Goal: Contribute content: Add original content to the website for others to see

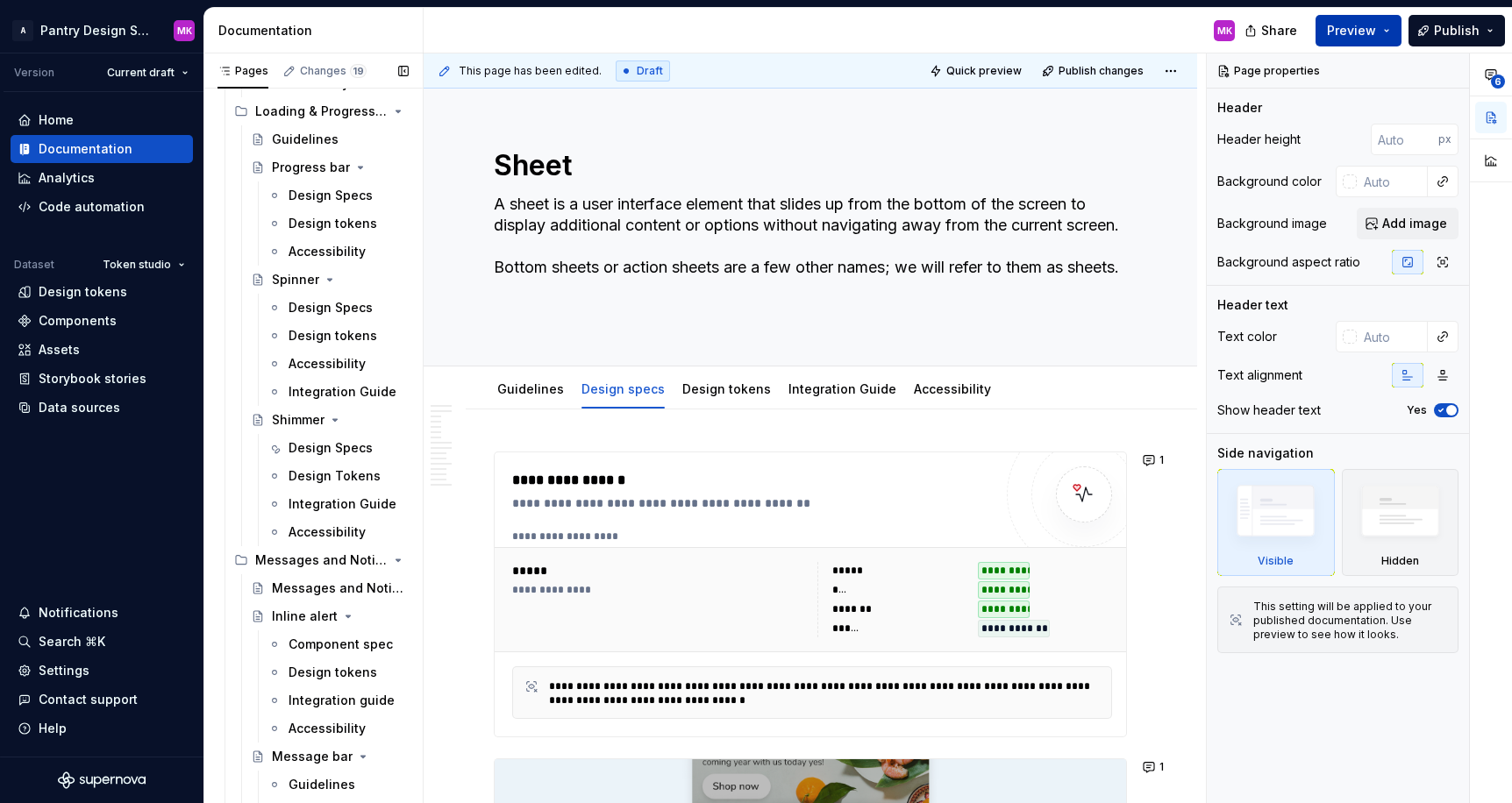
scroll to position [2865, 0]
click at [317, 170] on div "Progress bar" at bounding box center [305, 165] width 67 height 17
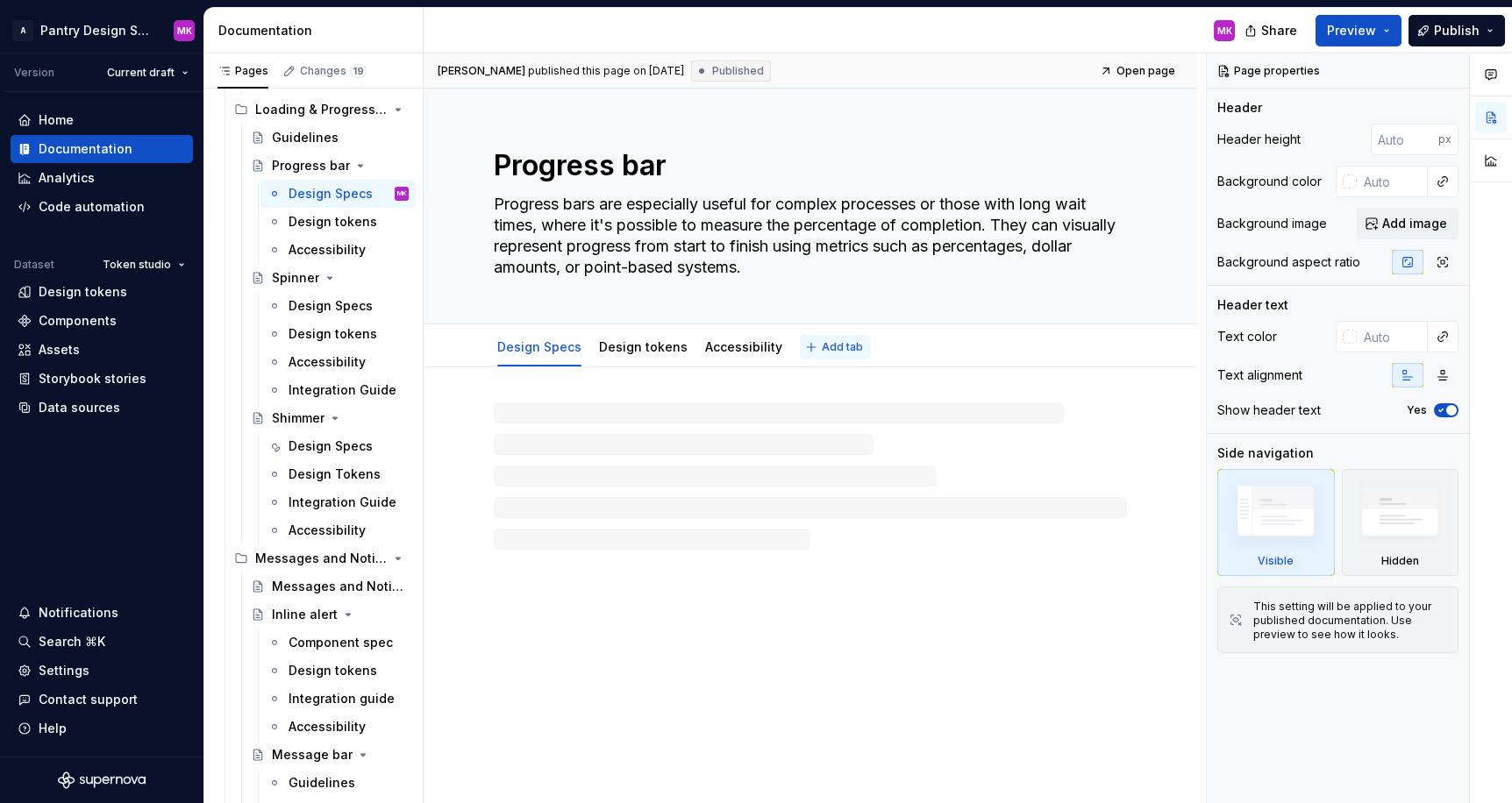
click at [827, 350] on span "Add tab" at bounding box center [842, 347] width 41 height 14
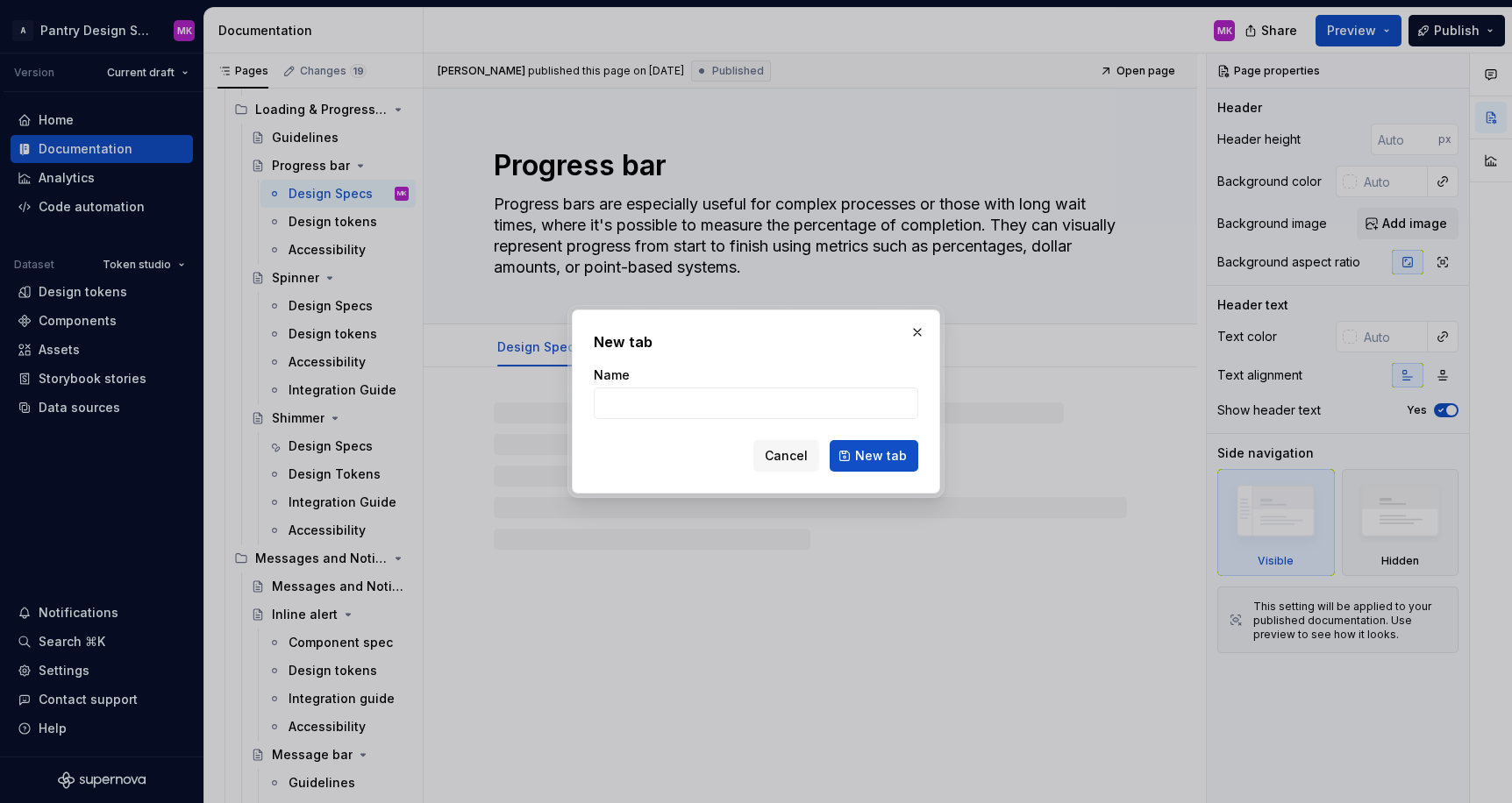
type textarea "*"
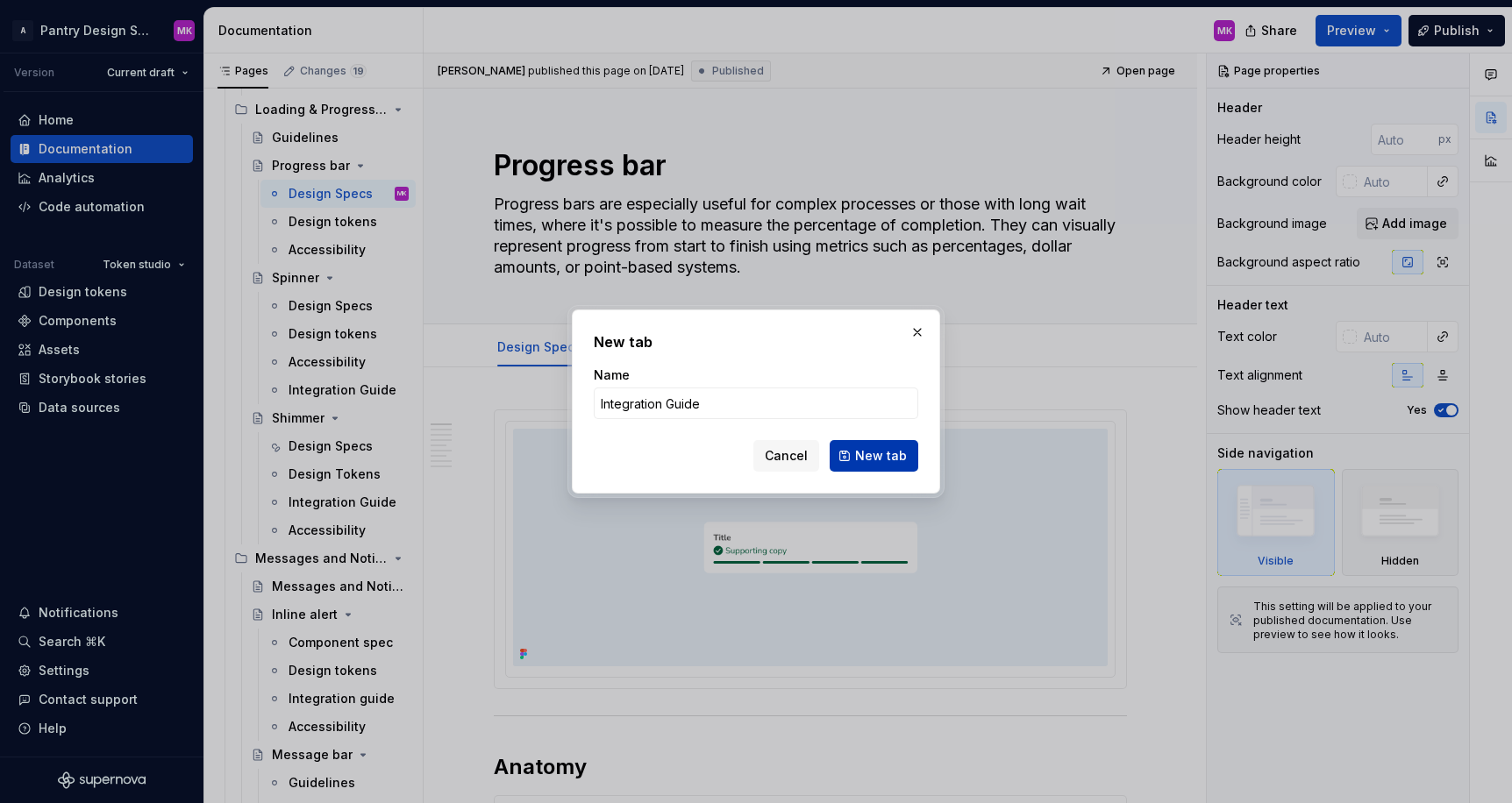
type input "Integration Guide"
click at [882, 460] on span "New tab" at bounding box center [881, 456] width 51 height 17
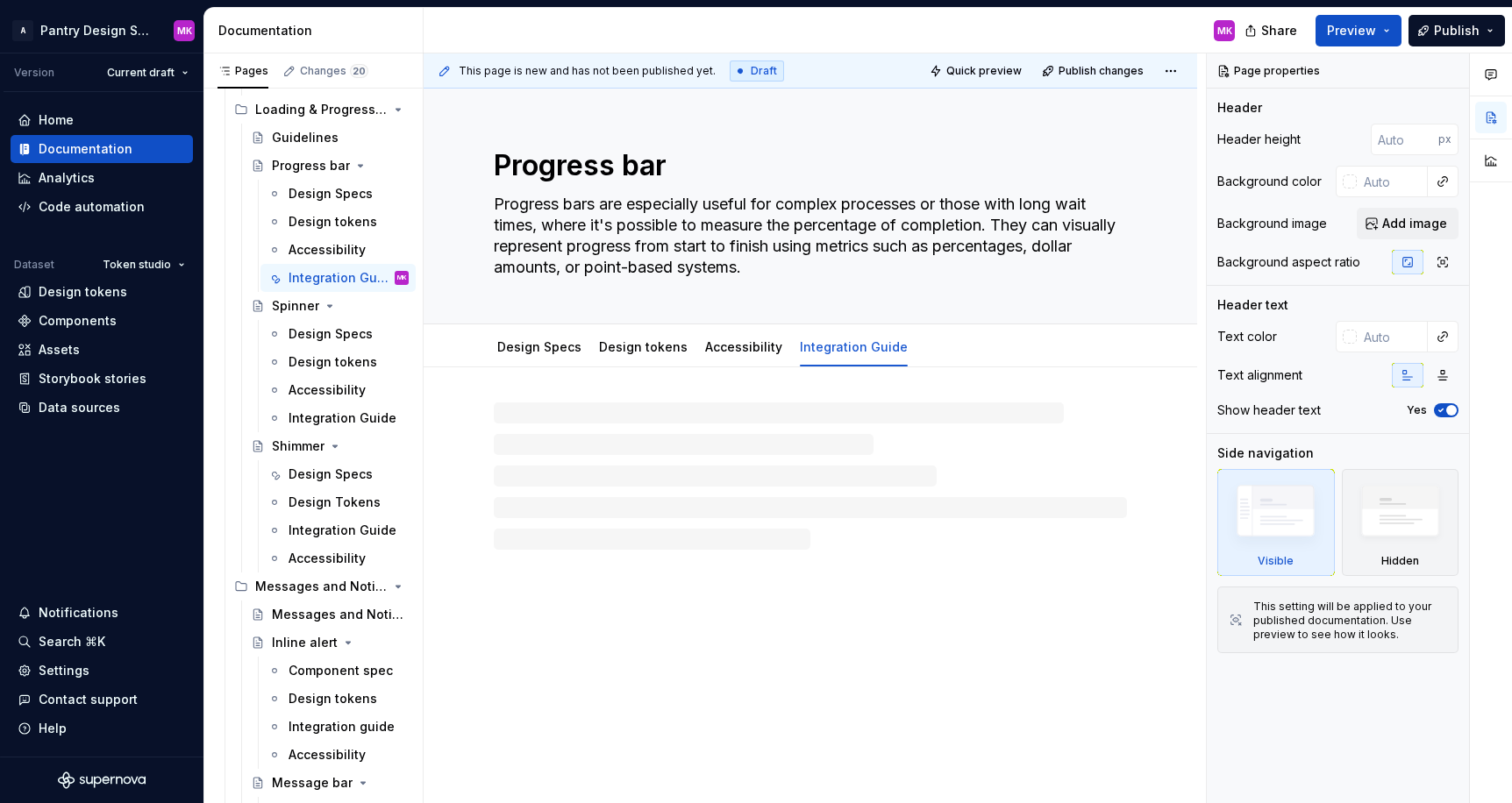
click at [737, 406] on div at bounding box center [810, 476] width 633 height 147
click at [735, 430] on p at bounding box center [810, 420] width 633 height 21
click at [359, 414] on button "Page tree" at bounding box center [372, 418] width 25 height 25
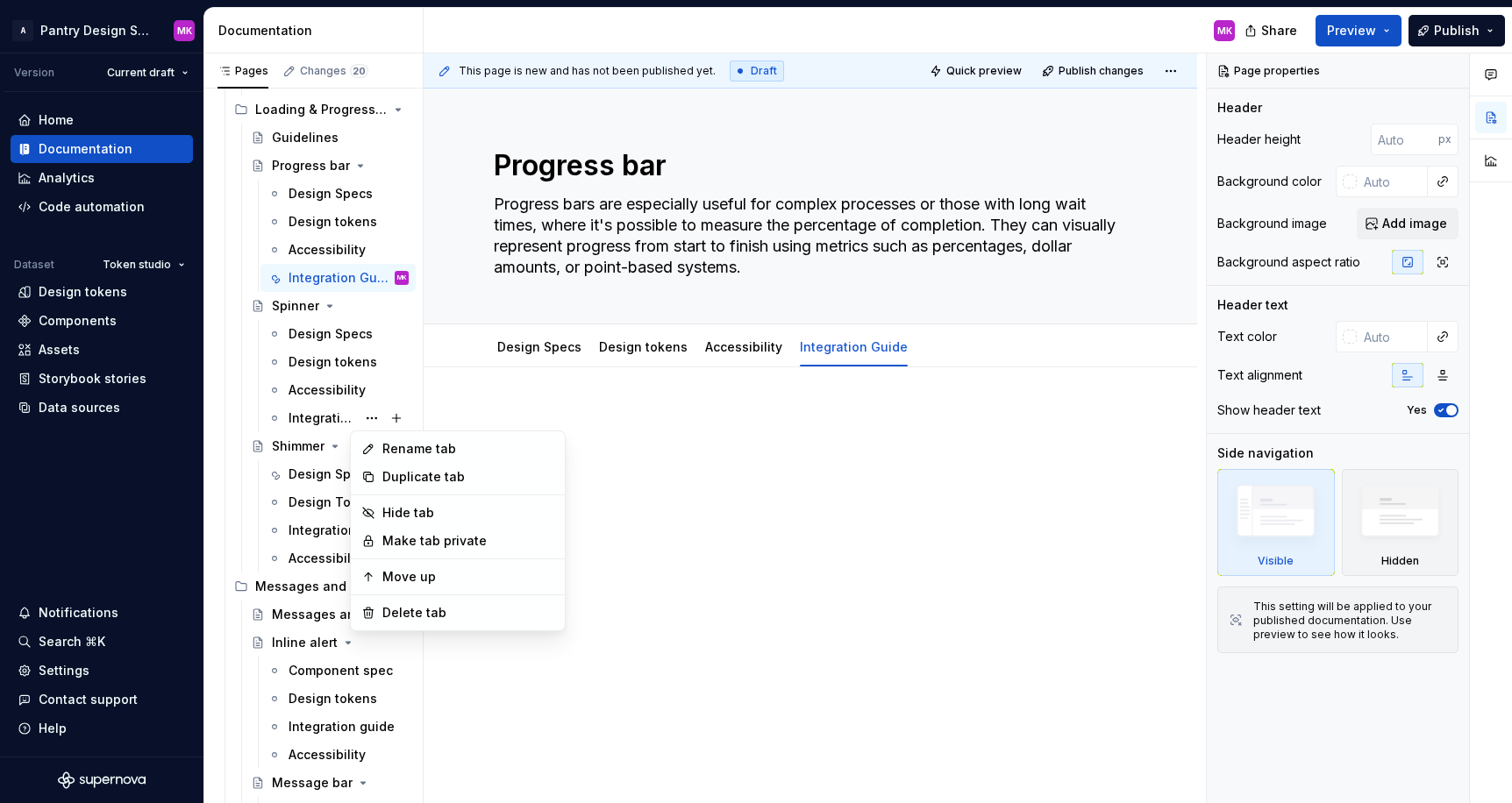
click at [578, 387] on html "A Pantry Design System MK Version Current draft Home Documentation Analytics Co…" at bounding box center [756, 401] width 1512 height 803
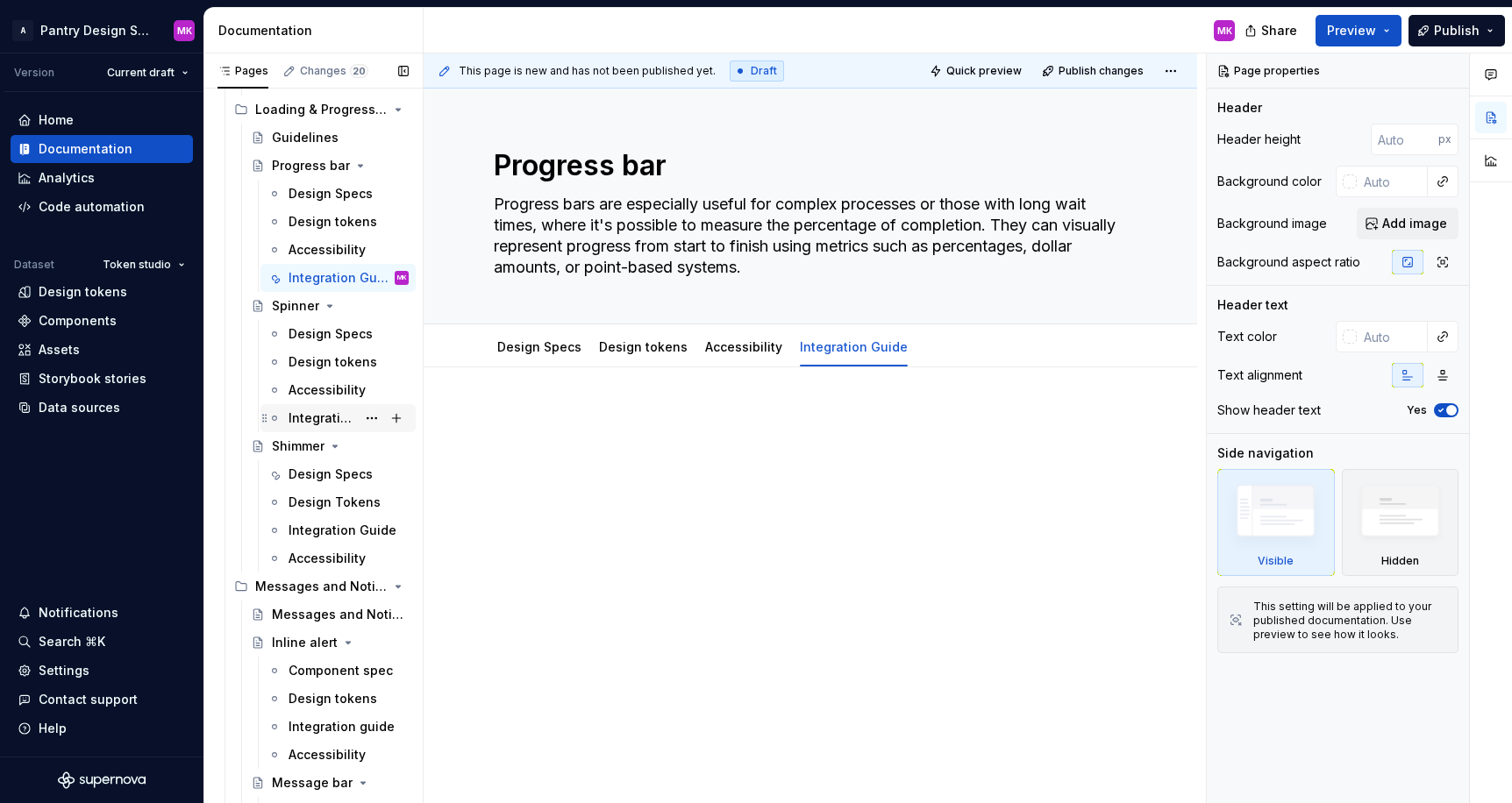
click at [314, 424] on div "Integration Guide" at bounding box center [322, 418] width 67 height 17
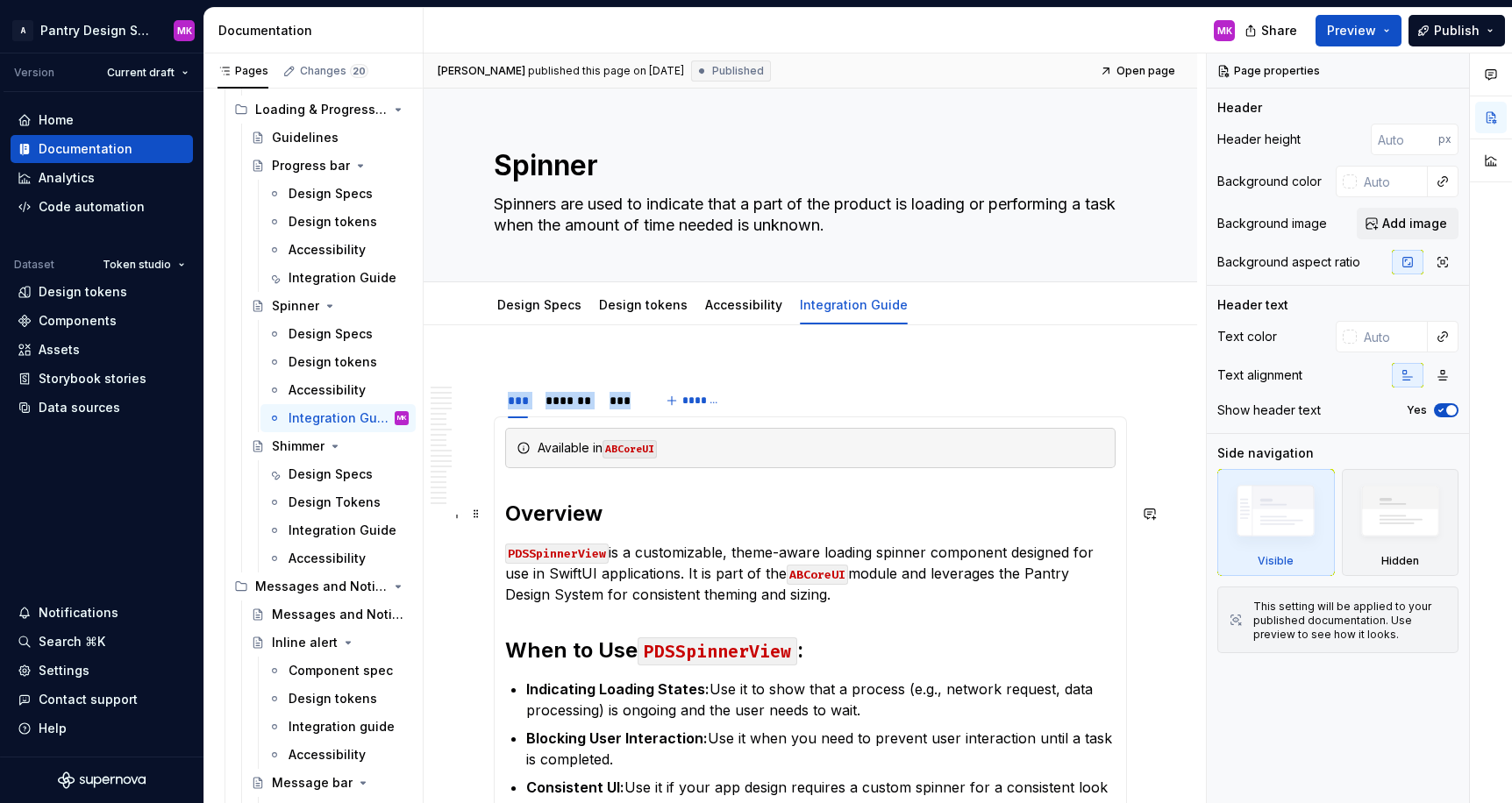
drag, startPoint x: 494, startPoint y: 373, endPoint x: 746, endPoint y: 496, distance: 280.4
click at [327, 283] on div "Integration Guide" at bounding box center [322, 277] width 67 height 17
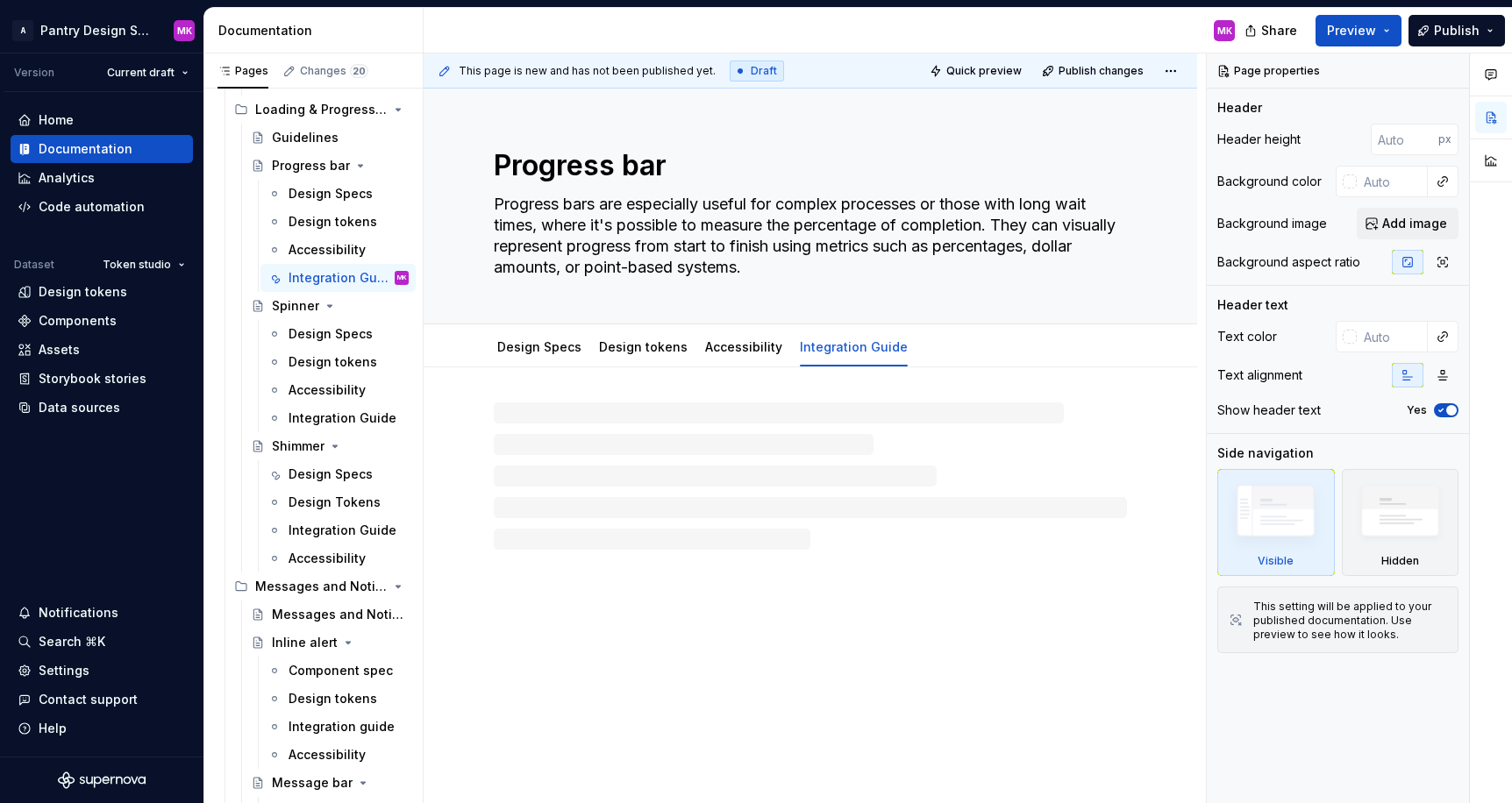
click at [580, 445] on div at bounding box center [810, 476] width 633 height 147
click at [573, 429] on p at bounding box center [810, 420] width 633 height 21
click at [343, 414] on div "Integration Guide" at bounding box center [322, 418] width 67 height 17
click at [579, 447] on div at bounding box center [810, 443] width 633 height 67
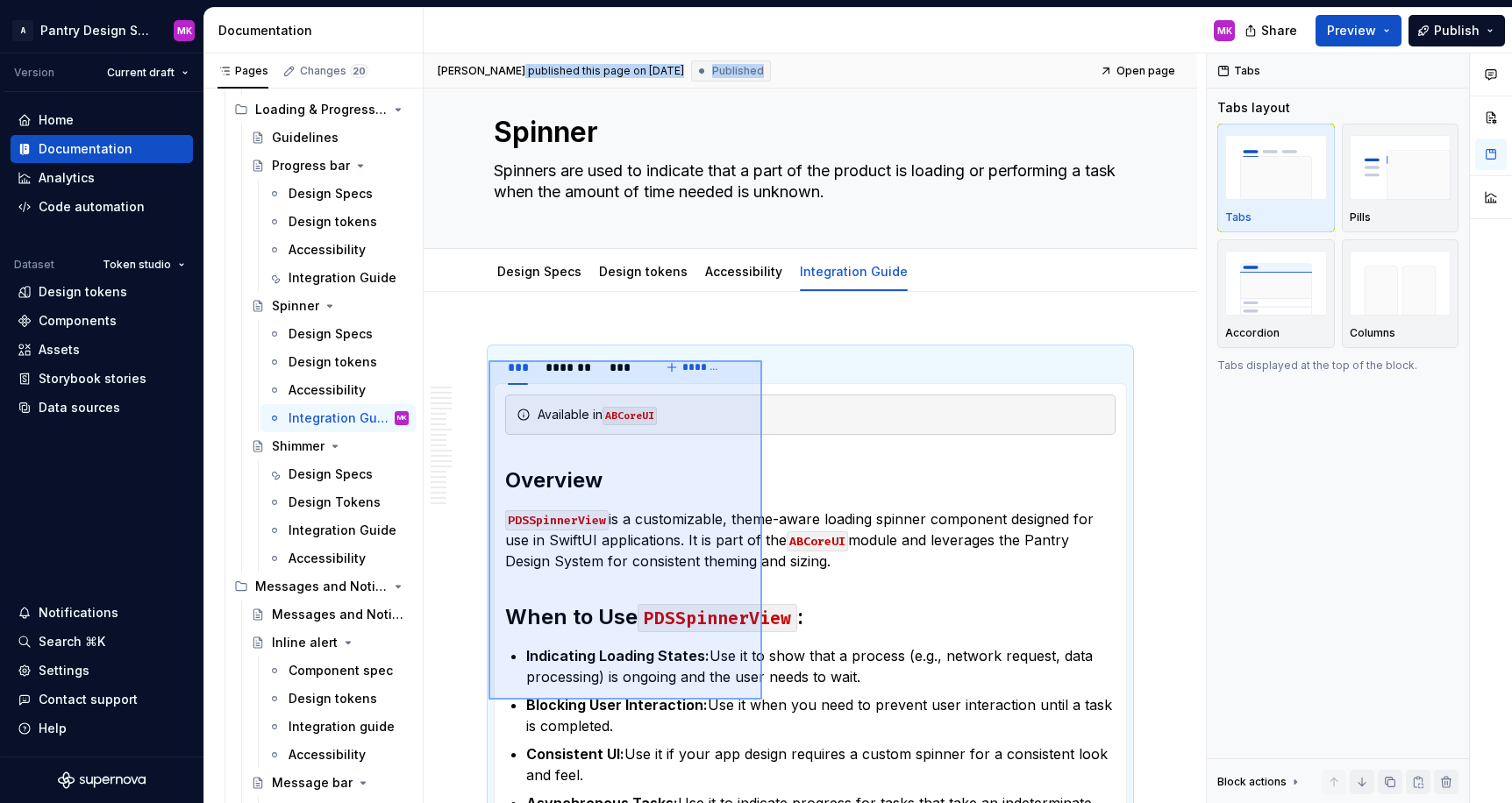
drag, startPoint x: 488, startPoint y: 369, endPoint x: 763, endPoint y: 697, distance: 428.0
click at [763, 697] on div "[PERSON_NAME] published this page on [DATE] Published Open page Spinner Spinner…" at bounding box center [814, 429] width 782 height 751
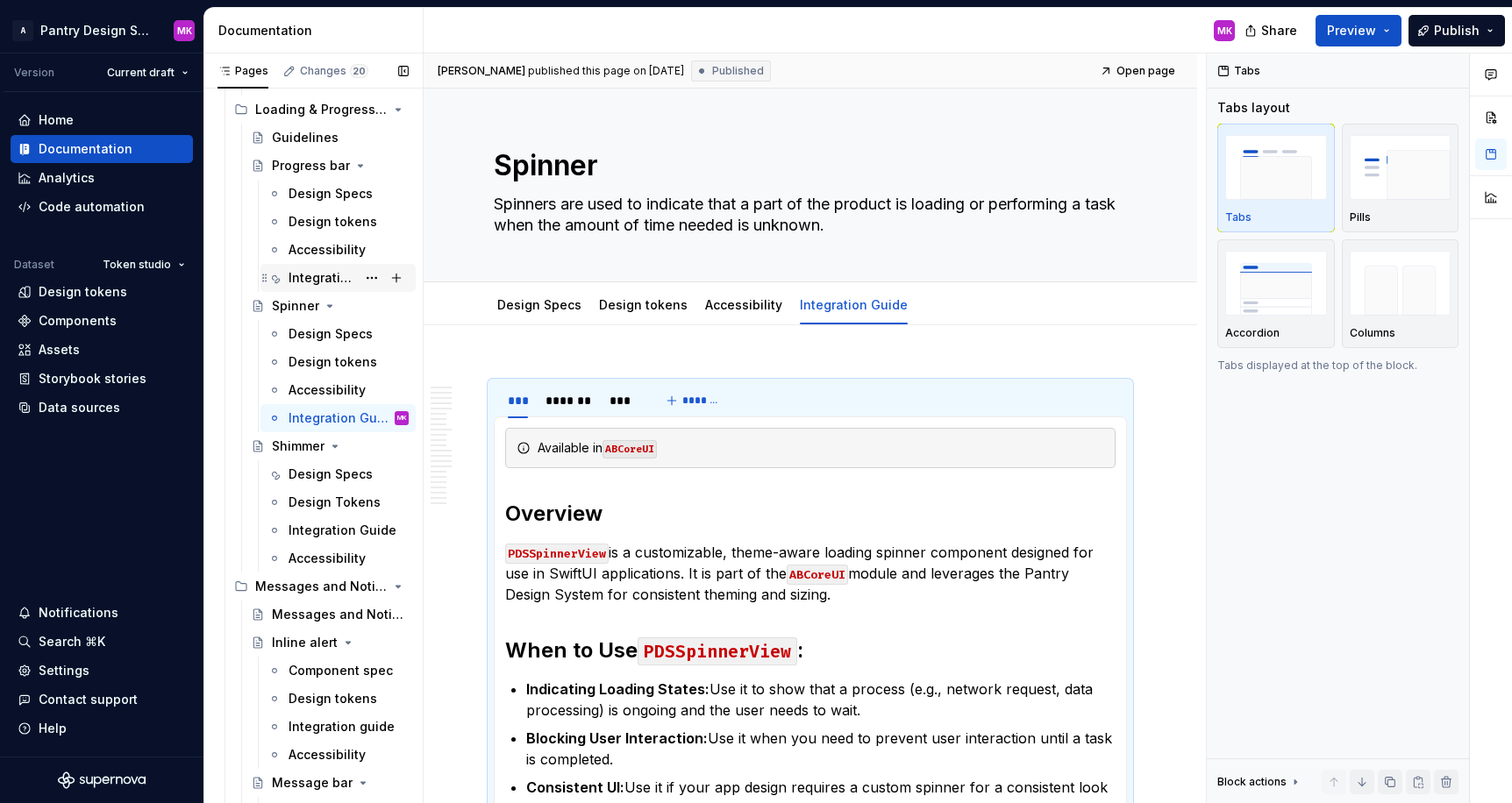
click at [328, 275] on div "Integration Guide" at bounding box center [322, 277] width 67 height 17
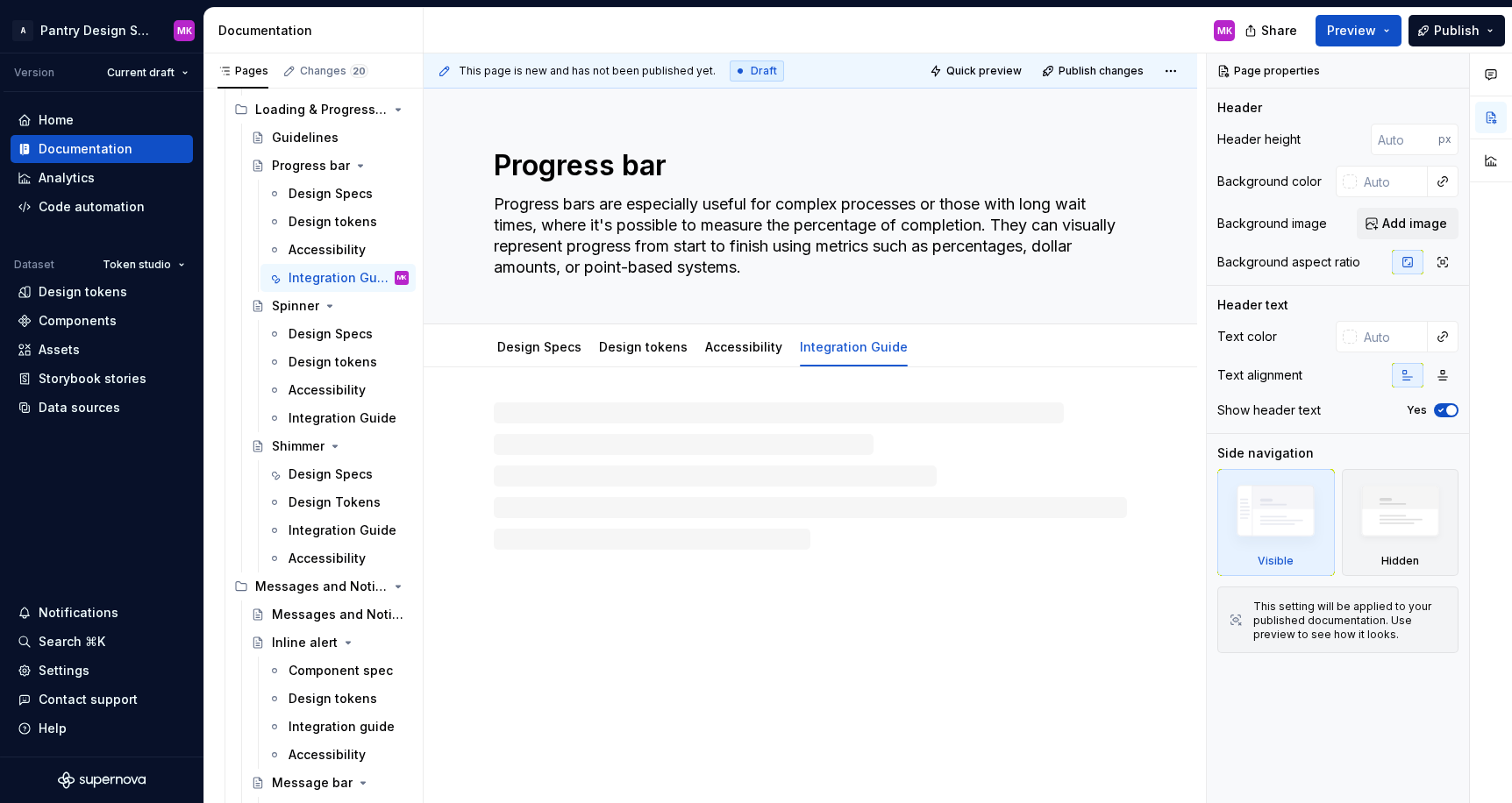
click at [584, 426] on div at bounding box center [810, 476] width 633 height 147
type textarea "*"
click at [583, 422] on p at bounding box center [810, 420] width 633 height 21
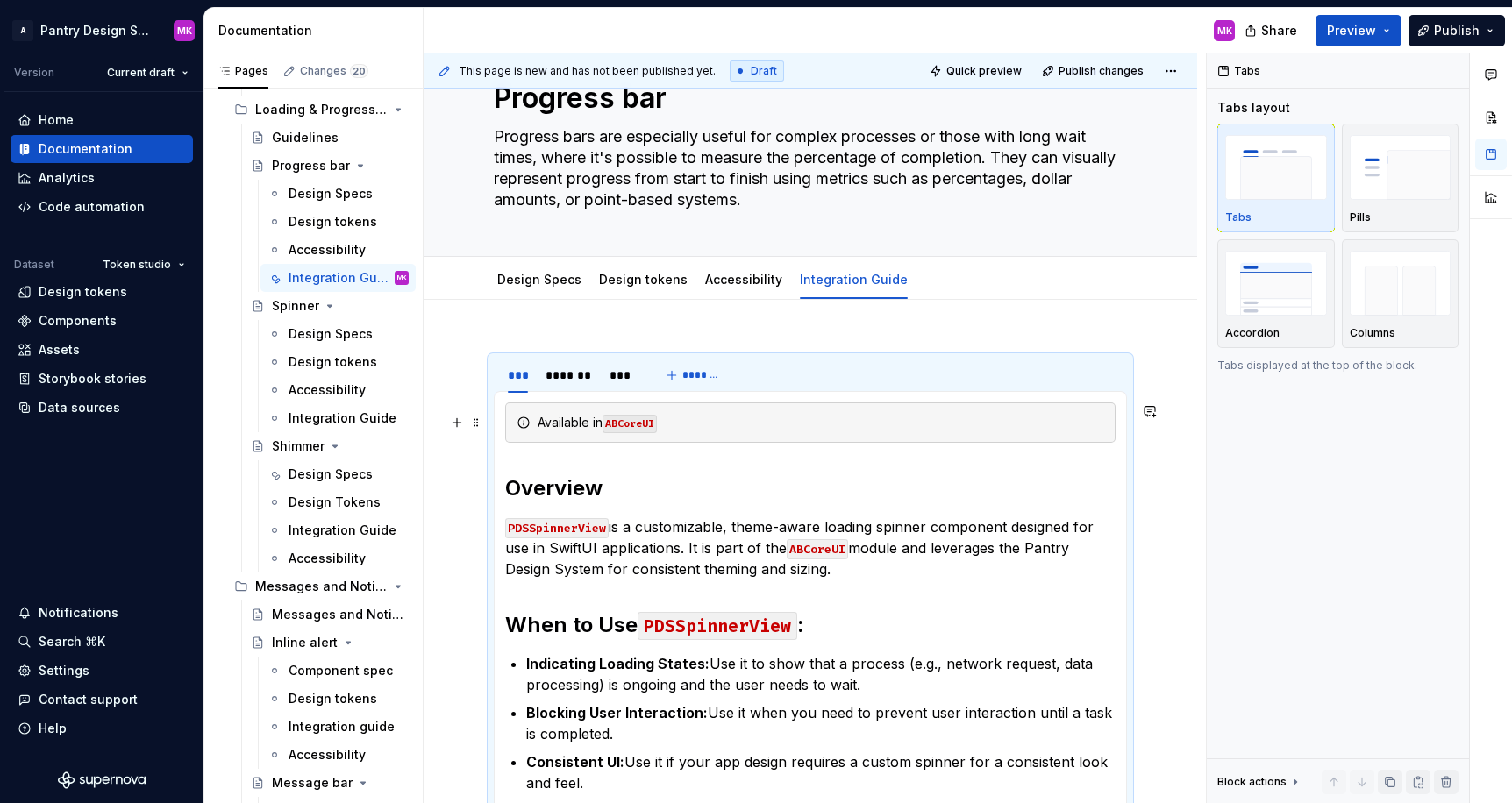
scroll to position [75, 0]
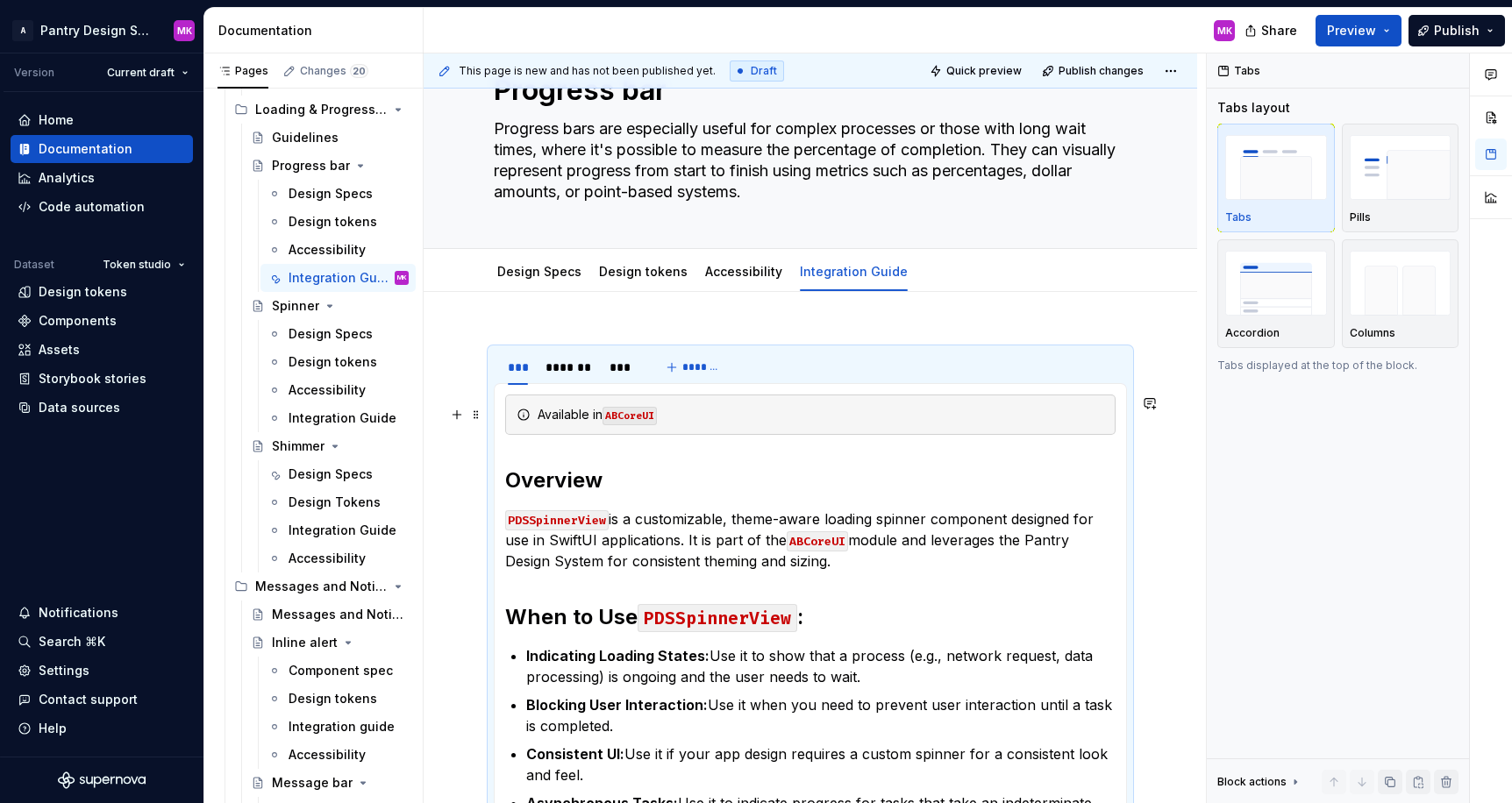
click at [541, 418] on div "Available in [GEOGRAPHIC_DATA]" at bounding box center [821, 414] width 566 height 17
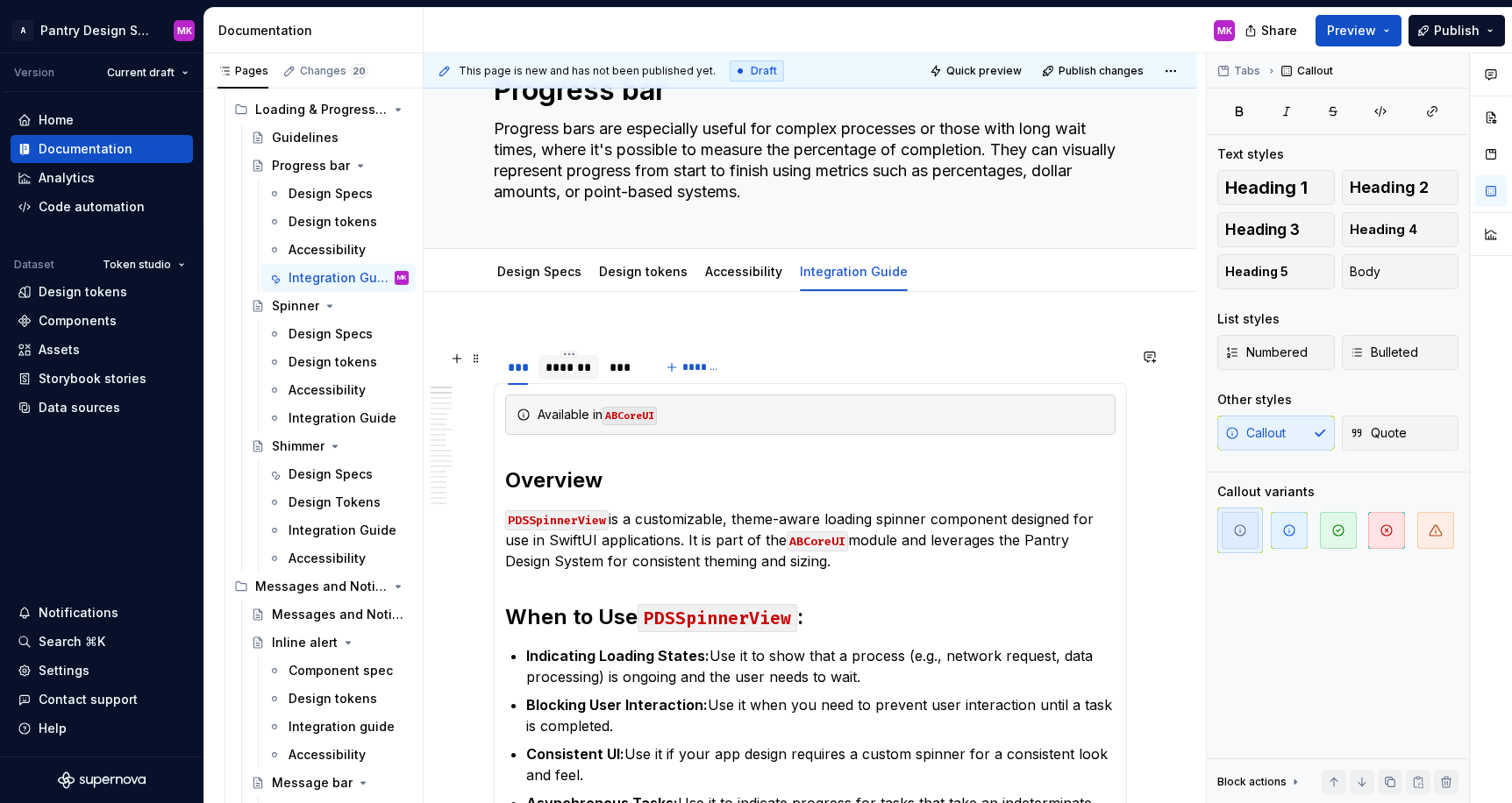
click at [570, 365] on div "*******" at bounding box center [568, 367] width 47 height 17
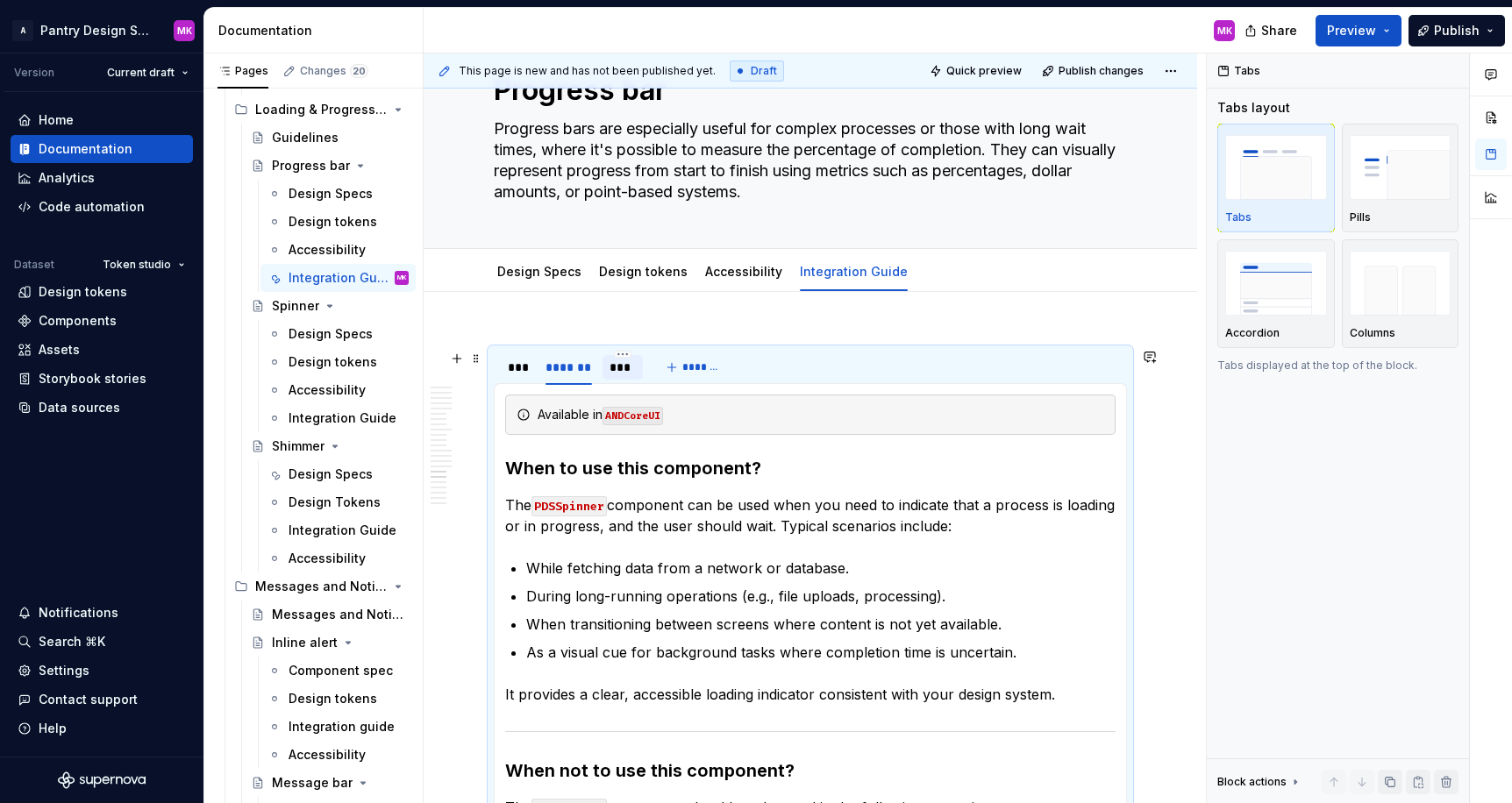
click at [627, 375] on div "***" at bounding box center [622, 367] width 27 height 17
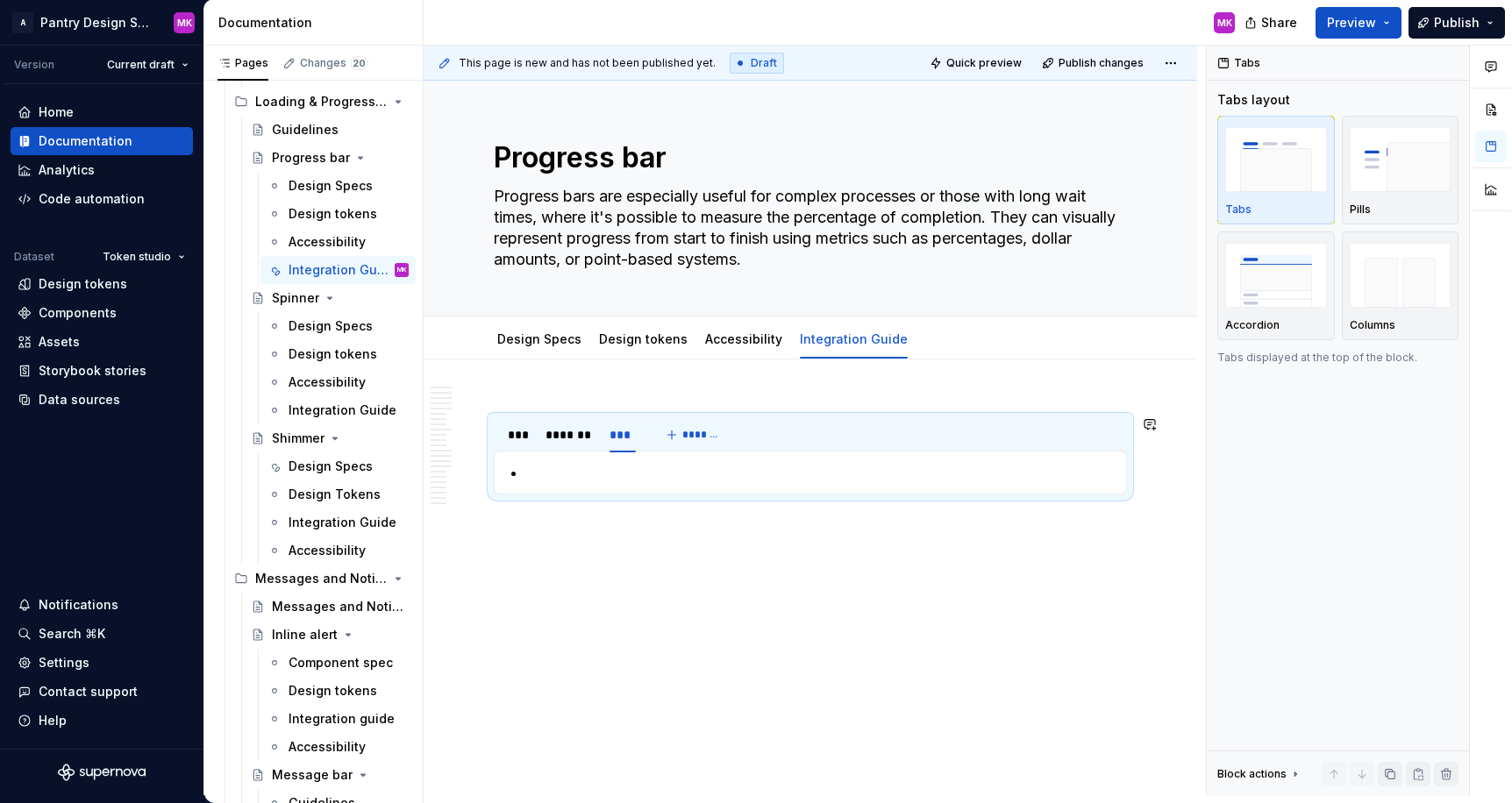
click at [531, 474] on p at bounding box center [821, 472] width 589 height 21
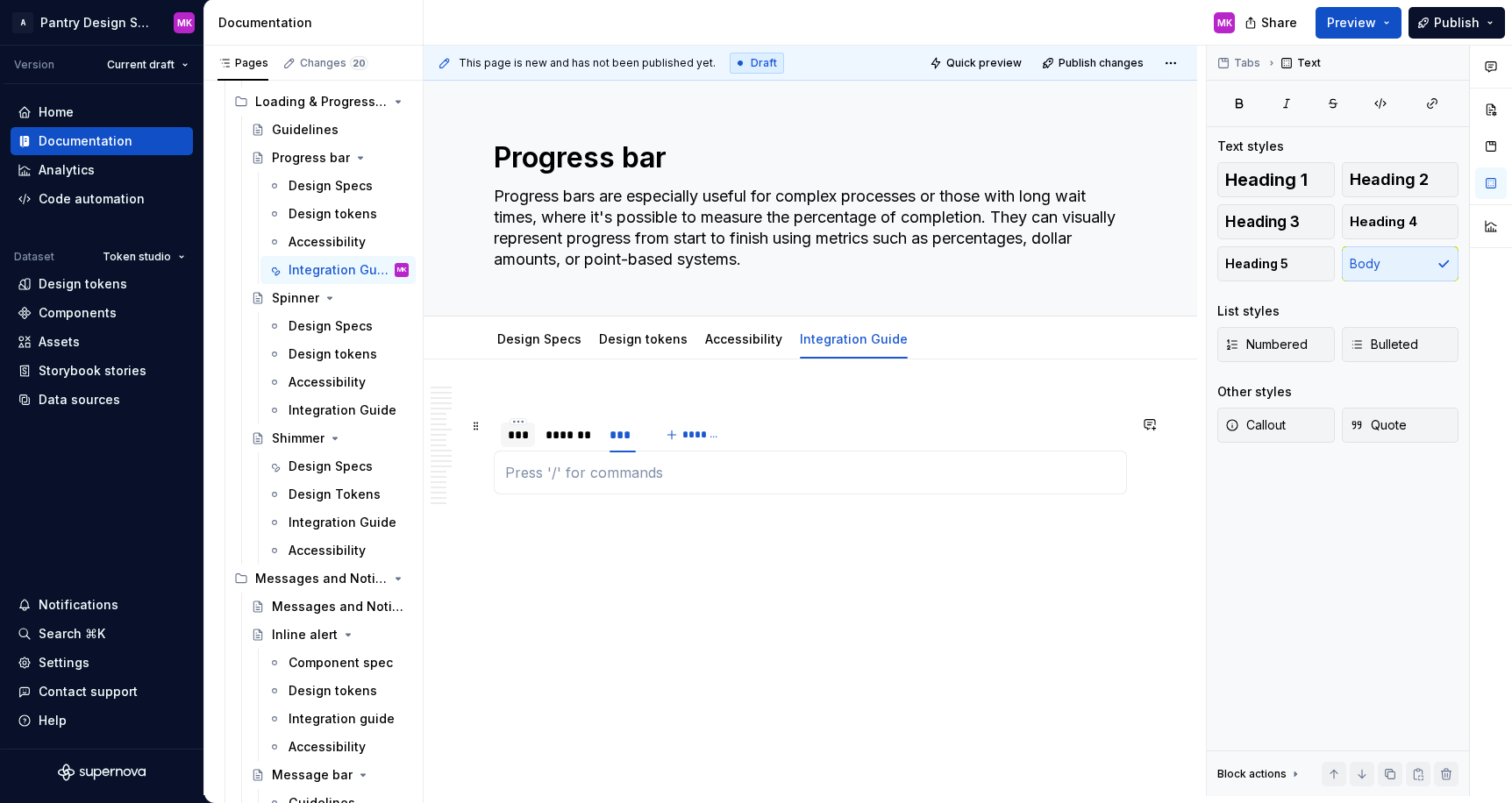
click at [517, 440] on div "***" at bounding box center [517, 434] width 20 height 17
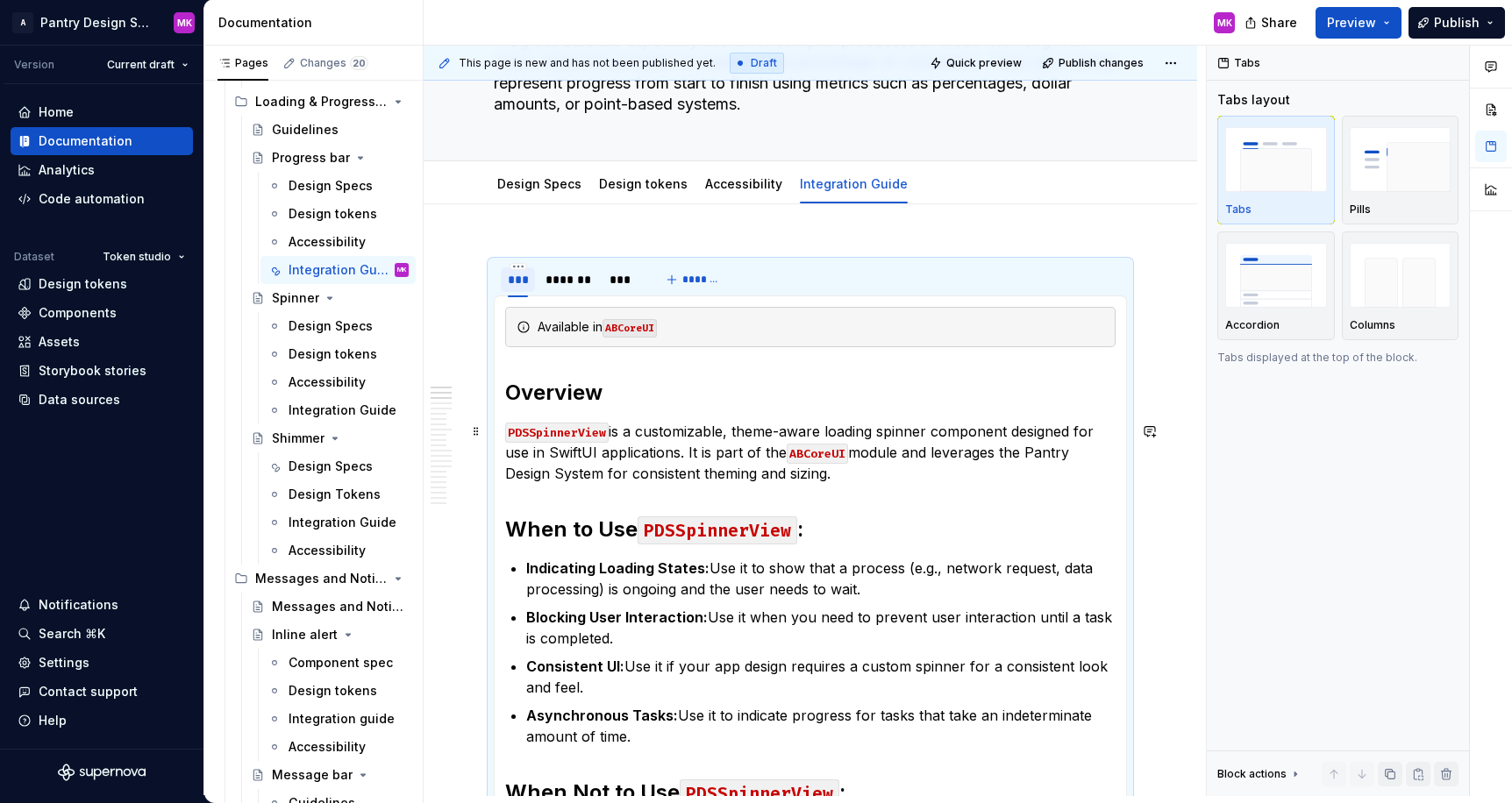
scroll to position [158, 0]
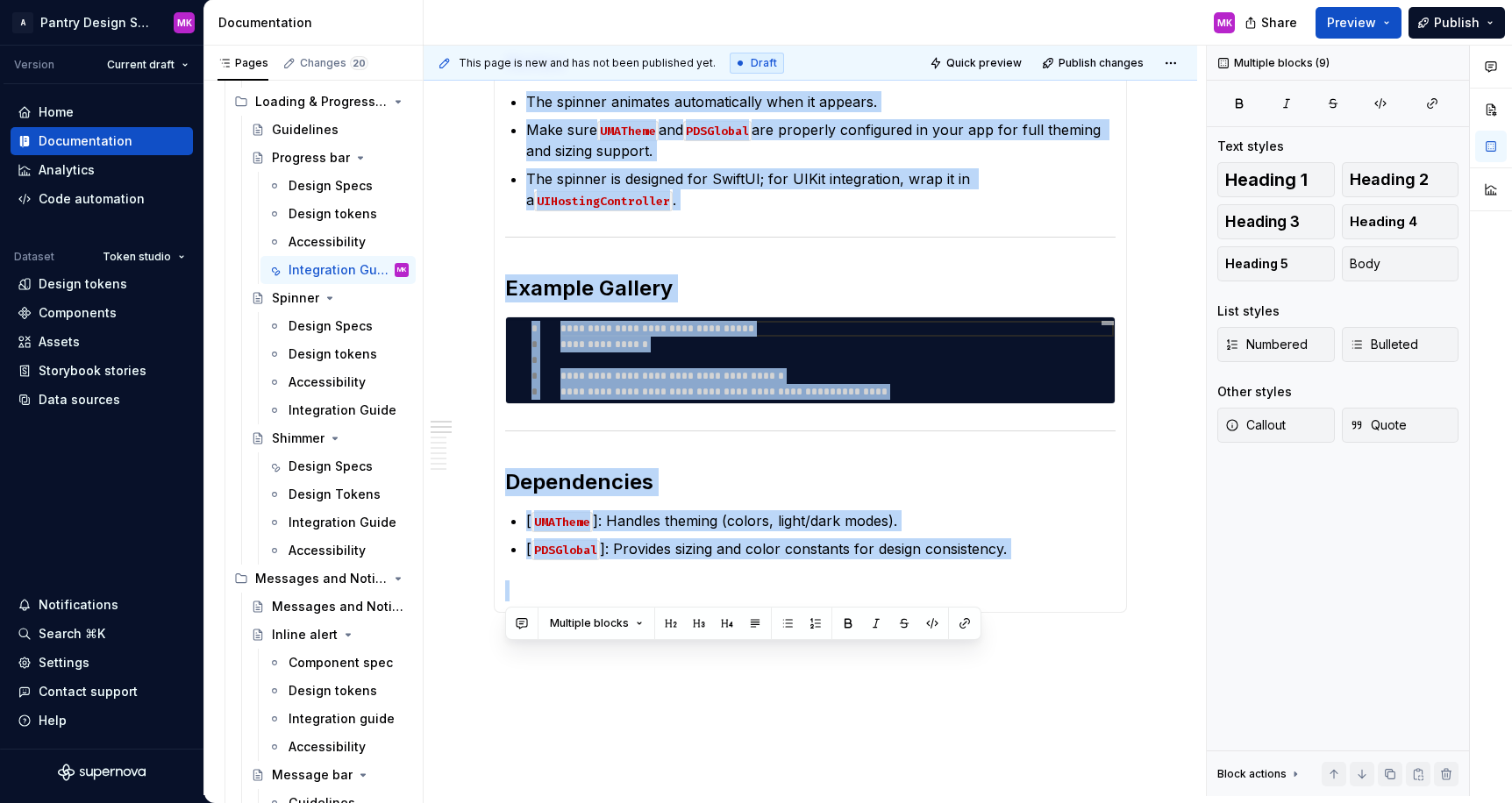
drag, startPoint x: 506, startPoint y: 389, endPoint x: 705, endPoint y: 592, distance: 284.3
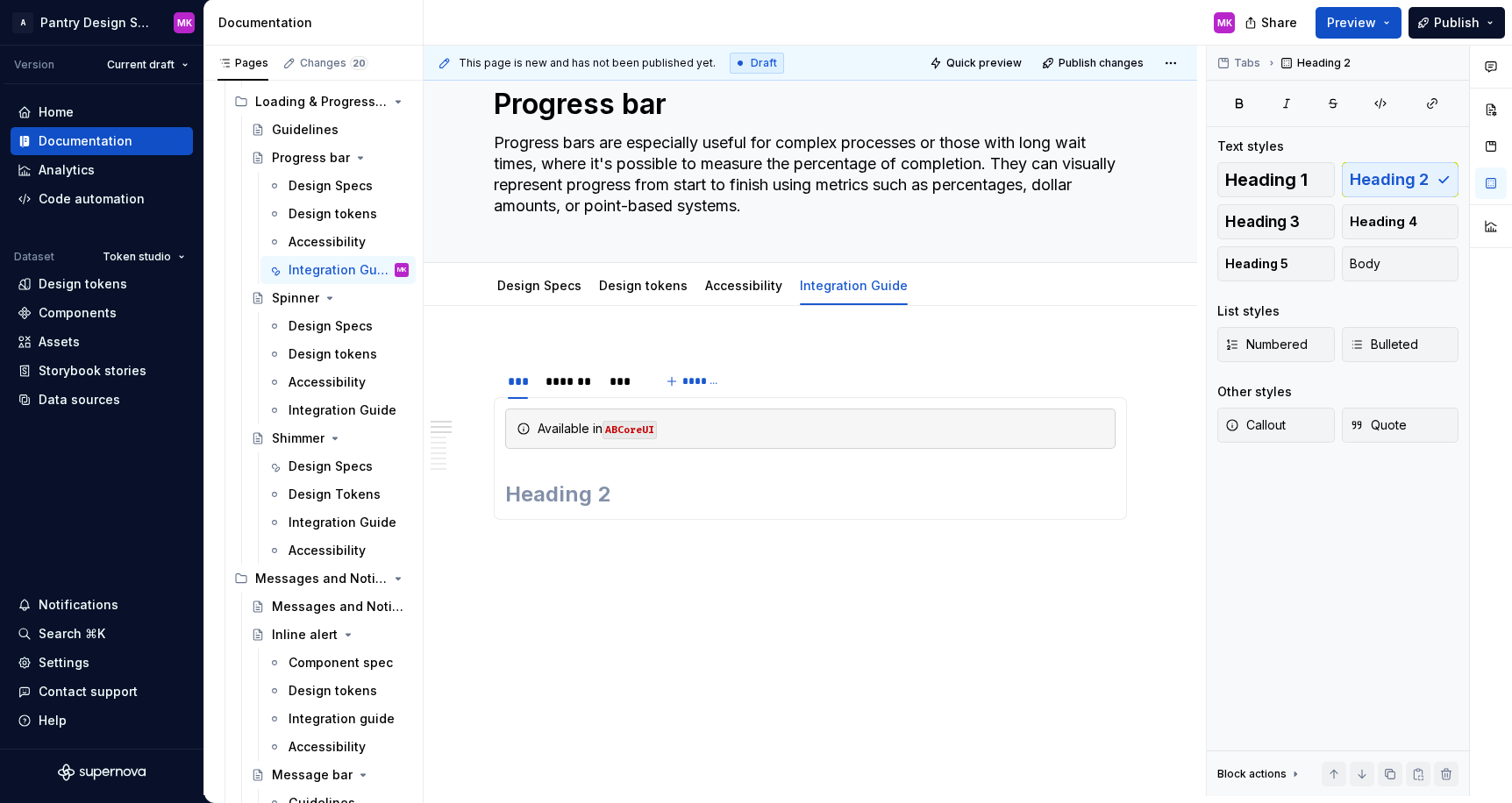
scroll to position [26, 0]
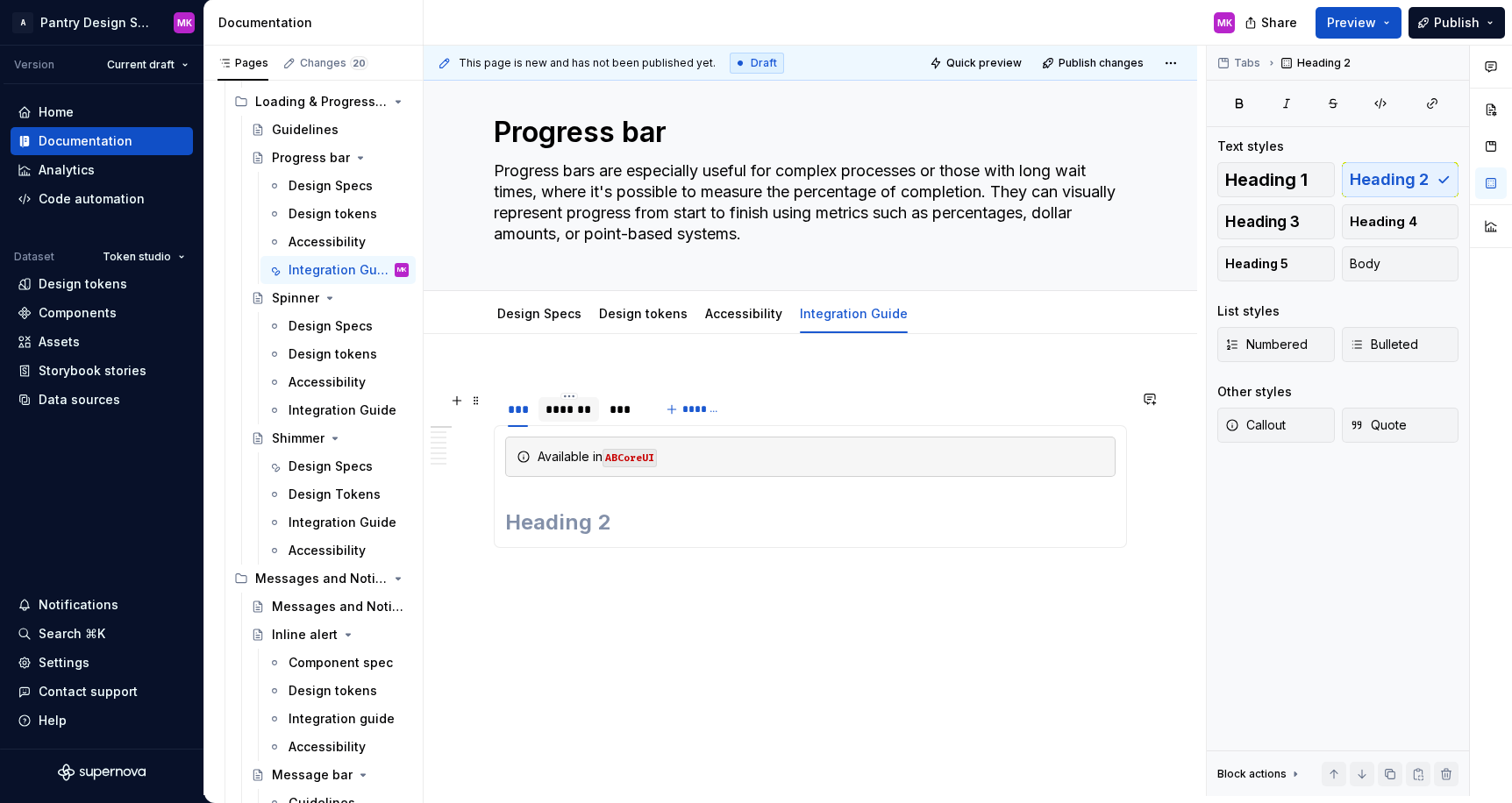
click at [566, 411] on div "*******" at bounding box center [568, 410] width 47 height 17
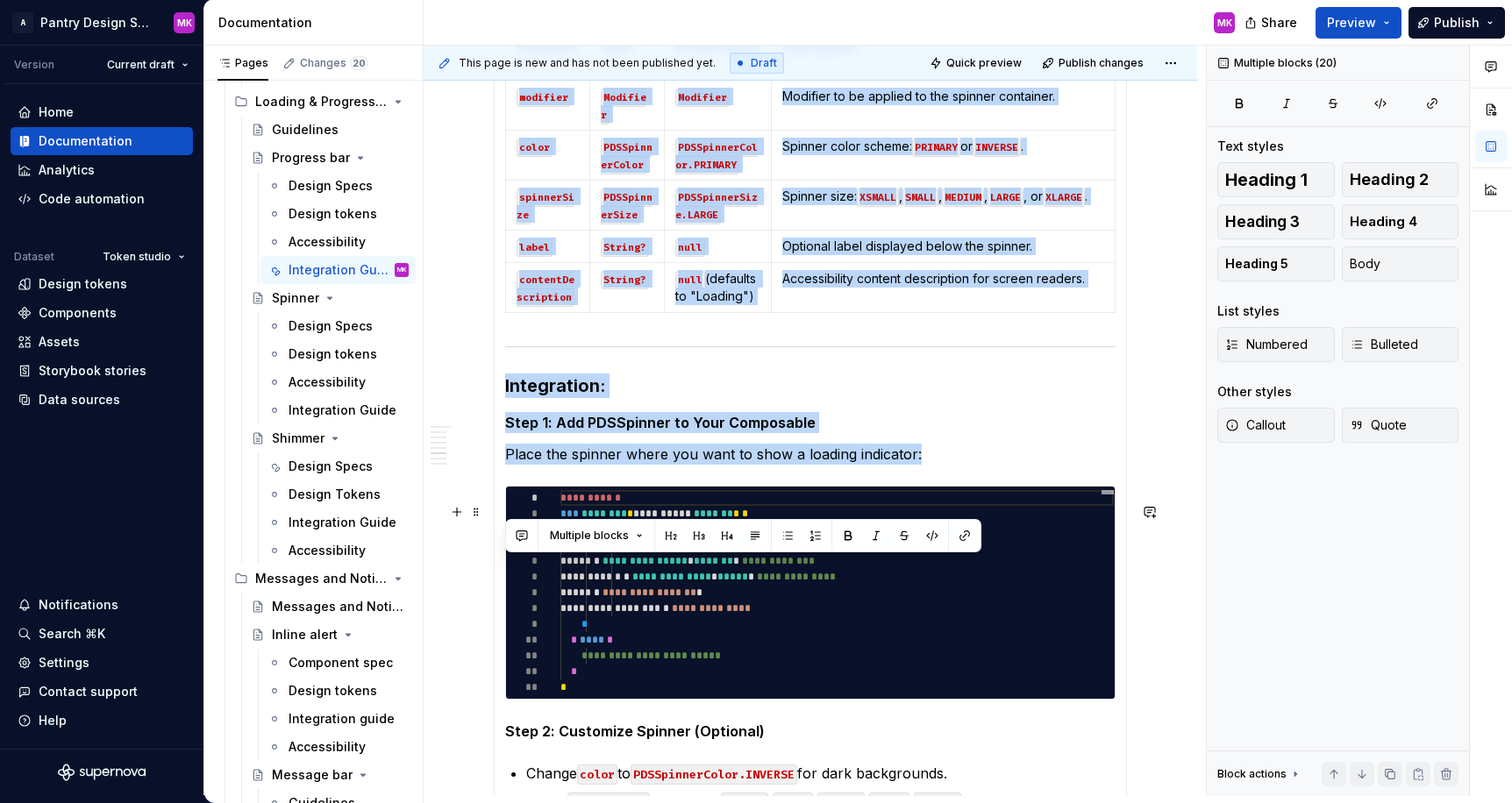
scroll to position [1477, 0]
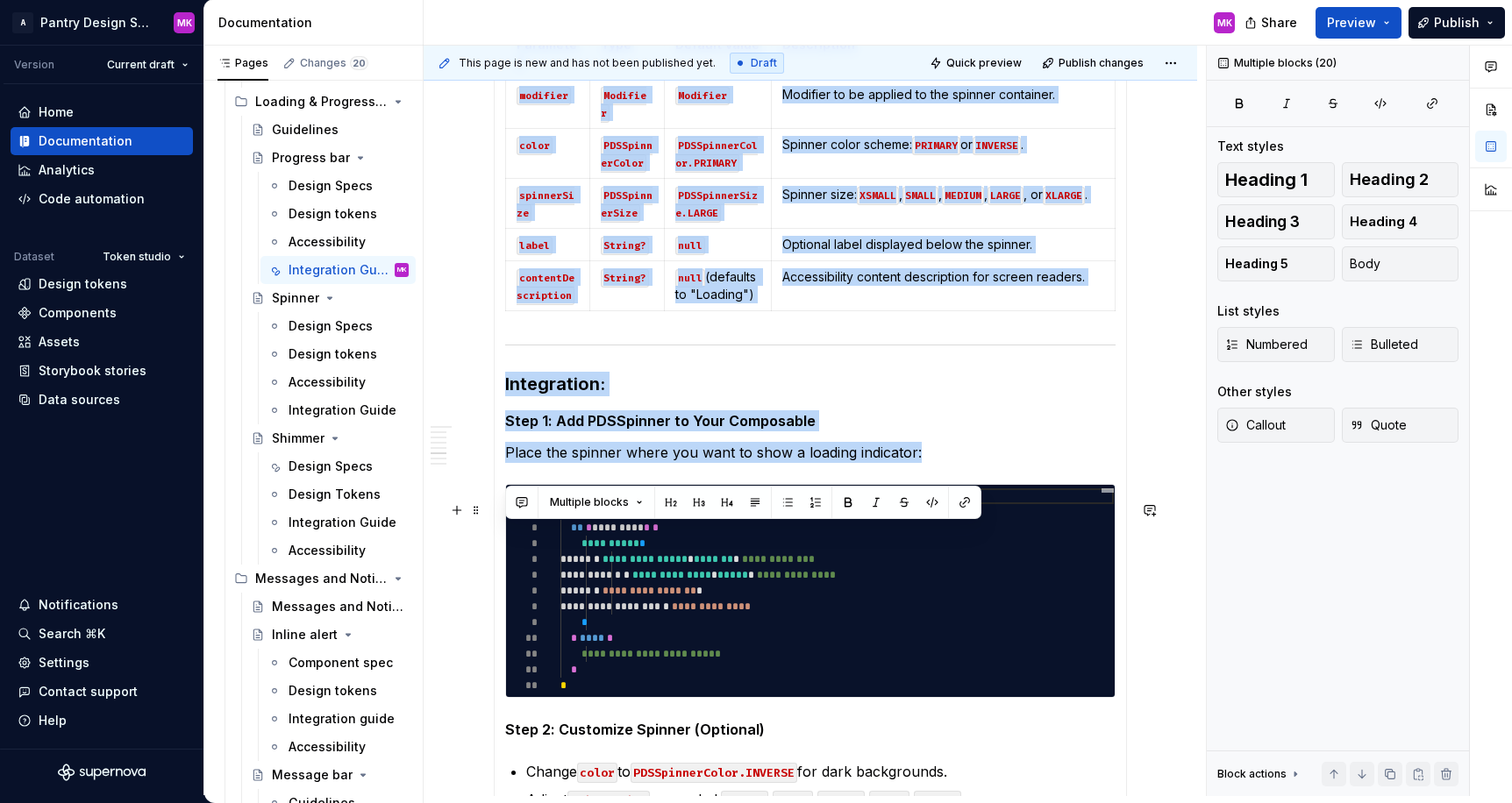
drag, startPoint x: 507, startPoint y: 504, endPoint x: 885, endPoint y: 647, distance: 404.1
click at [885, 647] on section-item-column "Available in ANDCoreUI When to use this component? The PDSSpinner component can…" at bounding box center [810, 187] width 610 height 2405
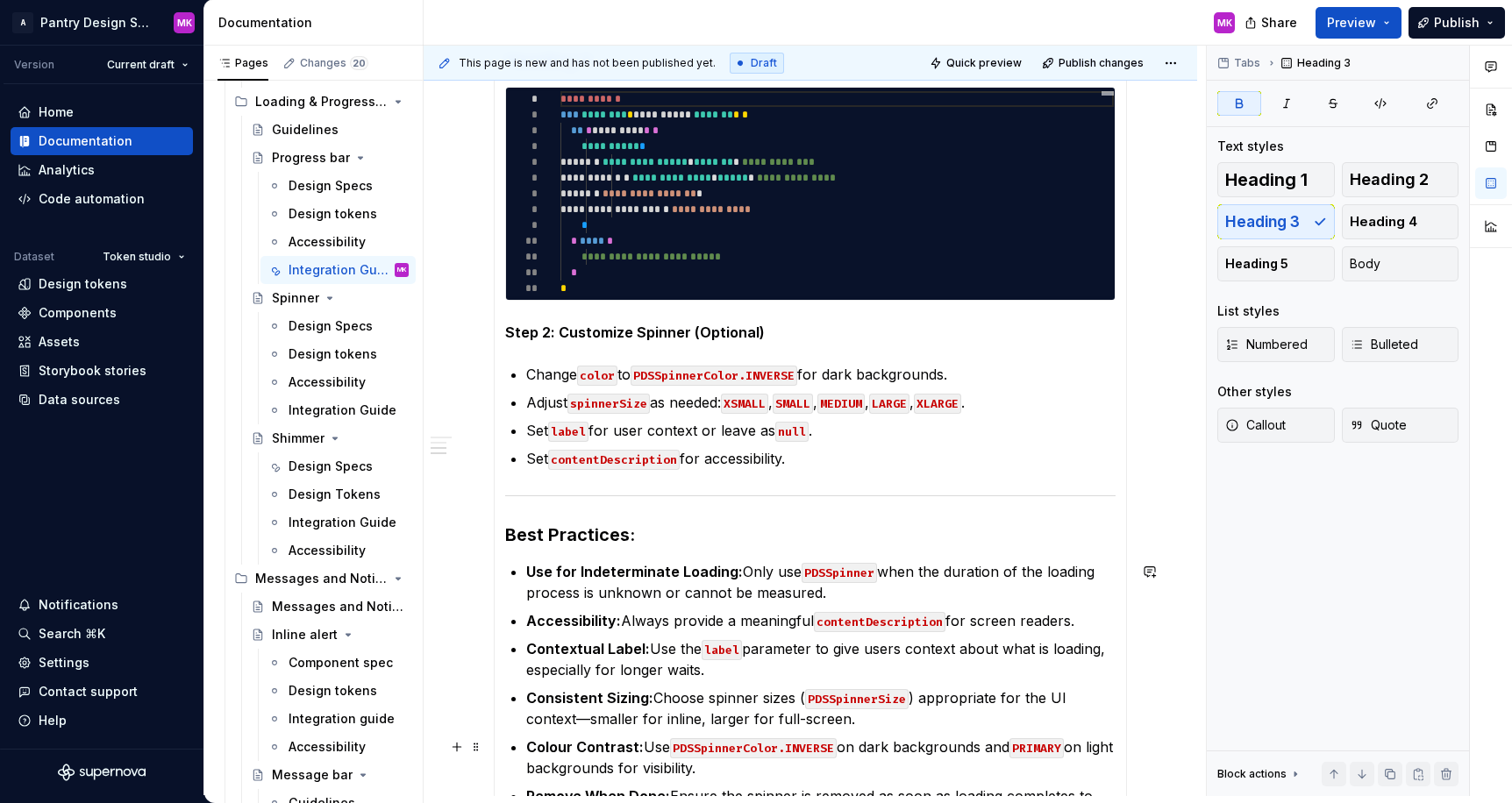
scroll to position [669, 0]
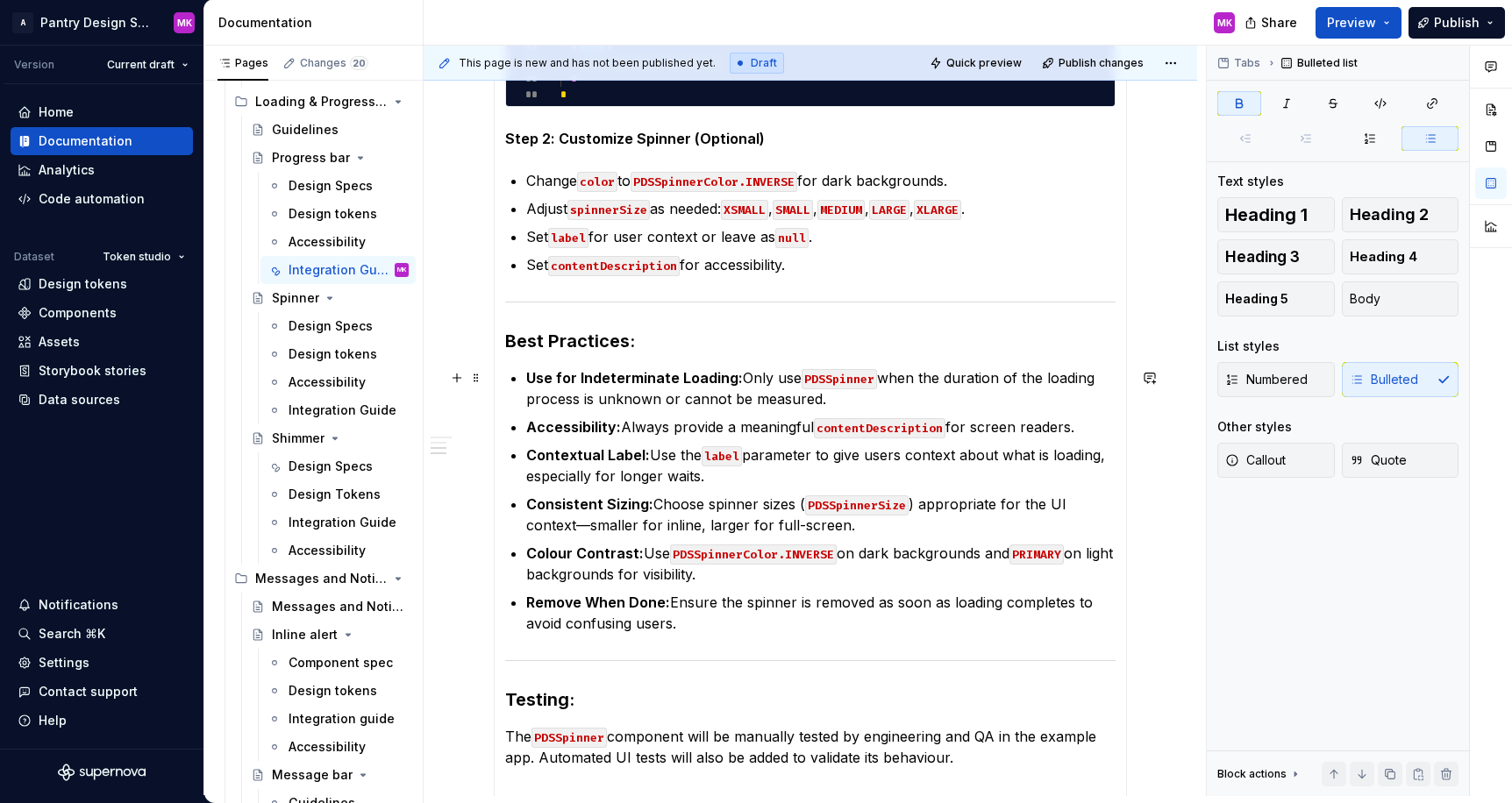
click at [721, 380] on strong "Use for Indeterminate Loading:" at bounding box center [635, 377] width 217 height 17
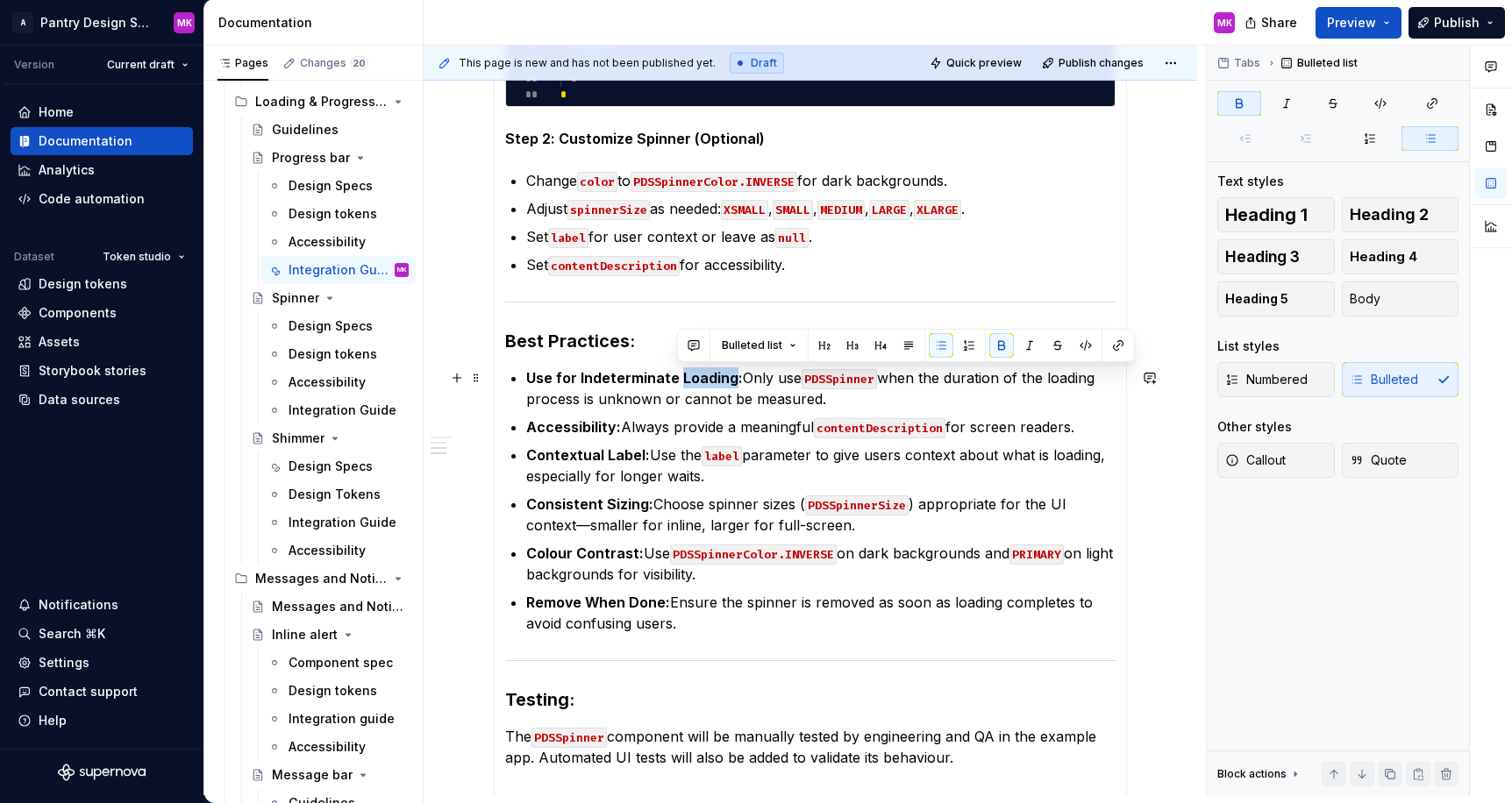
click at [721, 380] on strong "Use for Indeterminate Loading:" at bounding box center [635, 377] width 217 height 17
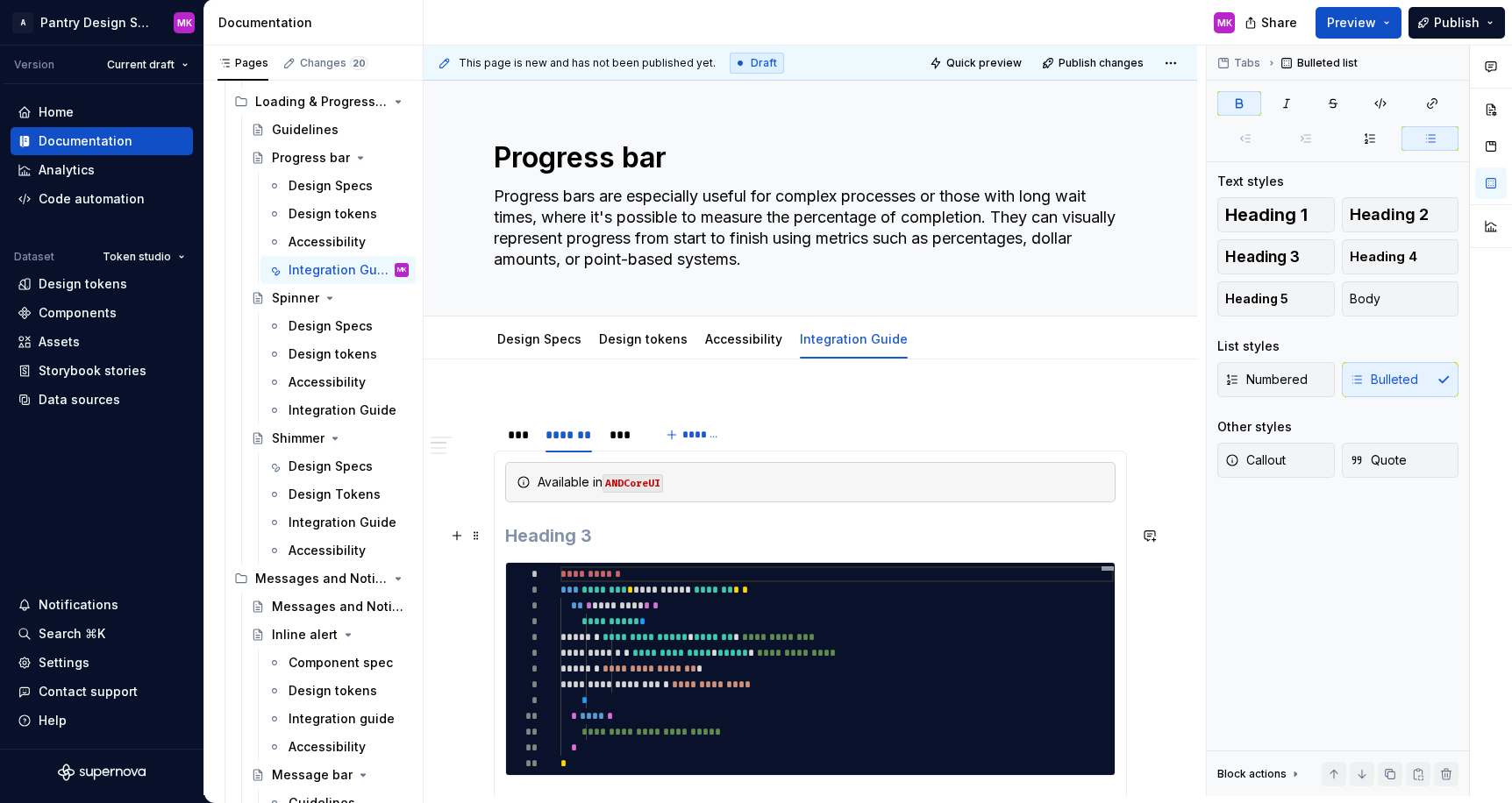
scroll to position [0, 0]
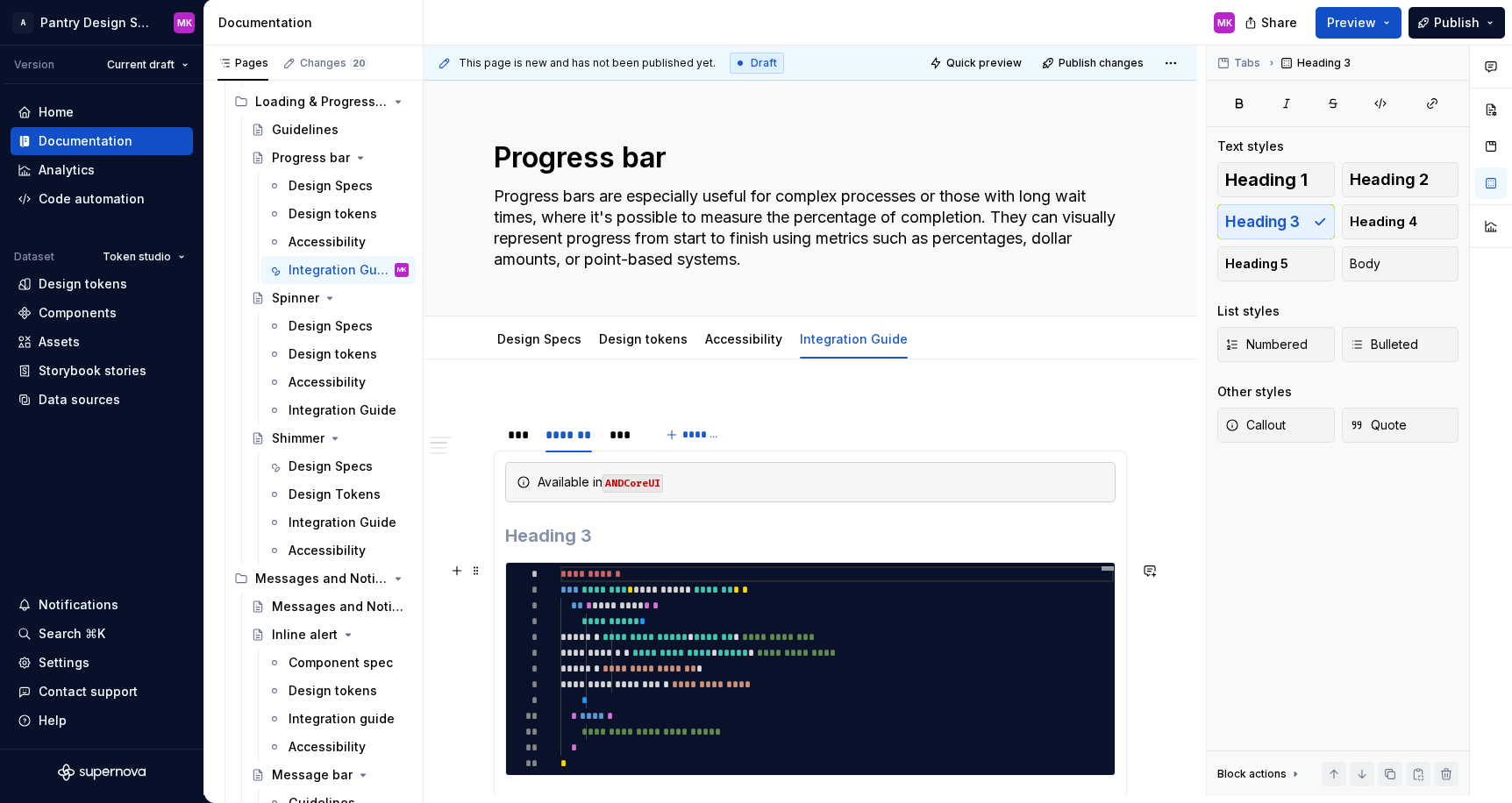
drag, startPoint x: 542, startPoint y: 550, endPoint x: 712, endPoint y: 651, distance: 197.7
type textarea "*"
type textarea "**********"
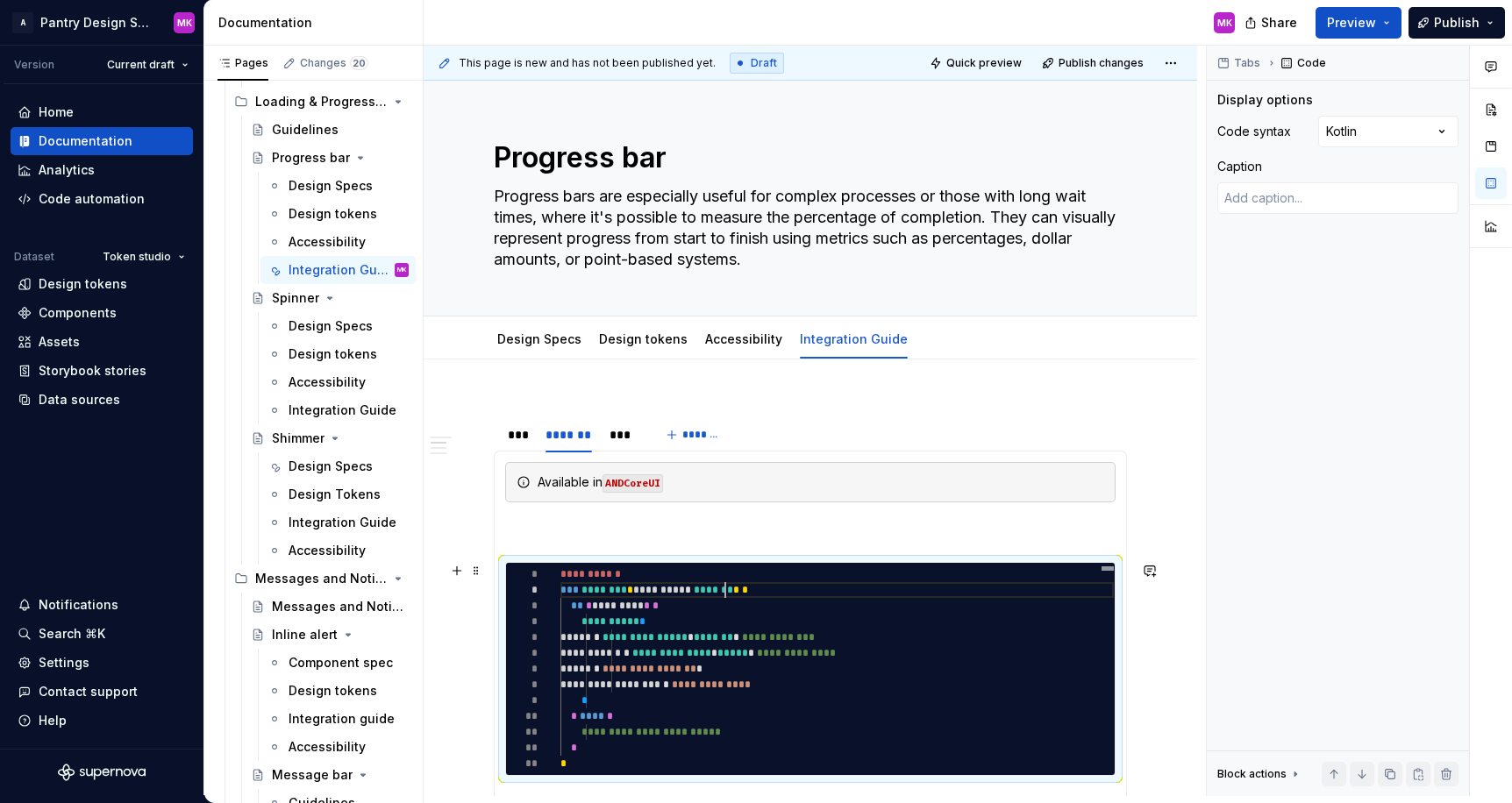
click at [728, 593] on span "*******" at bounding box center [714, 589] width 40 height 10
type textarea "*"
type textarea "**********"
click at [666, 562] on div "**********" at bounding box center [810, 668] width 610 height 214
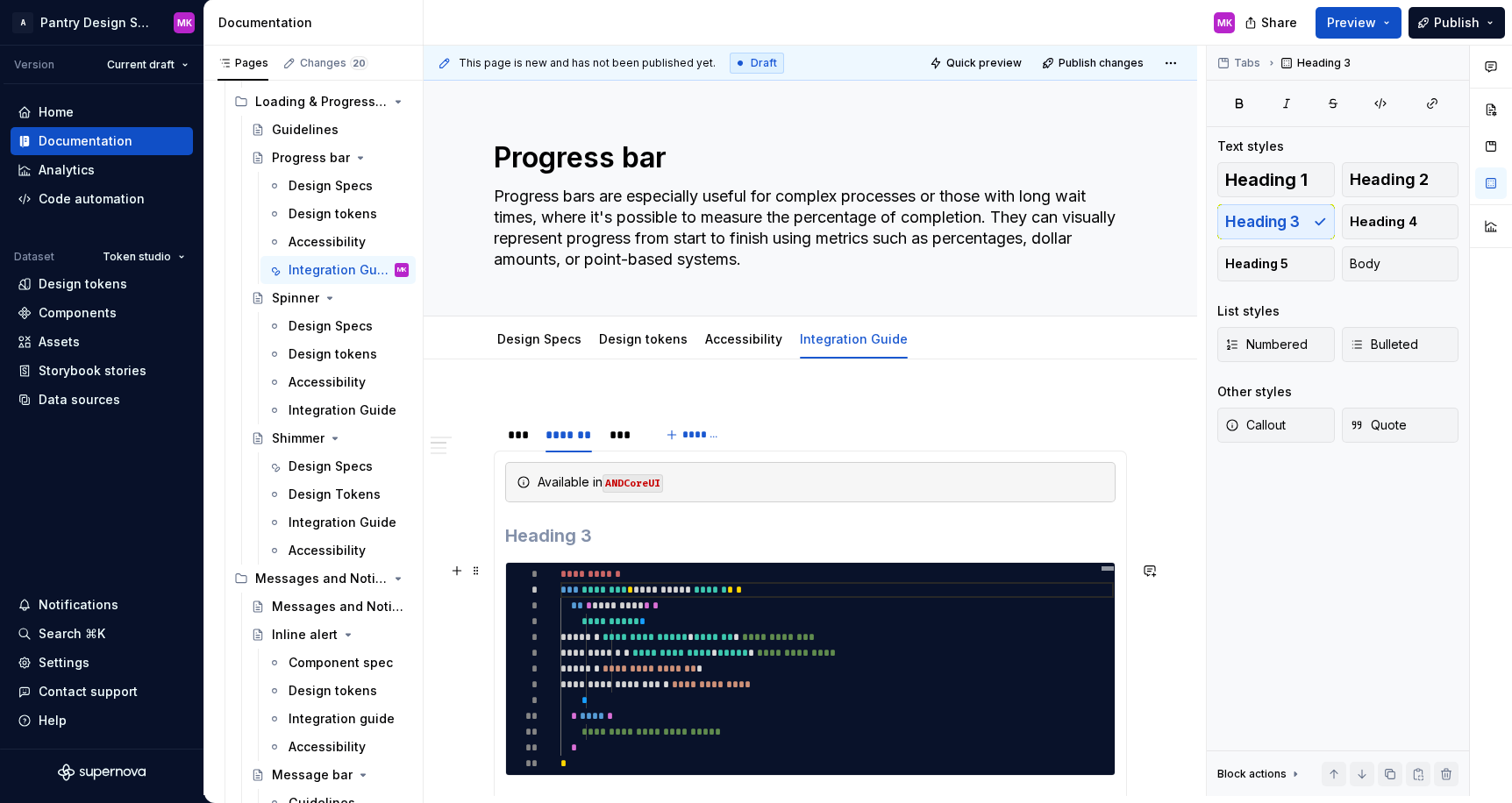
drag, startPoint x: 557, startPoint y: 539, endPoint x: 684, endPoint y: 677, distance: 187.5
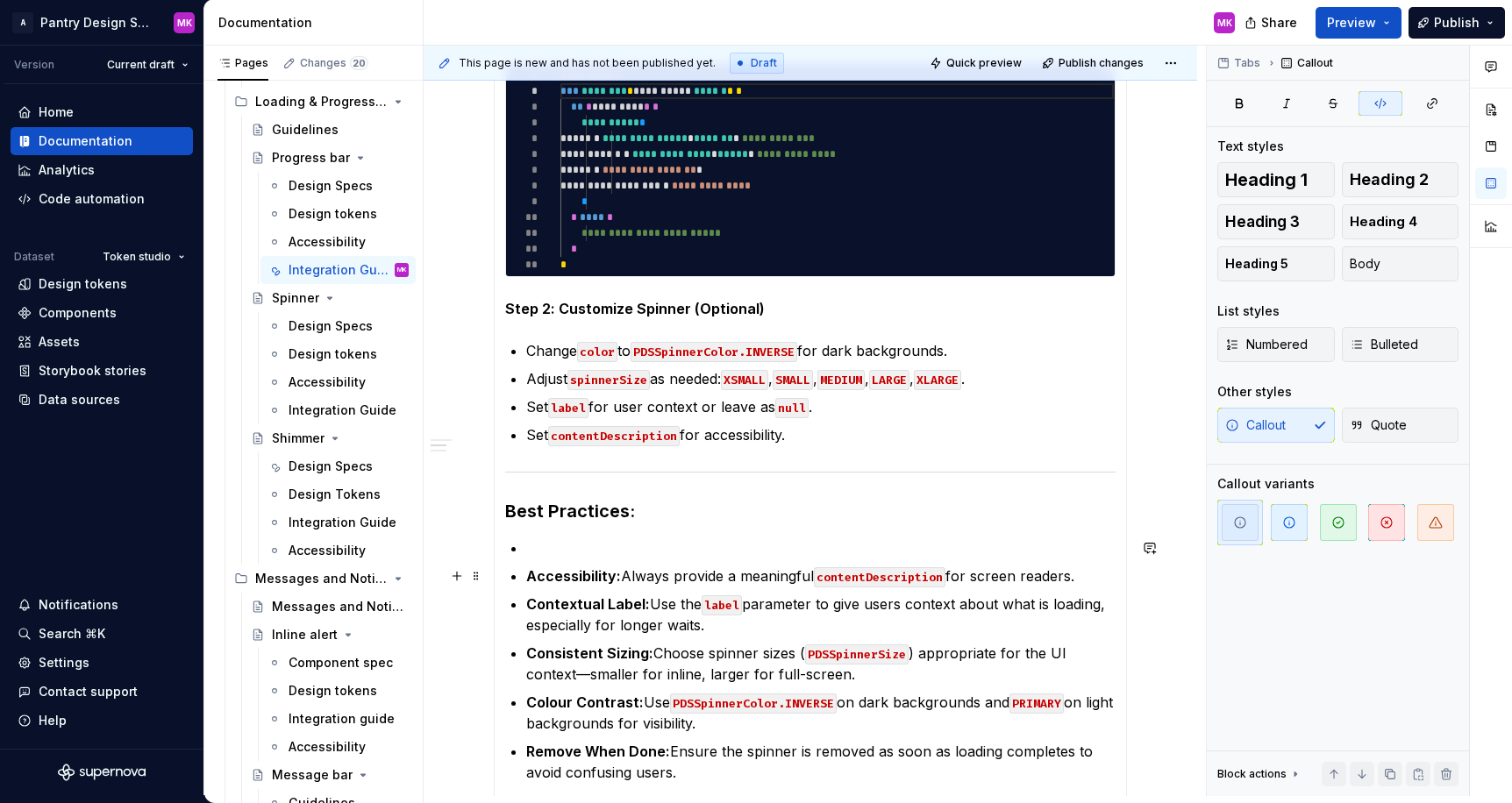
scroll to position [478, 0]
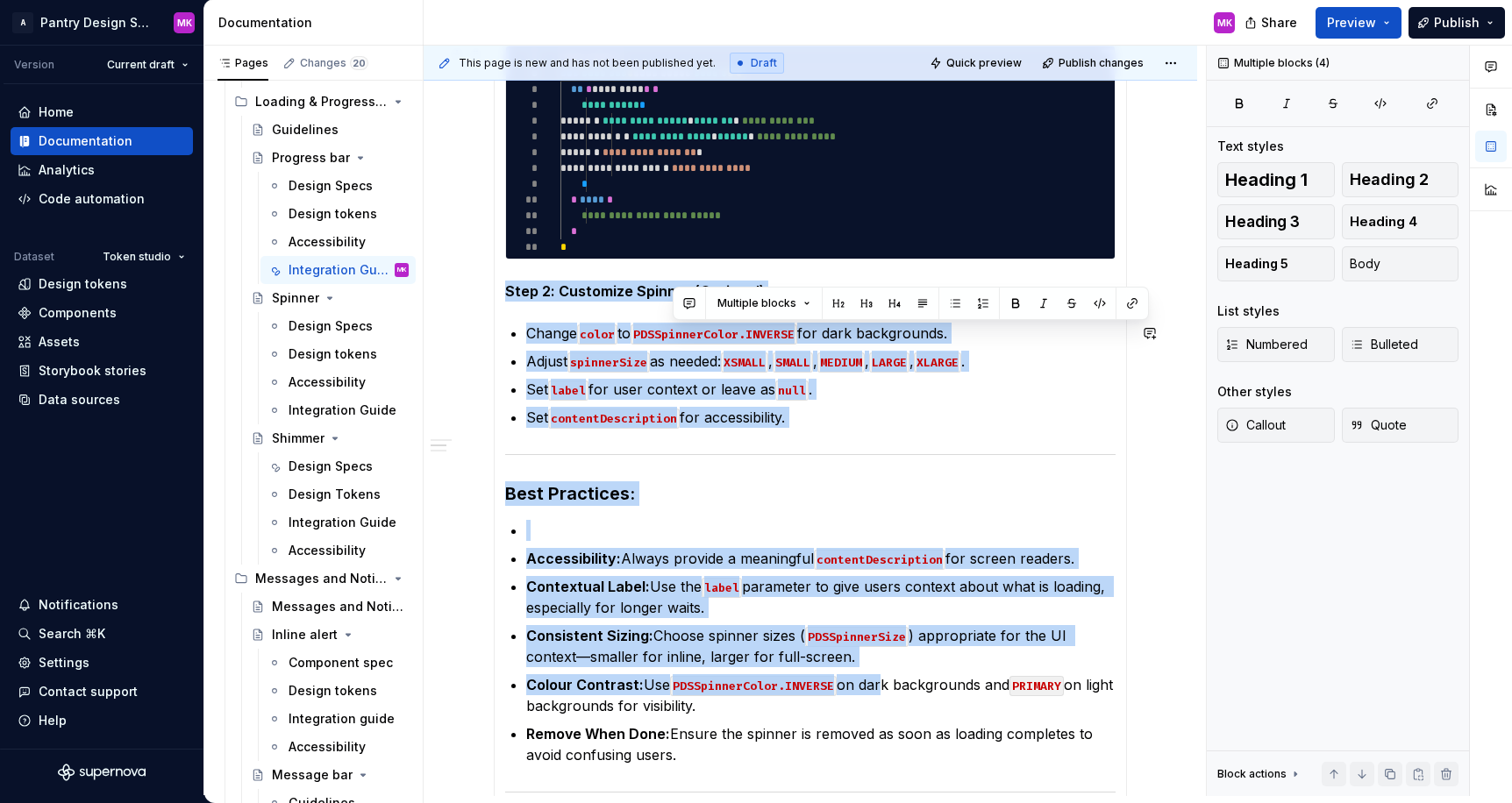
drag, startPoint x: 879, startPoint y: 690, endPoint x: 631, endPoint y: 240, distance: 513.8
click at [631, 240] on section-item-column "**********" at bounding box center [810, 457] width 610 height 947
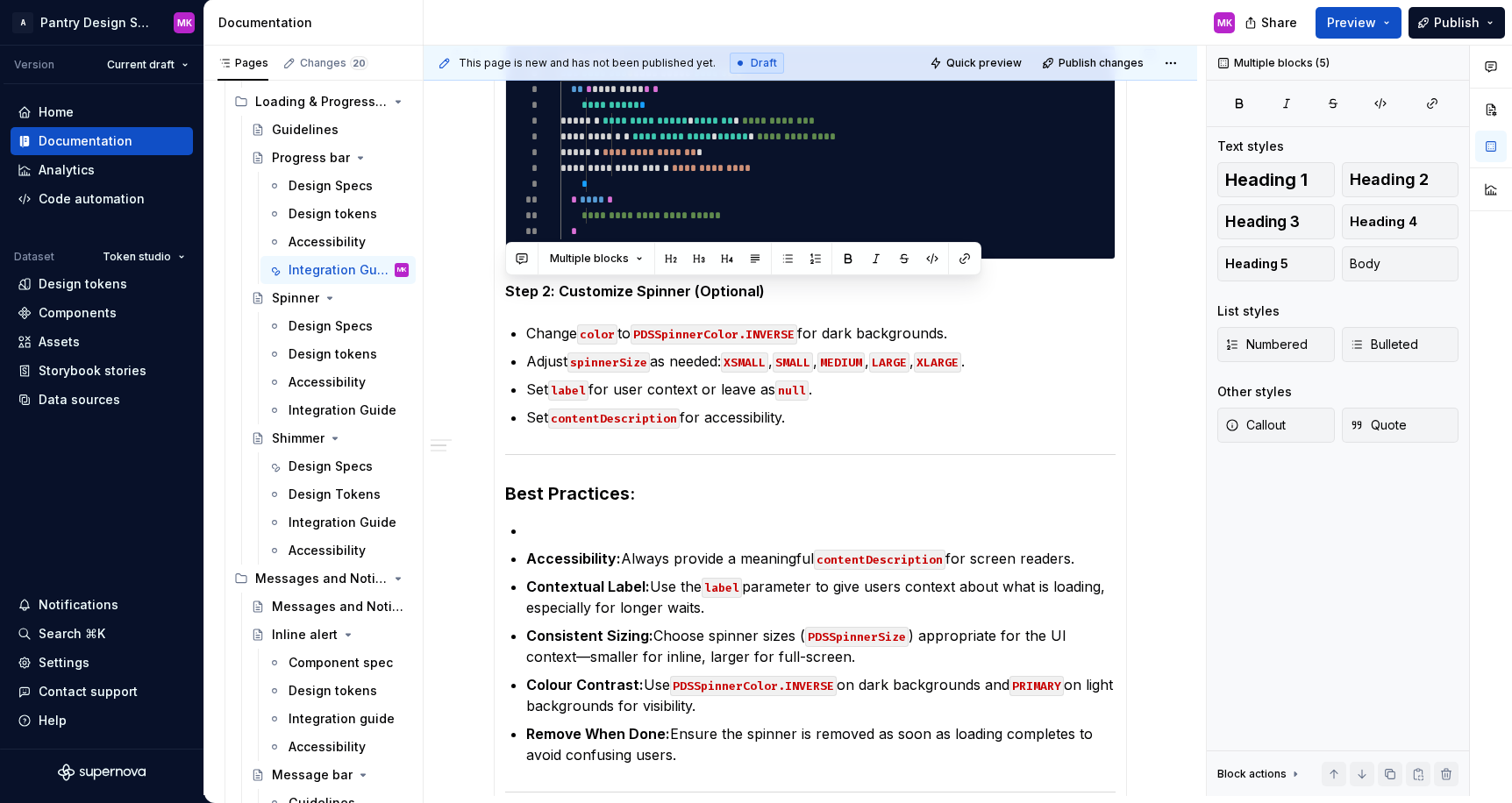
scroll to position [394, 0]
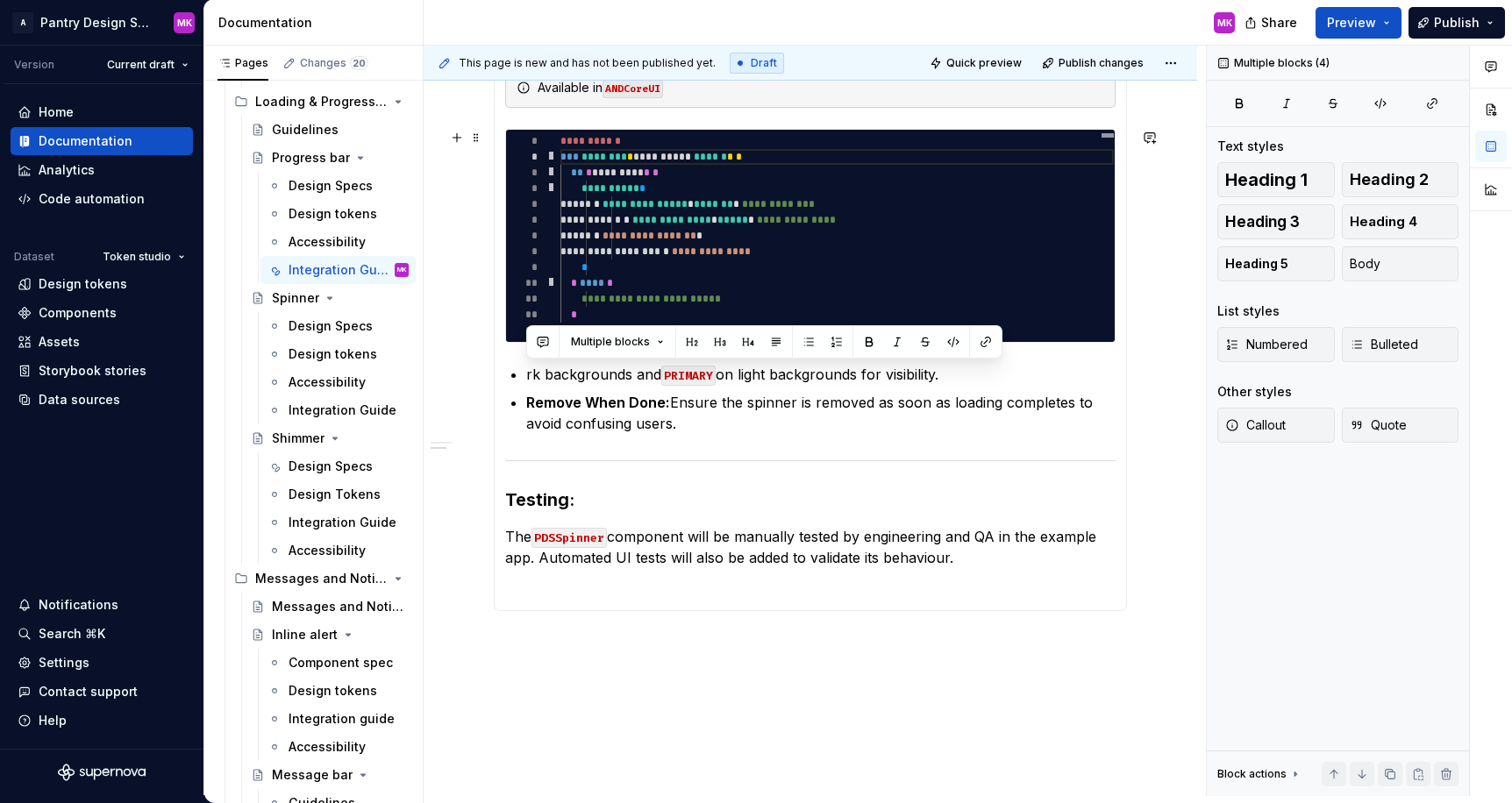
drag, startPoint x: 950, startPoint y: 558, endPoint x: 559, endPoint y: 253, distance: 495.9
click at [559, 253] on section-item-column "**********" at bounding box center [810, 334] width 610 height 532
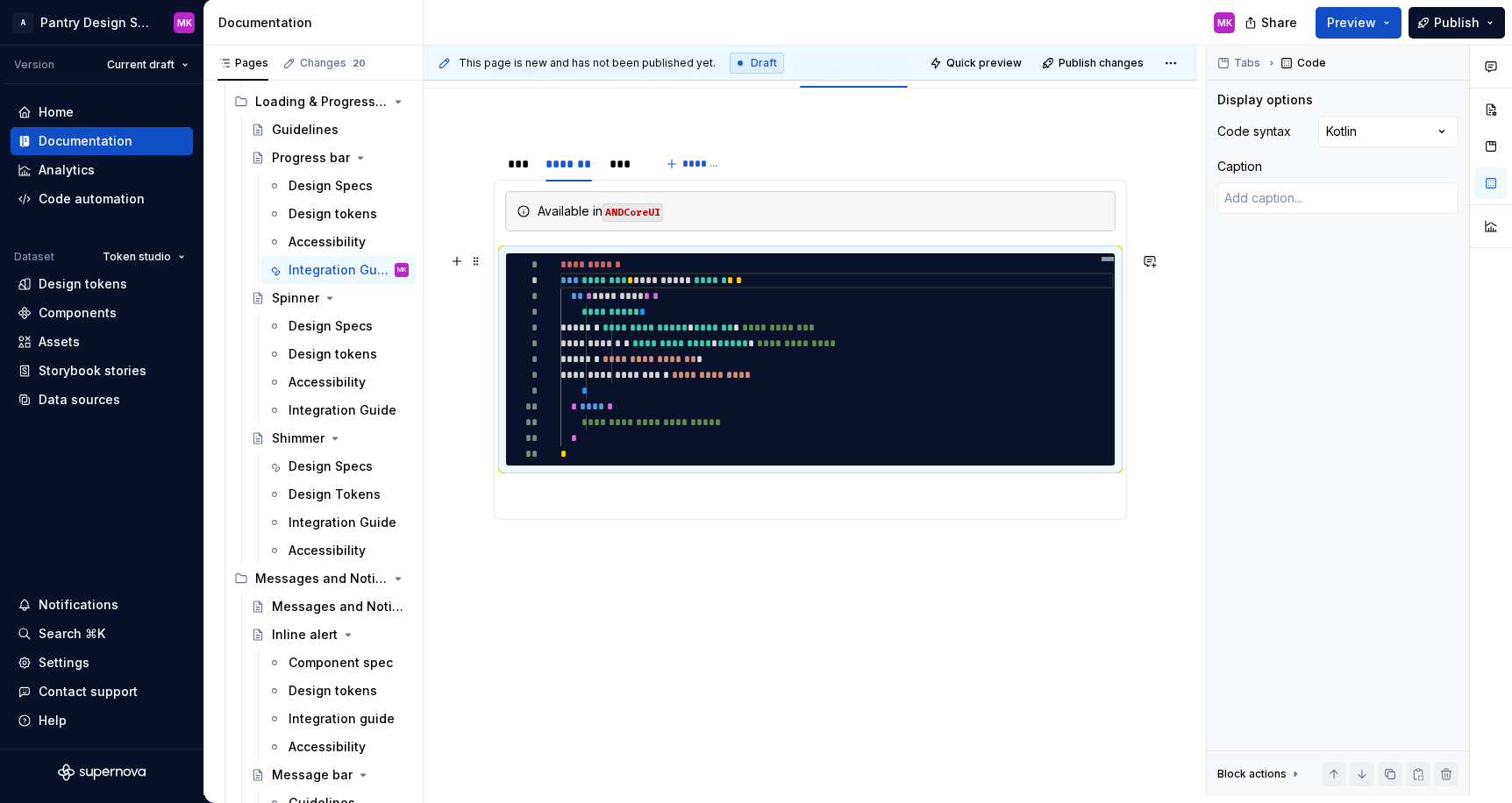
scroll to position [0, 0]
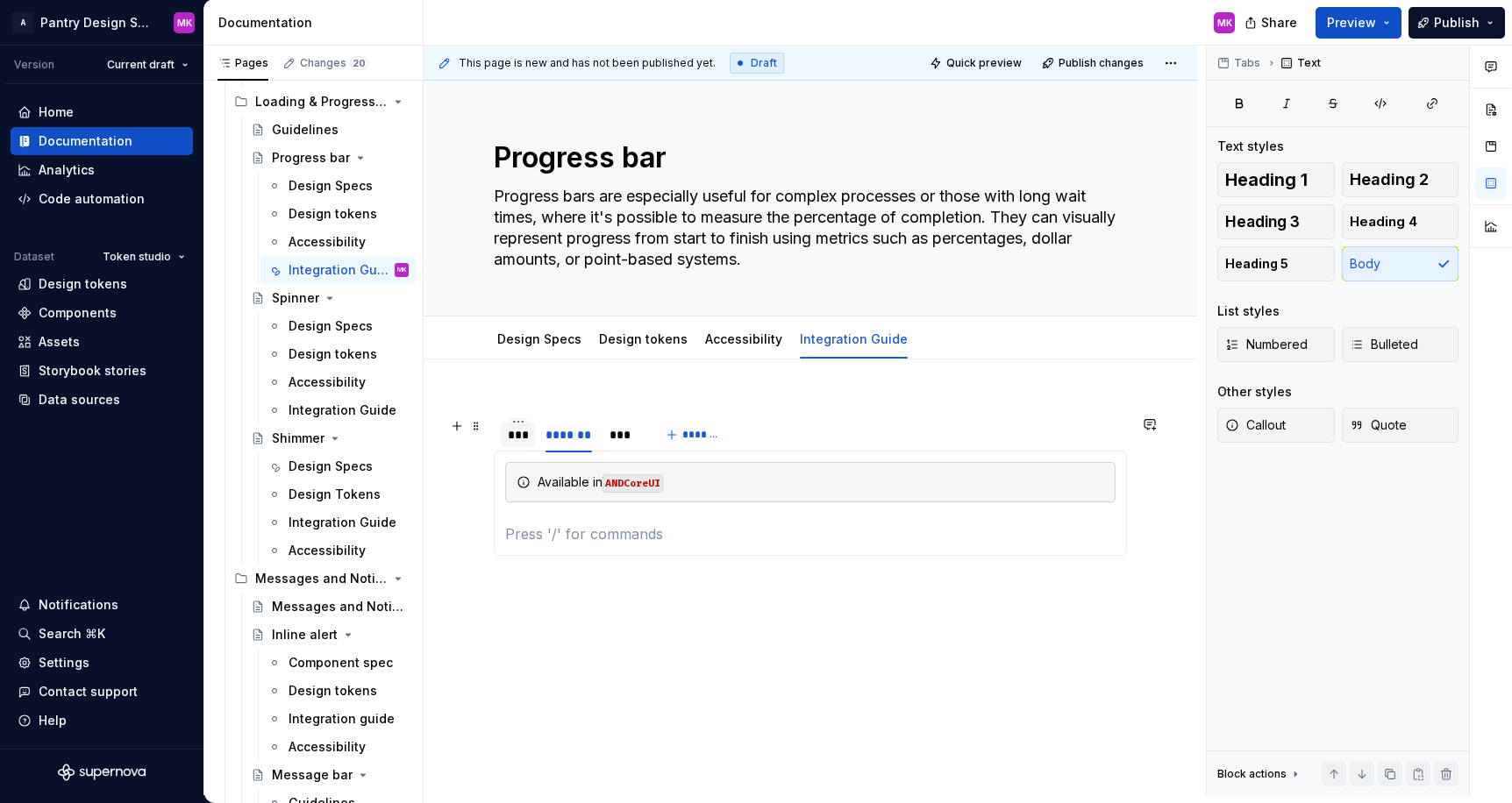
click at [524, 435] on div "***" at bounding box center [517, 434] width 20 height 17
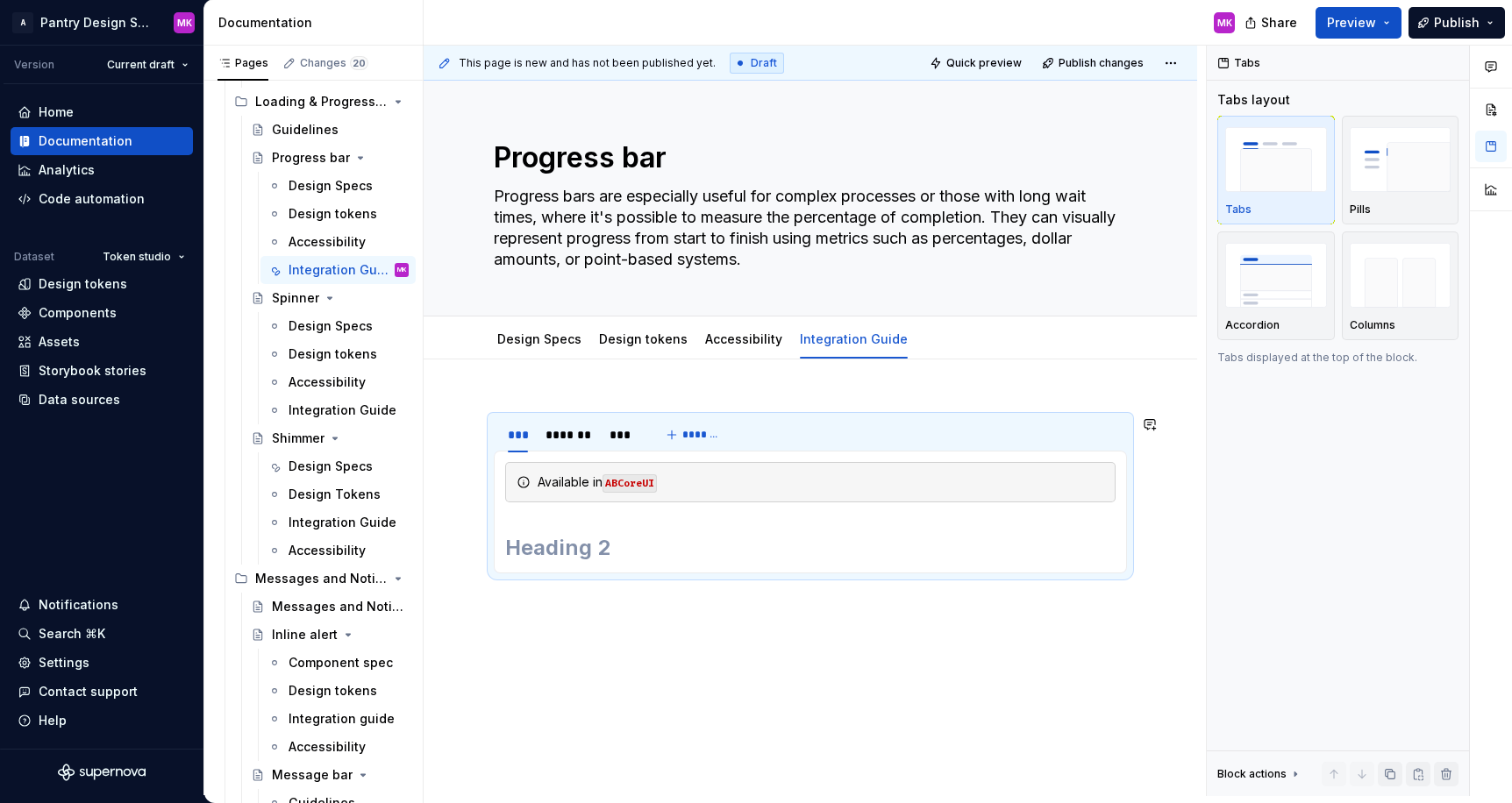
click at [635, 563] on div "Available in [GEOGRAPHIC_DATA] Available in [GEOGRAPHIC_DATA]" at bounding box center [810, 511] width 633 height 123
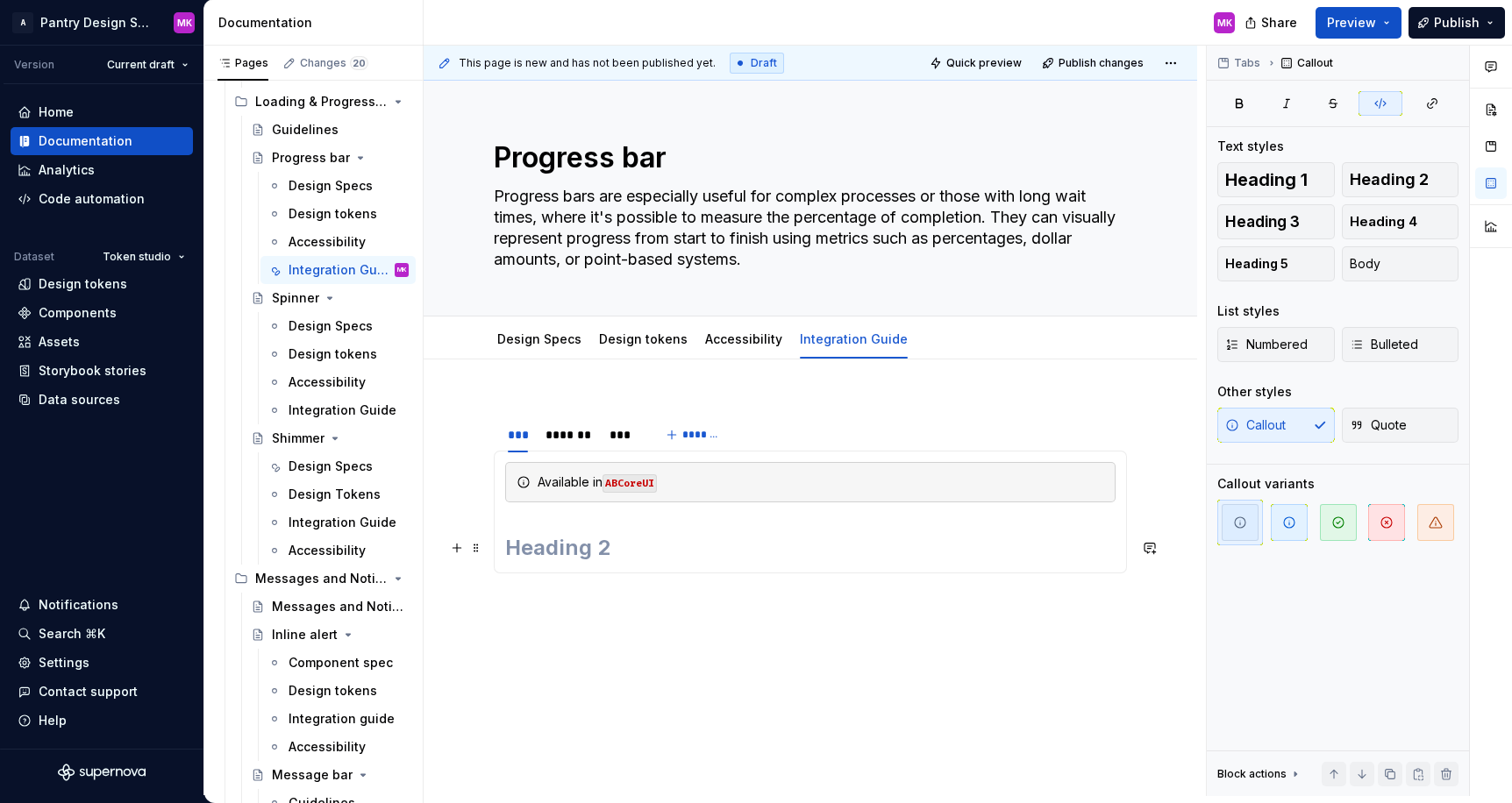
click at [683, 550] on h2 at bounding box center [810, 548] width 610 height 29
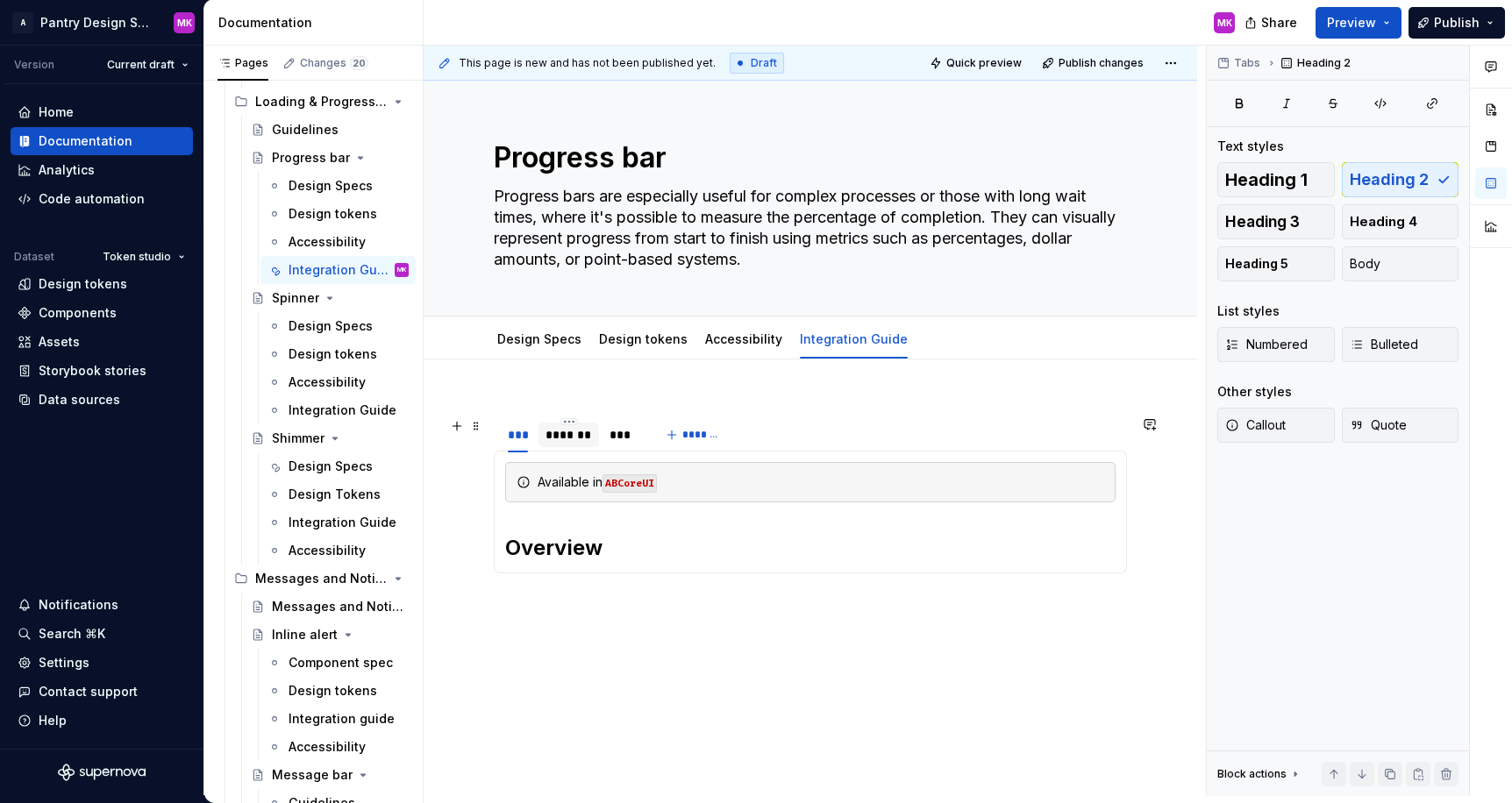
click at [573, 441] on div "*******" at bounding box center [568, 434] width 47 height 17
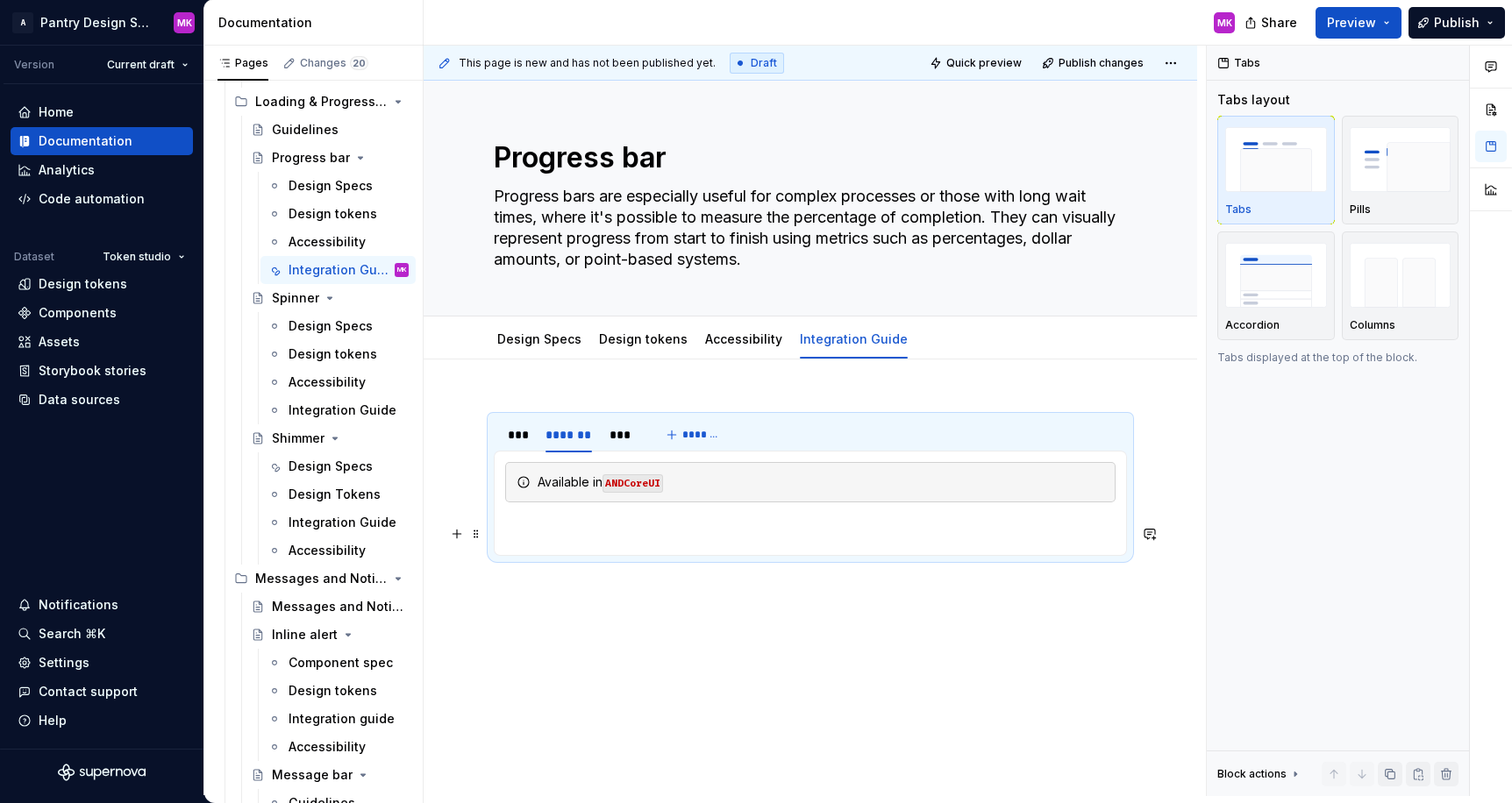
click at [584, 515] on section-item-column "Available in ANDCoreUI" at bounding box center [810, 503] width 610 height 83
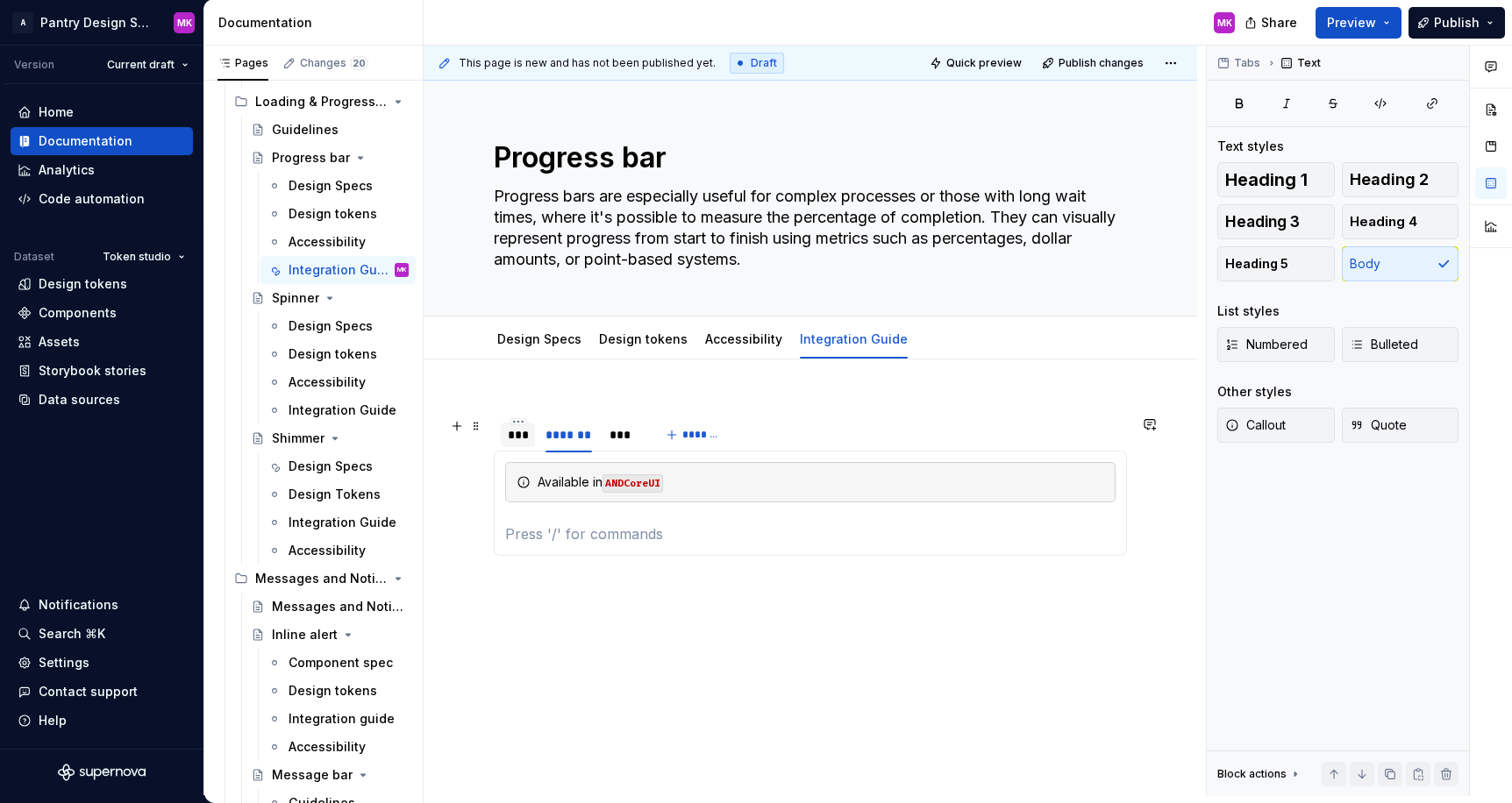
click at [507, 424] on div "***" at bounding box center [518, 435] width 34 height 25
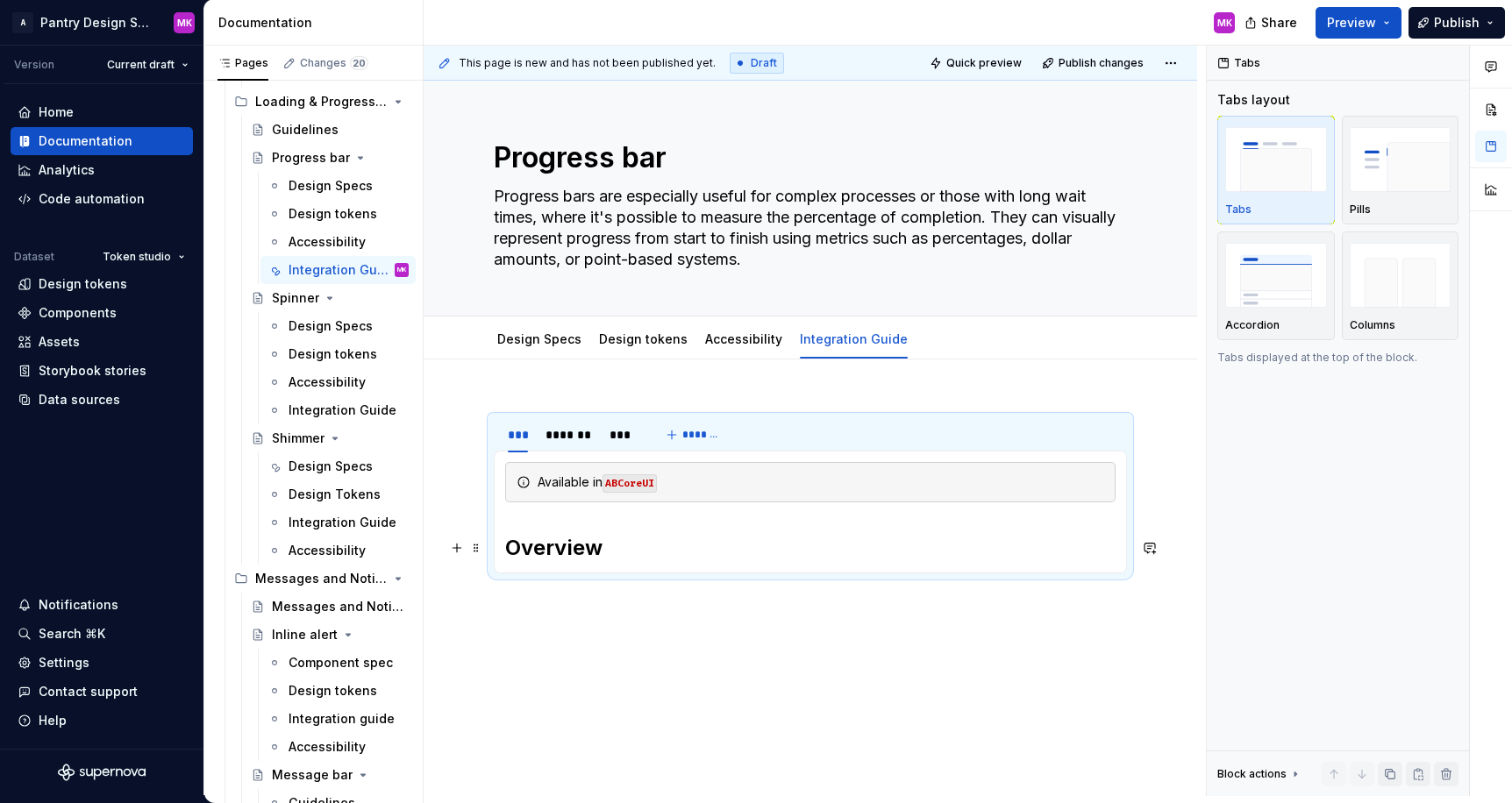
click at [605, 544] on h2 "Overview" at bounding box center [810, 548] width 610 height 29
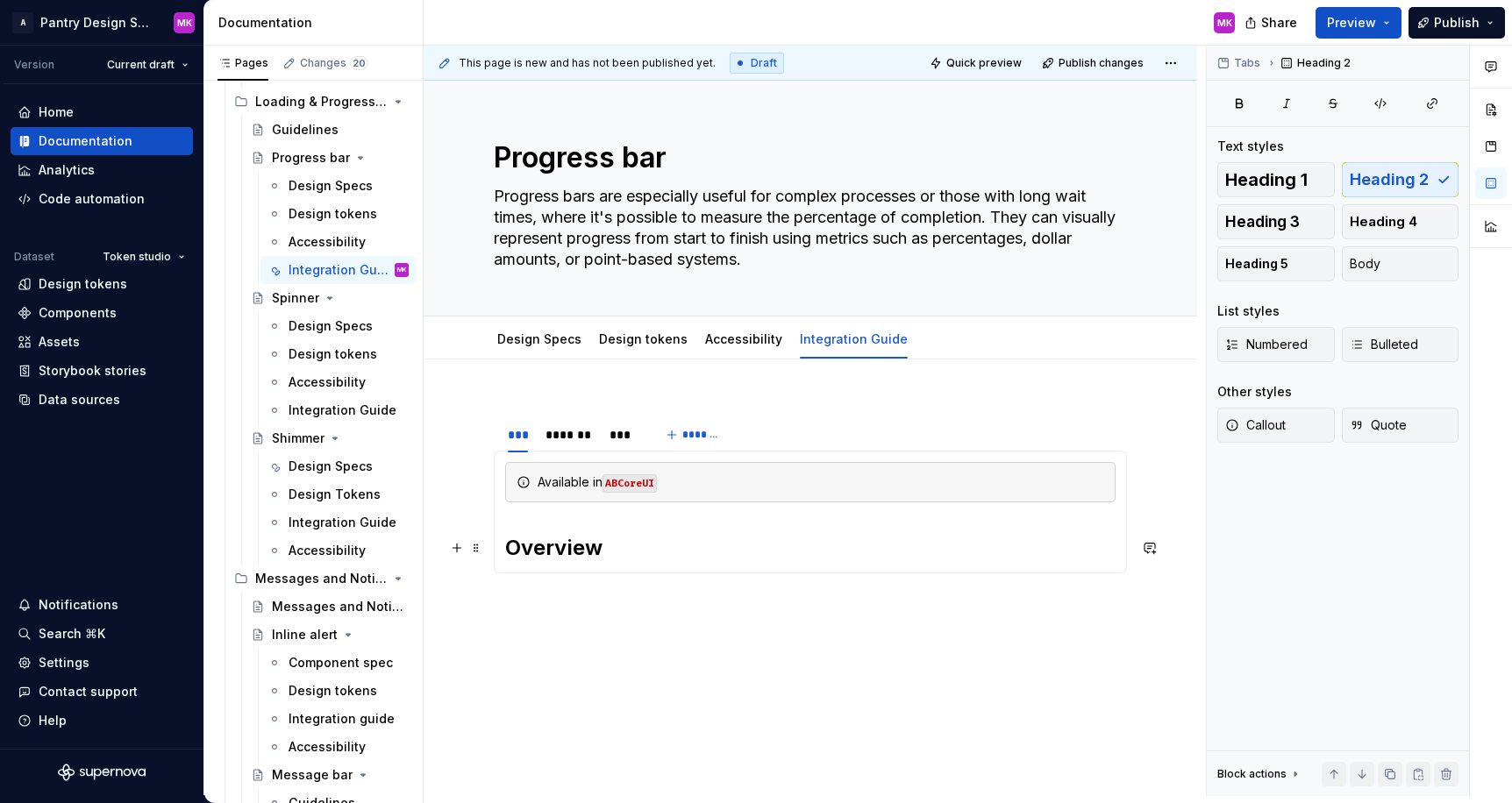
click at [605, 544] on h2 "Overview" at bounding box center [810, 548] width 610 height 29
click at [569, 434] on div "*******" at bounding box center [568, 434] width 47 height 17
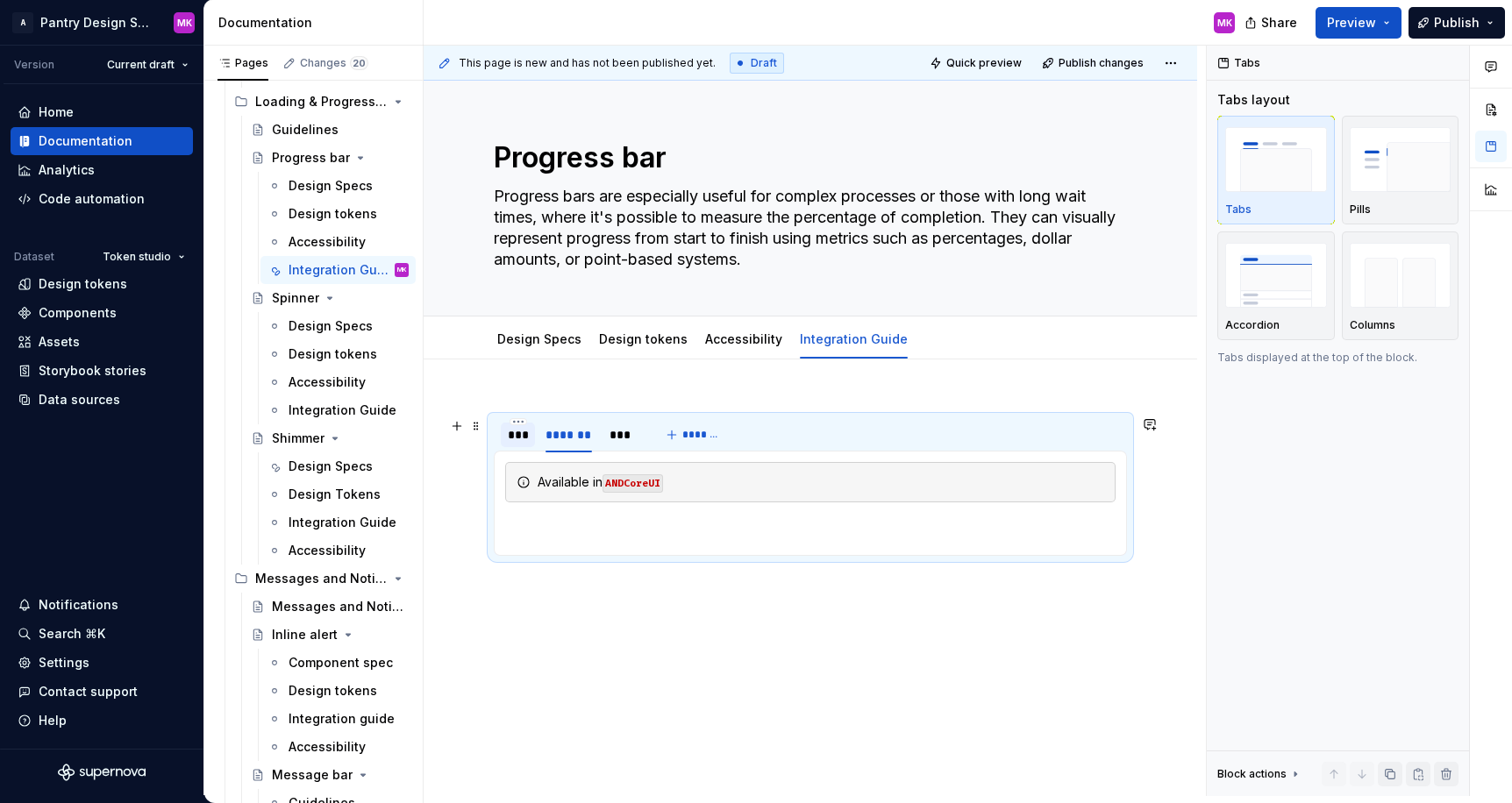
click at [513, 428] on div "***" at bounding box center [517, 434] width 20 height 17
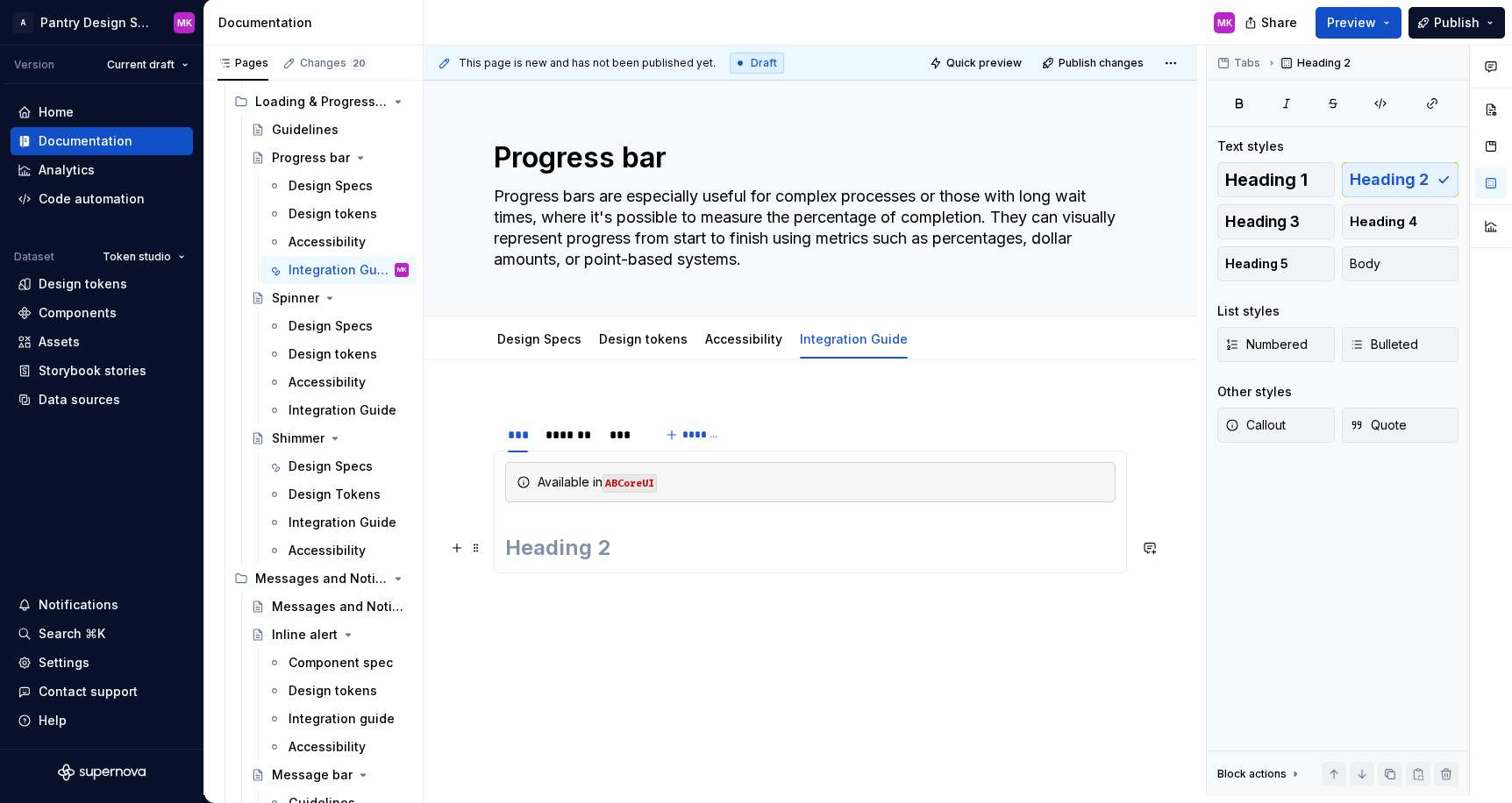
click at [584, 552] on h2 at bounding box center [810, 548] width 610 height 29
click at [1243, 173] on span "Heading 1" at bounding box center [1266, 180] width 83 height 17
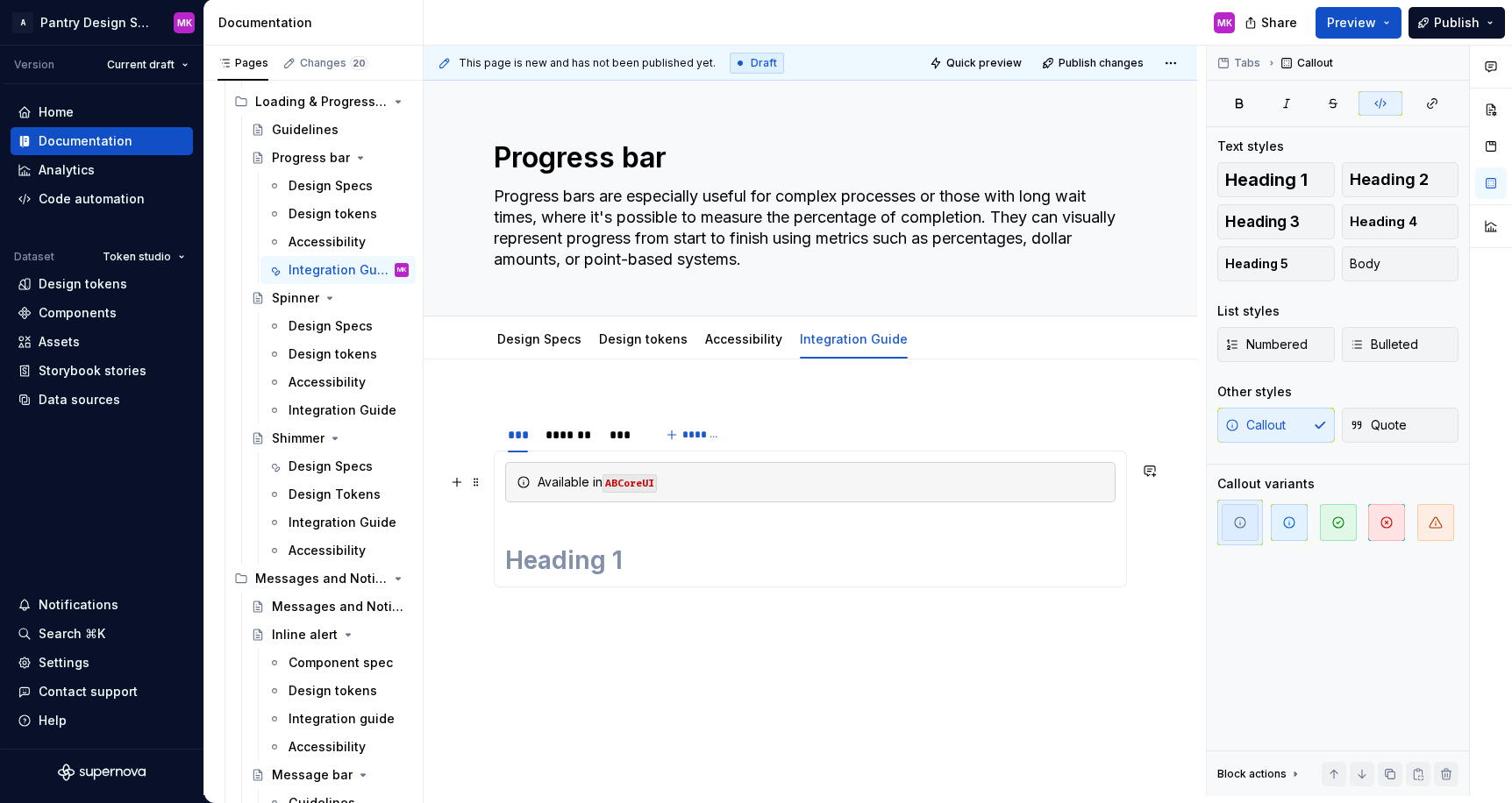
click at [682, 501] on div "Available in [GEOGRAPHIC_DATA]" at bounding box center [810, 482] width 610 height 40
click at [671, 512] on section-item-column "Available in [GEOGRAPHIC_DATA]" at bounding box center [810, 519] width 610 height 114
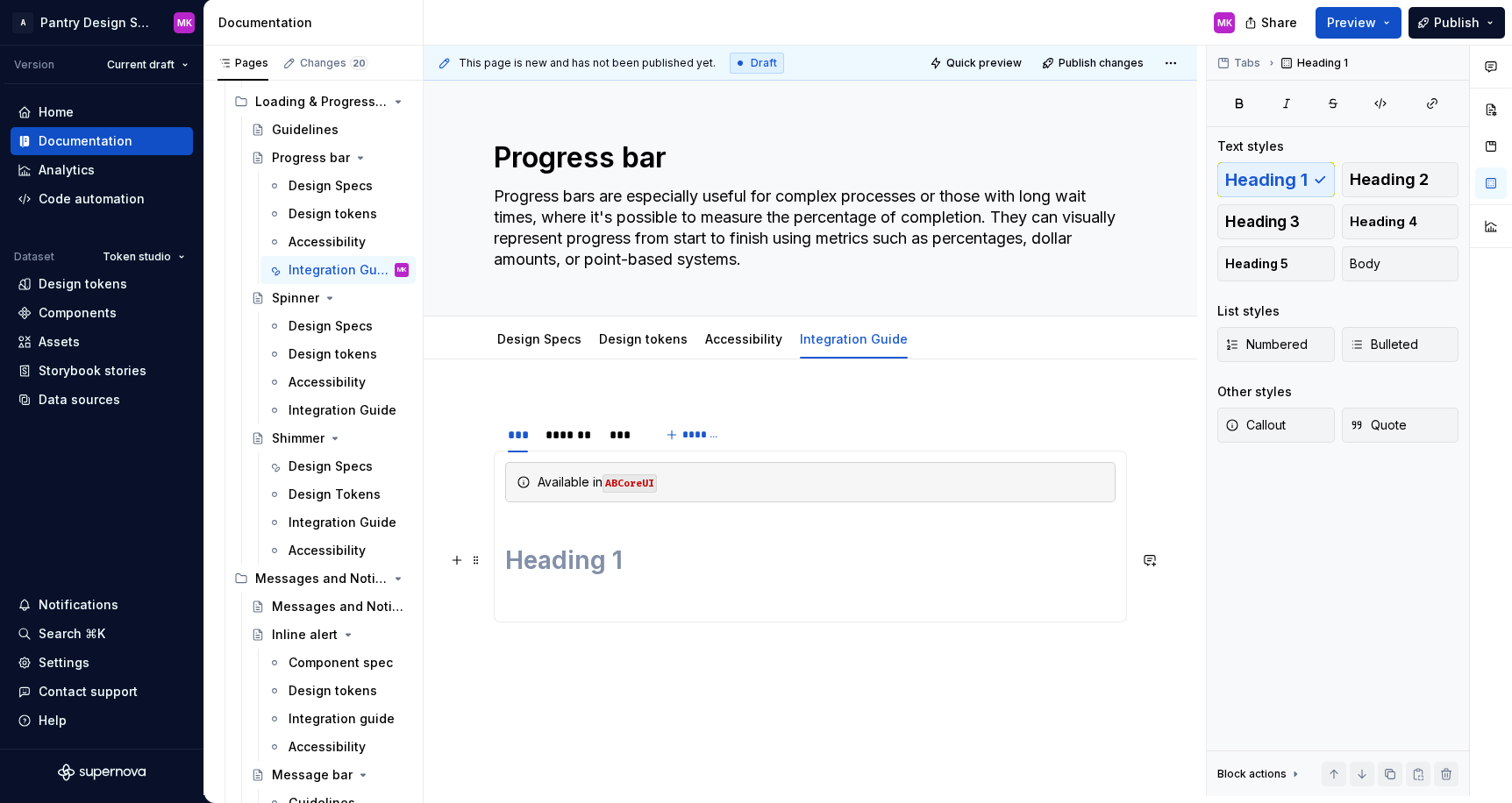
click at [633, 556] on h1 at bounding box center [810, 560] width 610 height 31
click at [618, 550] on div "Available in [GEOGRAPHIC_DATA] Available in [GEOGRAPHIC_DATA]" at bounding box center [810, 503] width 633 height 105
type textarea "*"
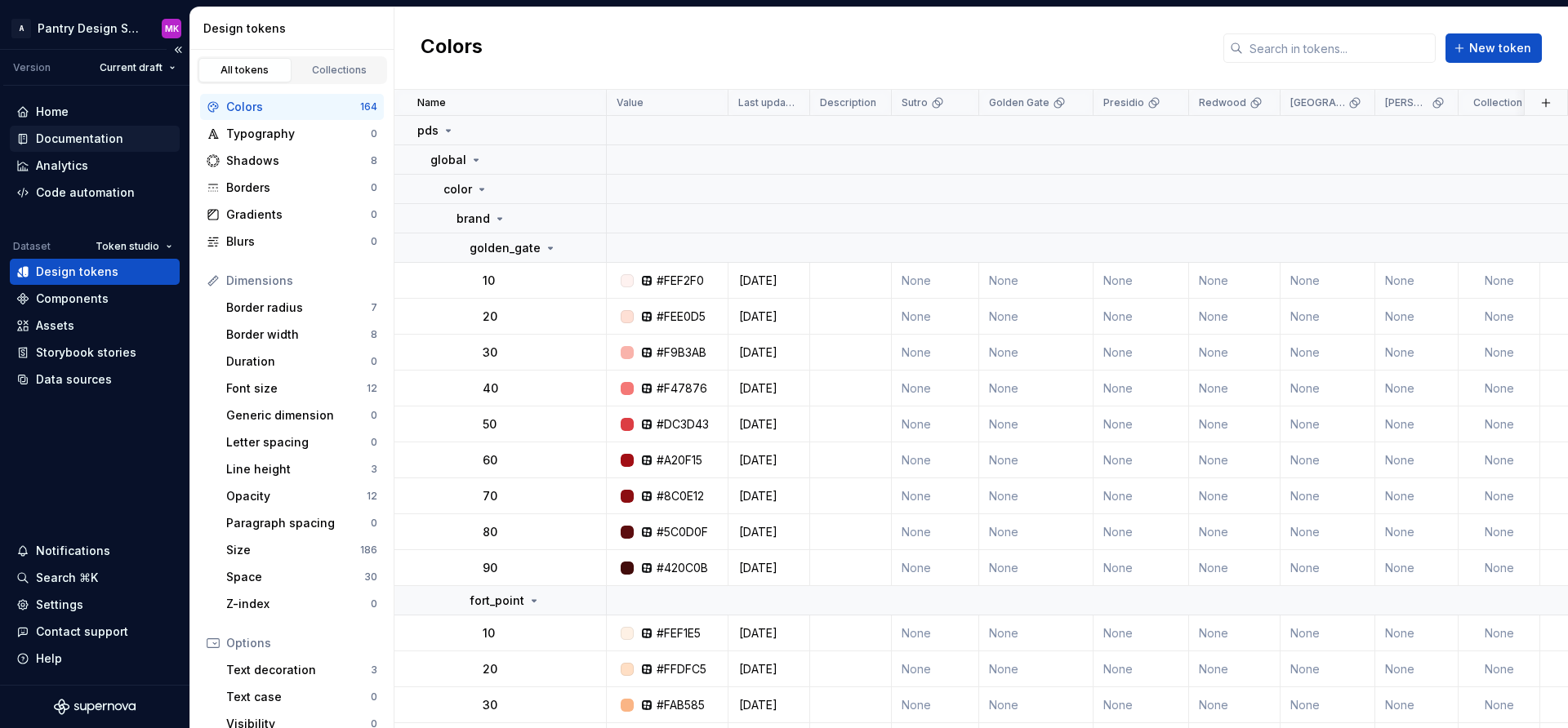
click at [71, 139] on div "Documentation" at bounding box center [80, 139] width 88 height 16
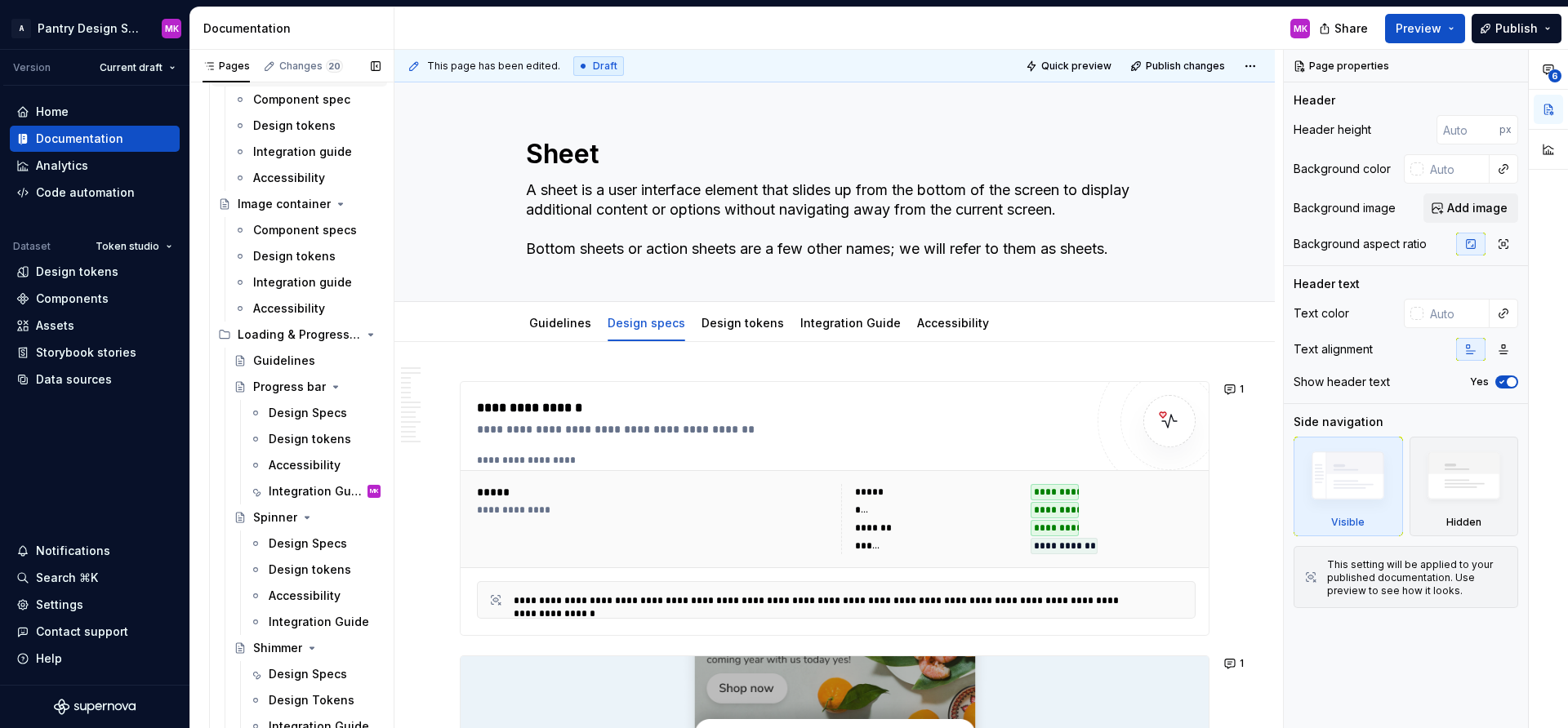
scroll to position [2444, 0]
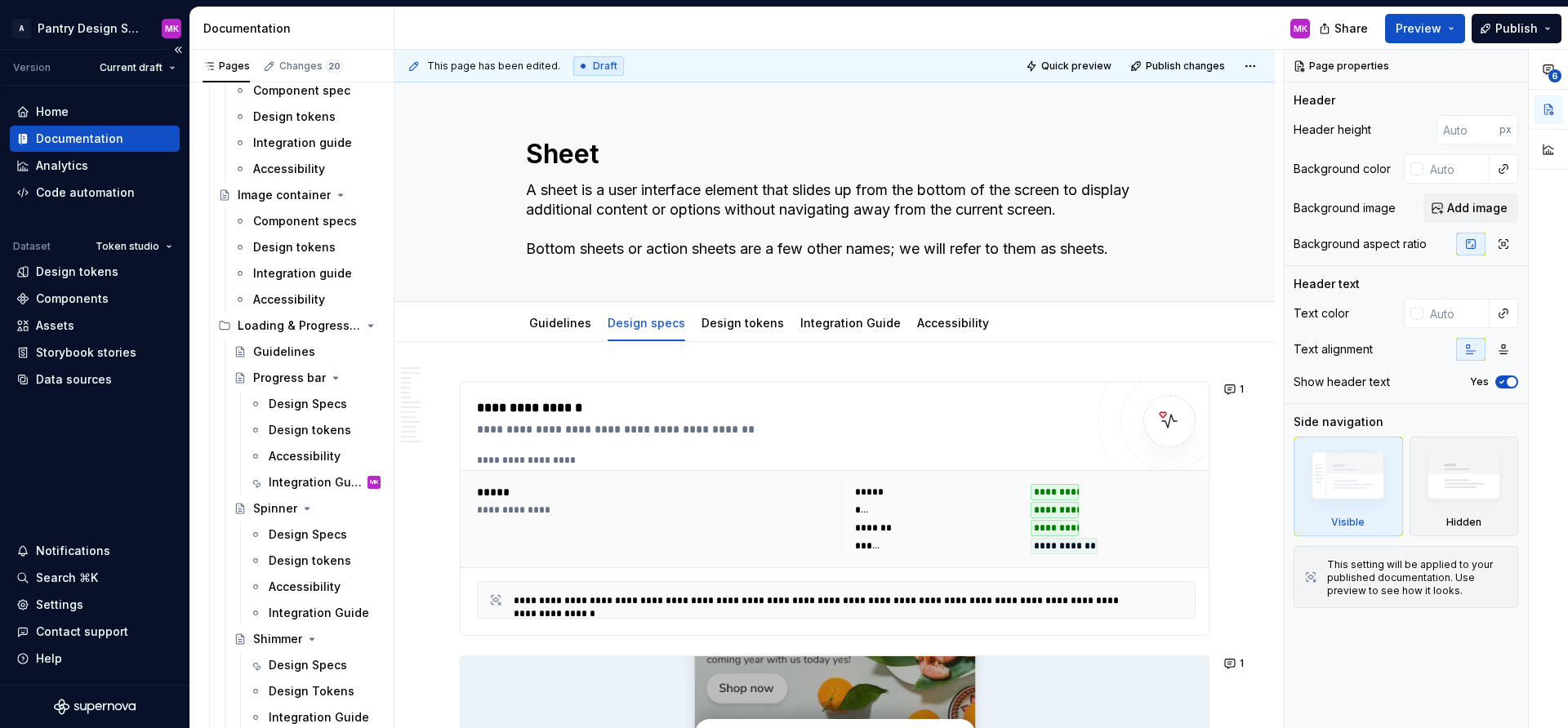
type textarea "*"
click at [450, 327] on div "Guidelines Design specs Design tokens Integration Guide Accessibility" at bounding box center [834, 321] width 880 height 40
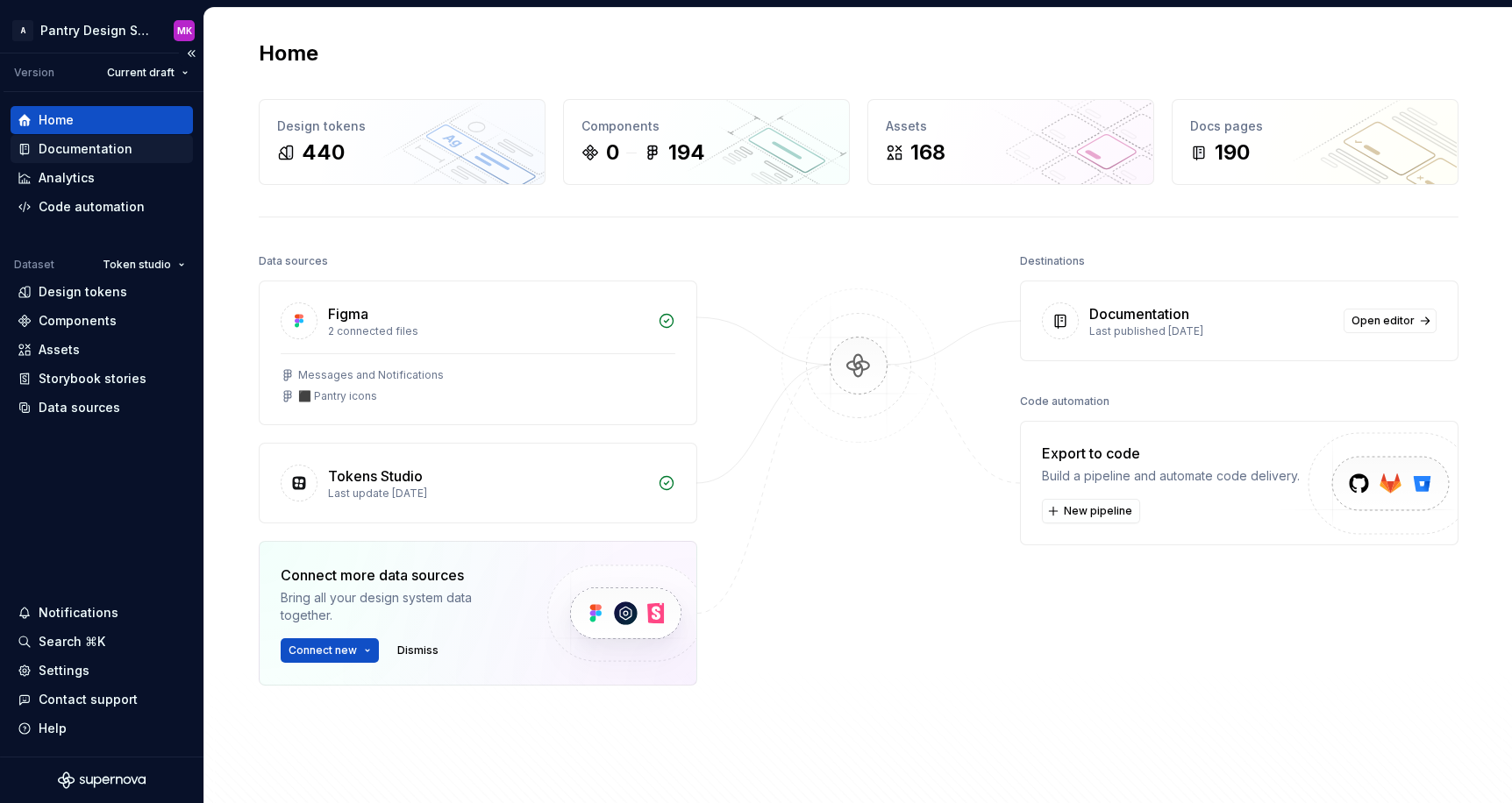
click at [105, 160] on div "Documentation" at bounding box center [102, 149] width 182 height 29
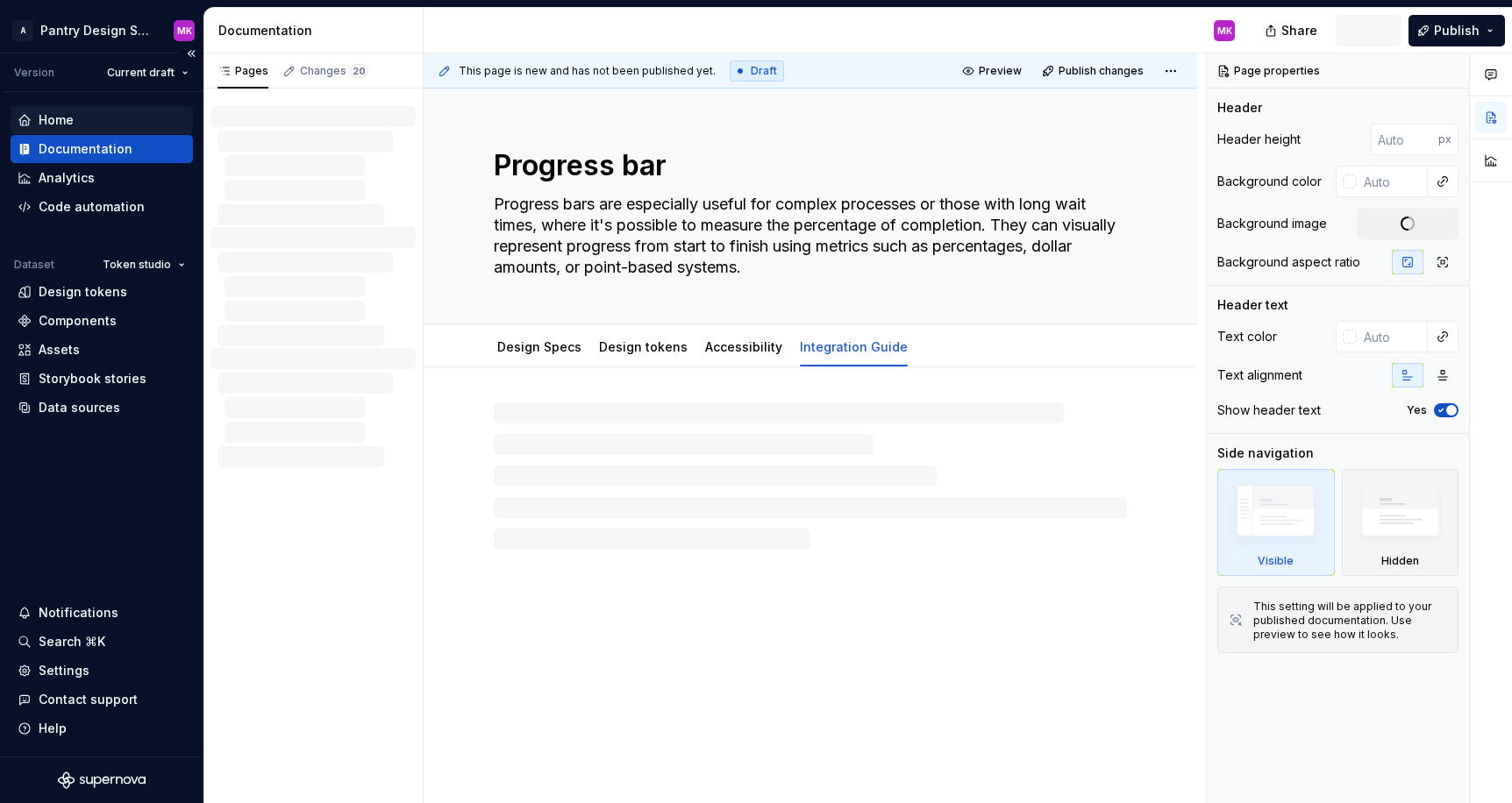
click at [70, 128] on div "Home" at bounding box center [56, 120] width 35 height 17
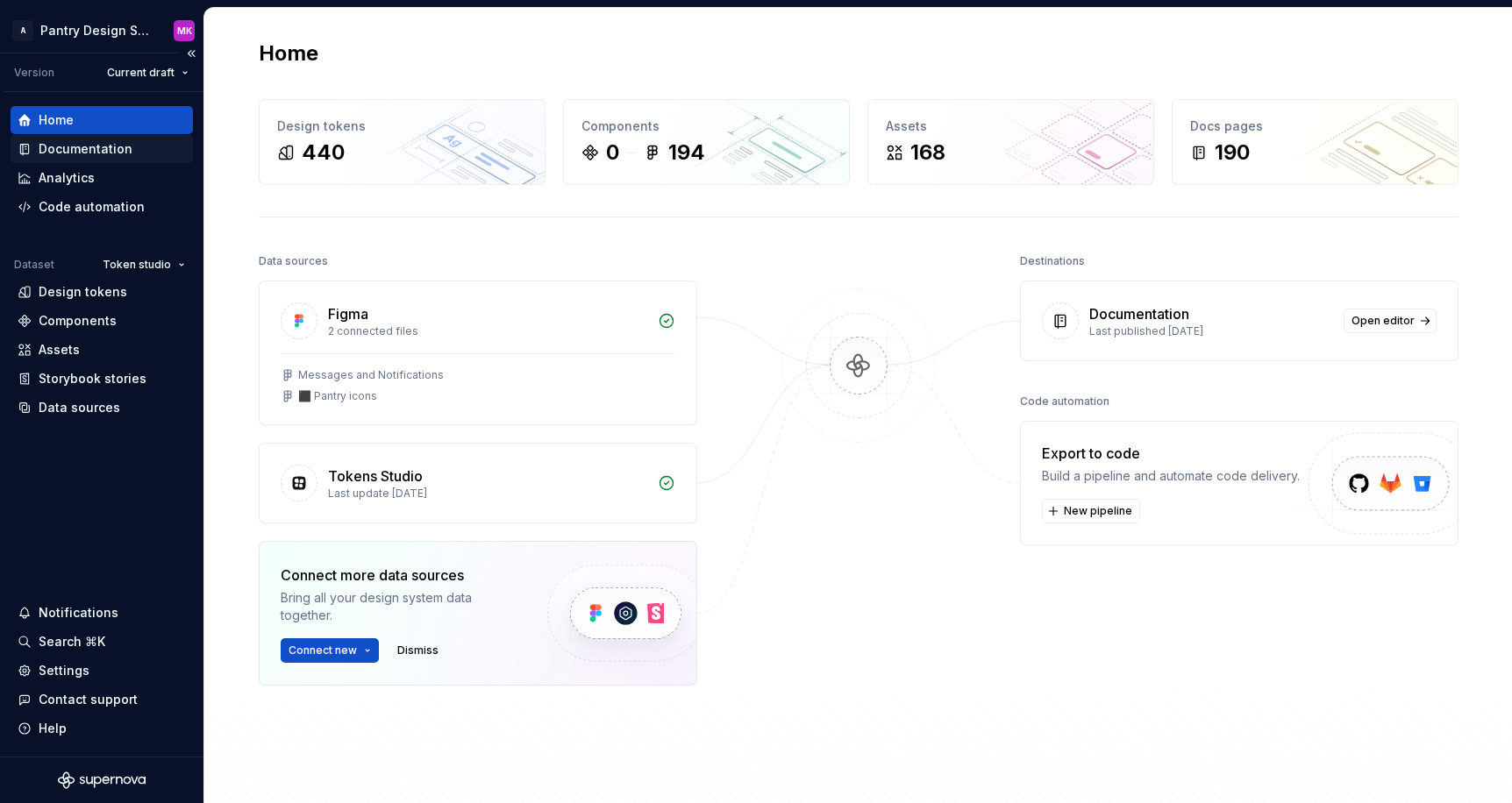
click at [120, 144] on div "Documentation" at bounding box center [86, 149] width 94 height 17
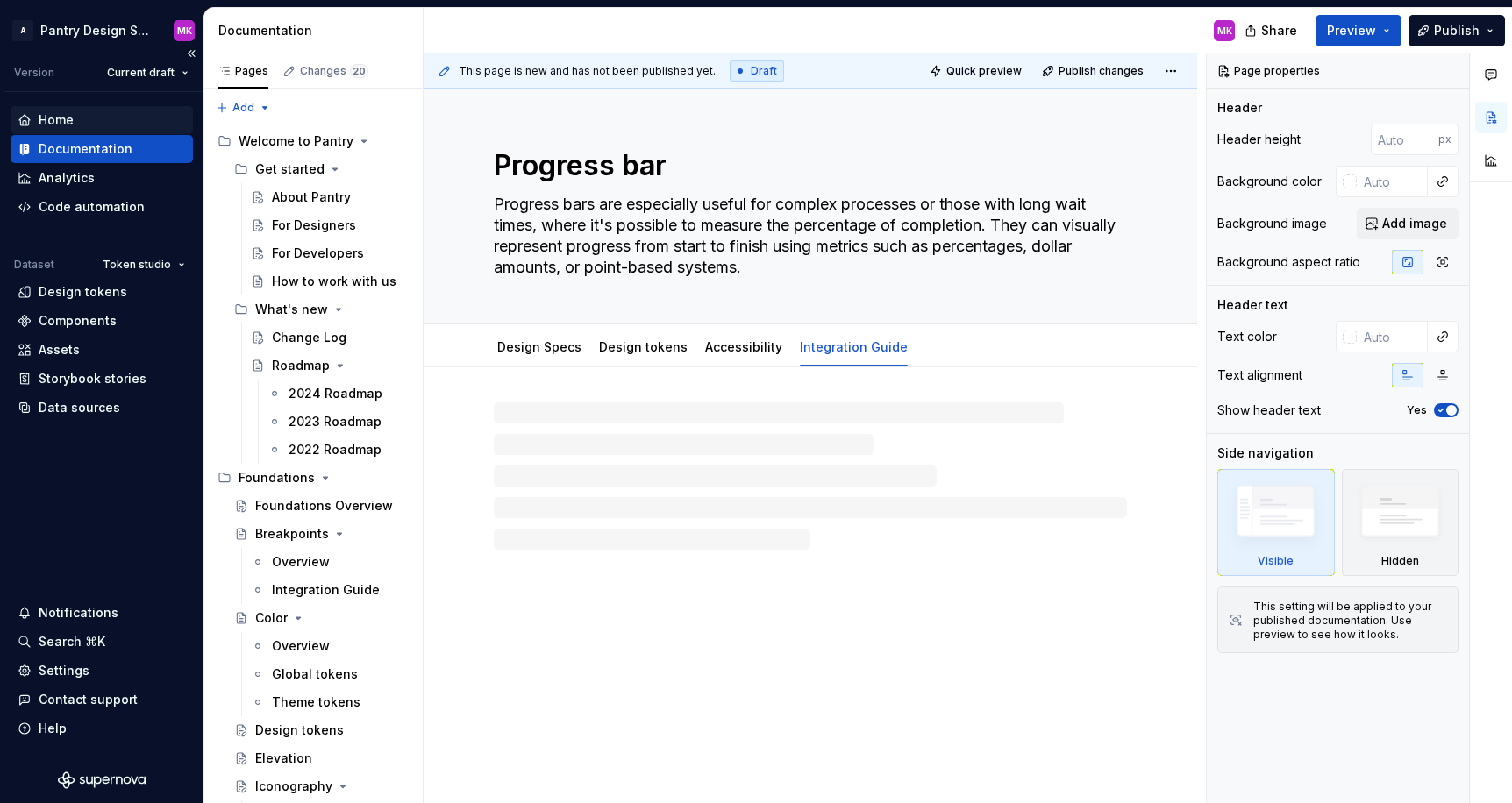
click at [105, 125] on div "Home" at bounding box center [101, 120] width 168 height 17
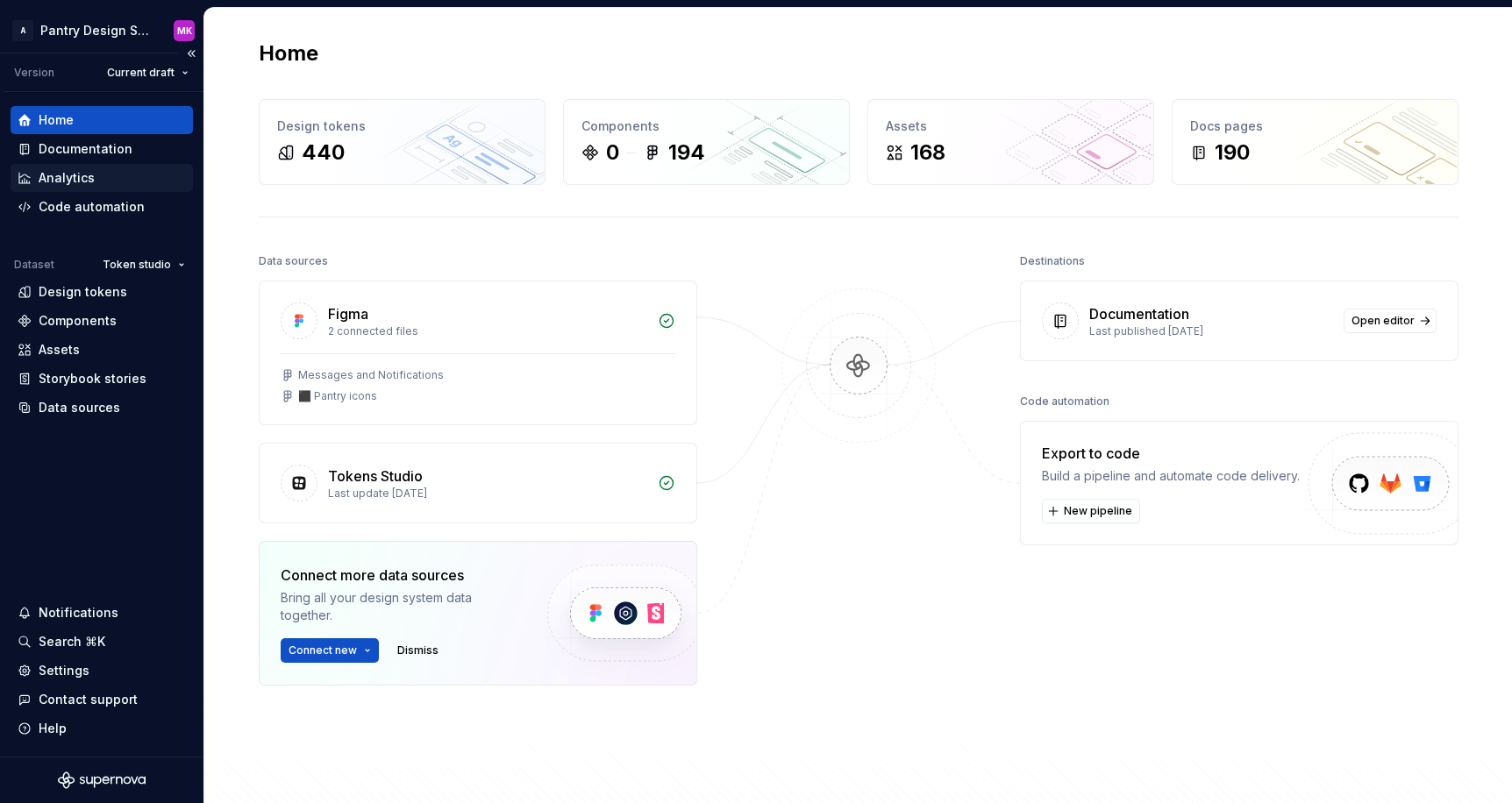
click at [120, 172] on div "Analytics" at bounding box center [101, 178] width 168 height 17
click at [119, 151] on div "Documentation" at bounding box center [86, 149] width 94 height 17
click at [98, 150] on div "Documentation" at bounding box center [86, 149] width 94 height 17
click at [92, 153] on div "Documentation" at bounding box center [86, 149] width 94 height 17
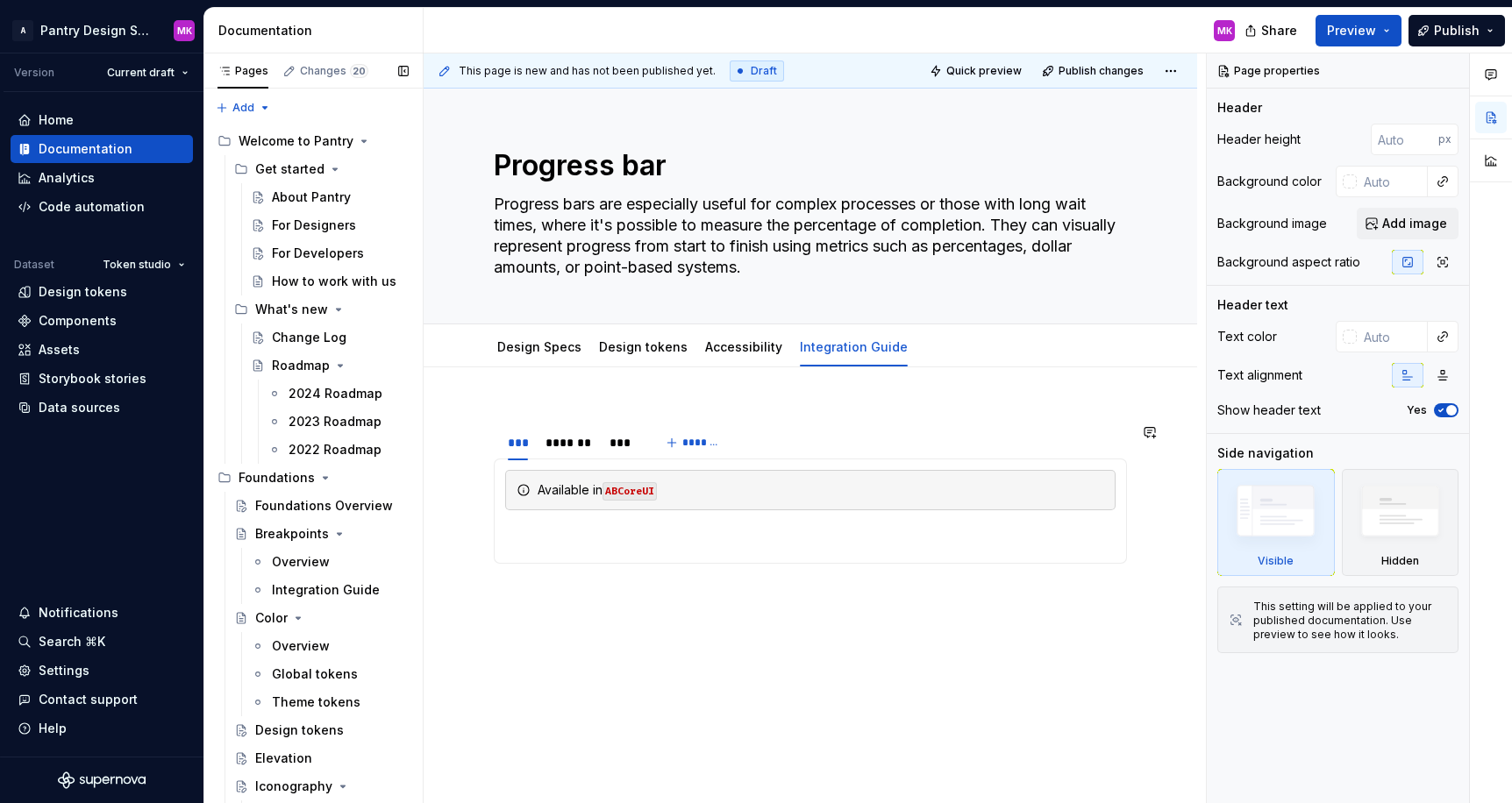
type textarea "*"
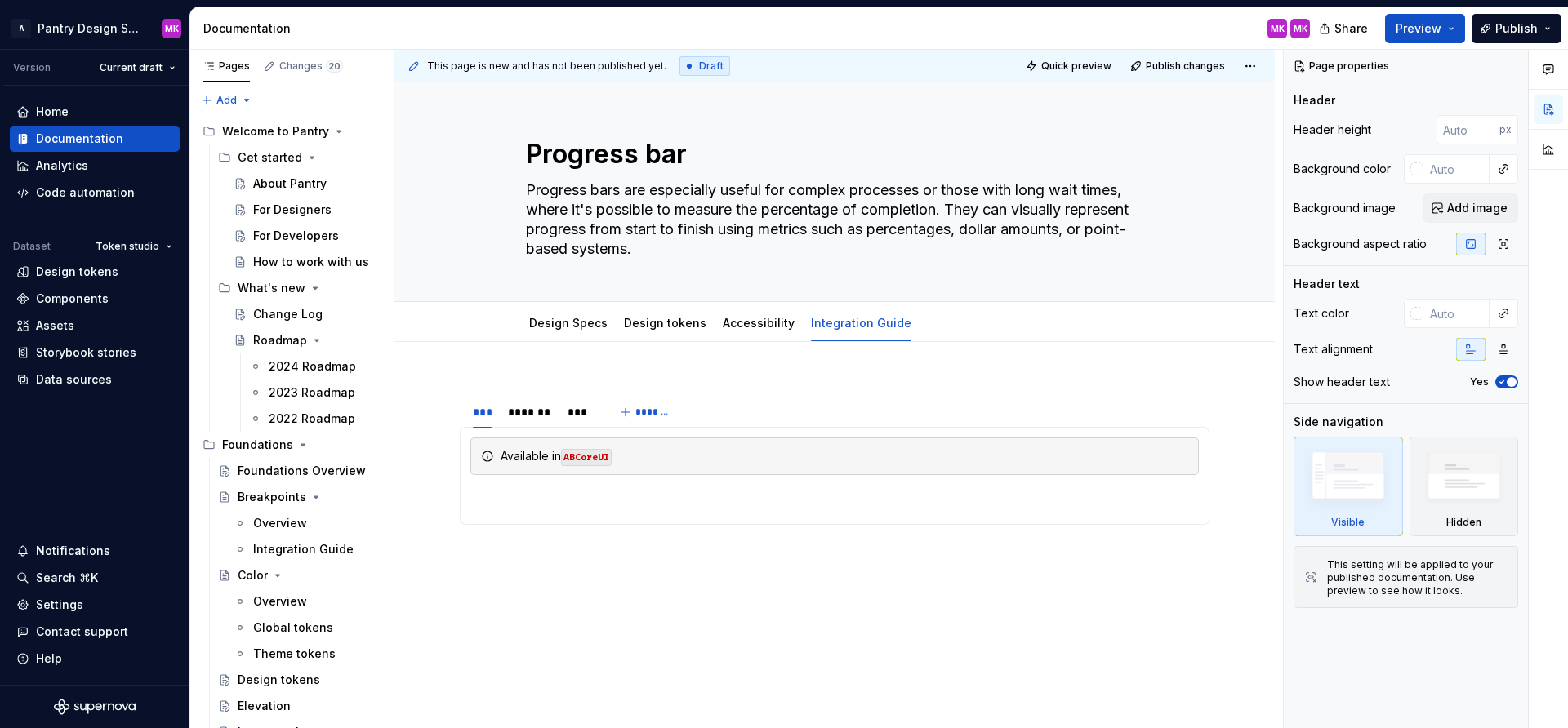
type textarea "*"
